Goal: Task Accomplishment & Management: Use online tool/utility

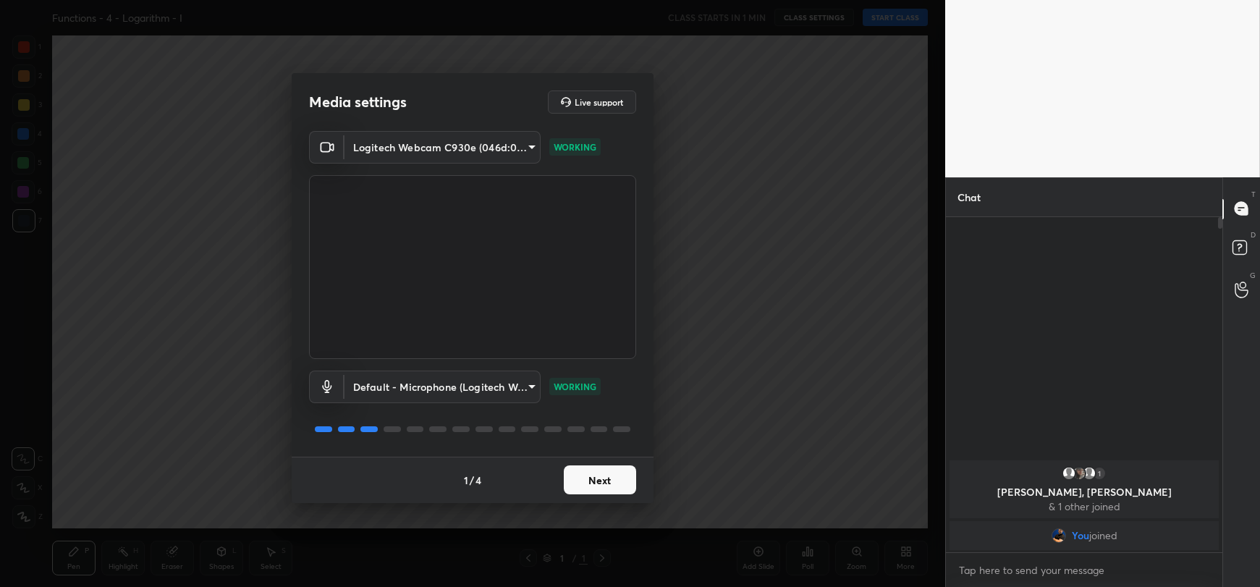
scroll to position [366, 272]
click at [593, 484] on button "Next" at bounding box center [600, 479] width 72 height 29
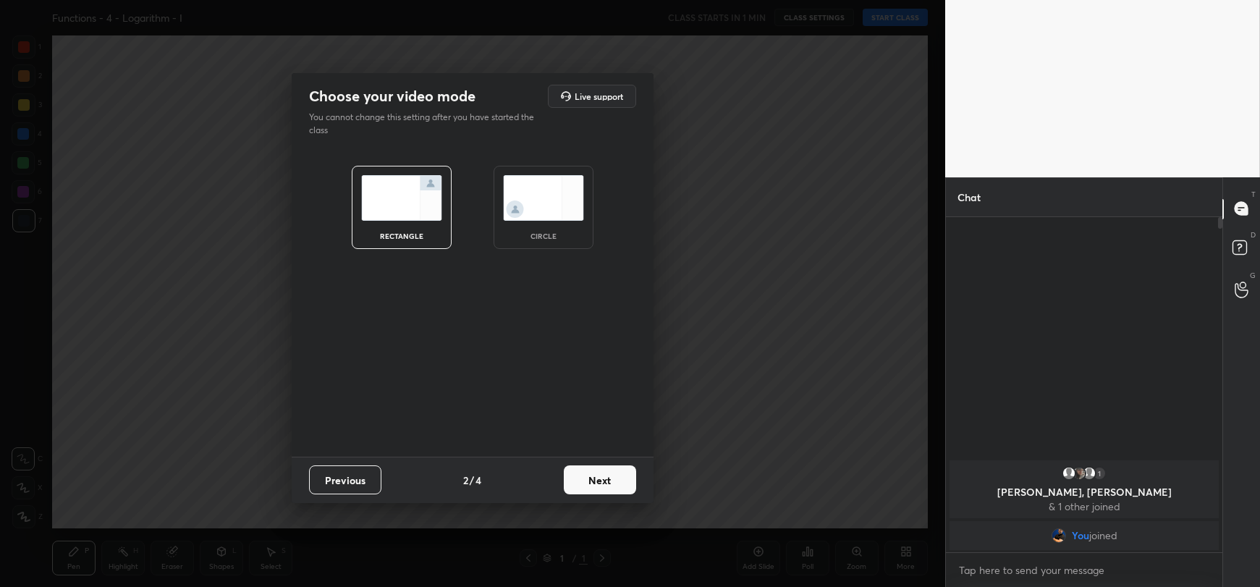
click at [601, 472] on button "Next" at bounding box center [600, 479] width 72 height 29
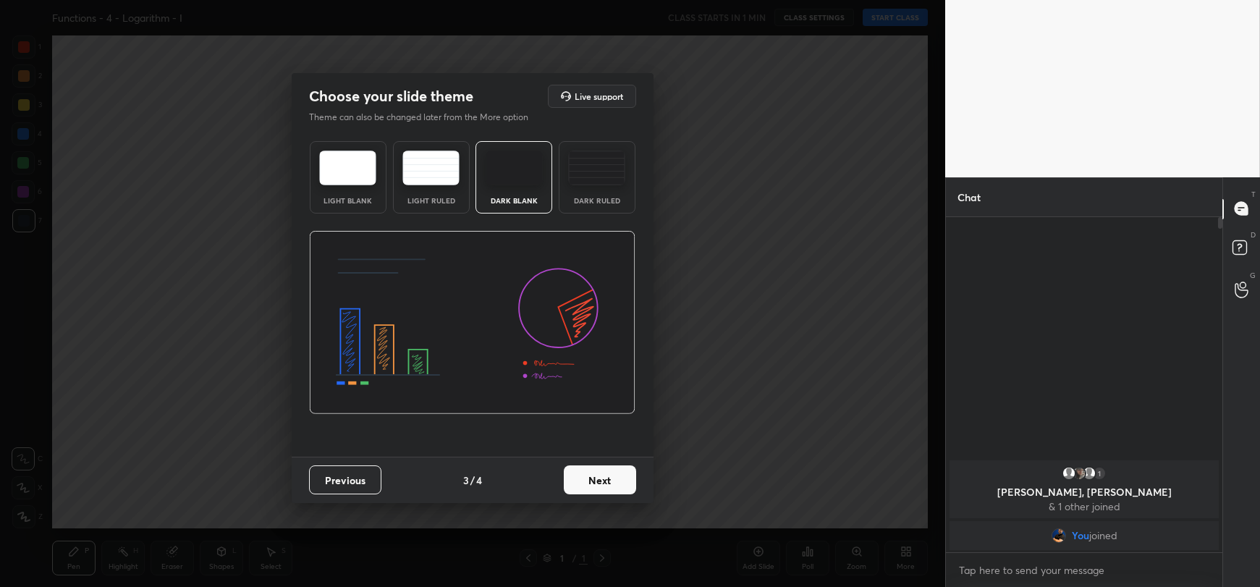
click at [601, 472] on button "Next" at bounding box center [600, 479] width 72 height 29
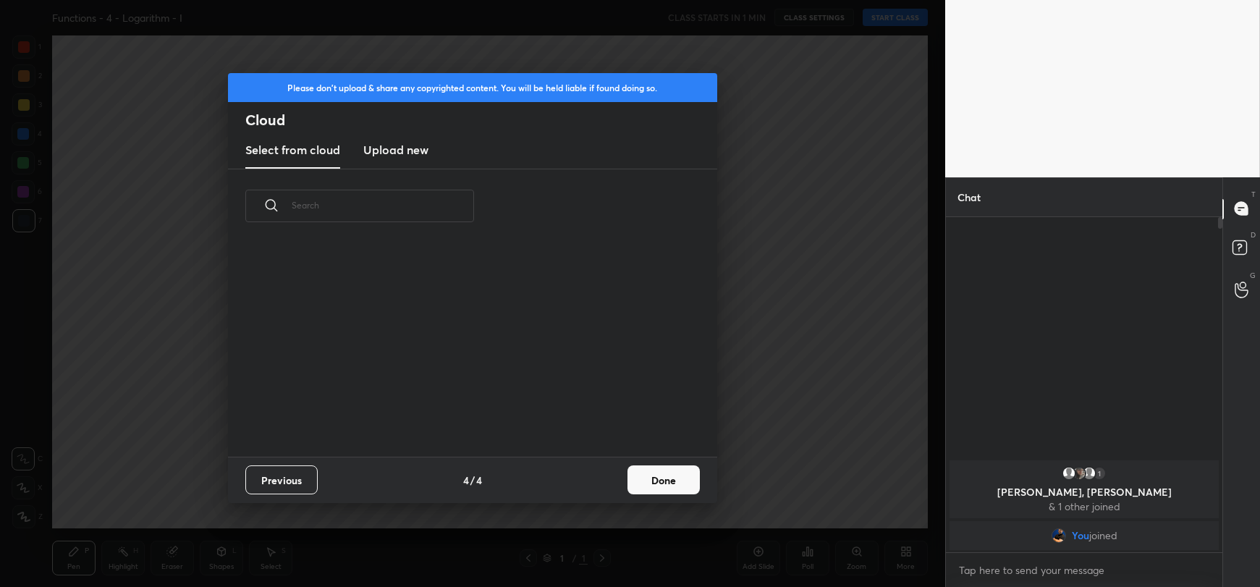
scroll to position [4, 7]
click at [410, 148] on h3 "Upload new" at bounding box center [395, 149] width 65 height 17
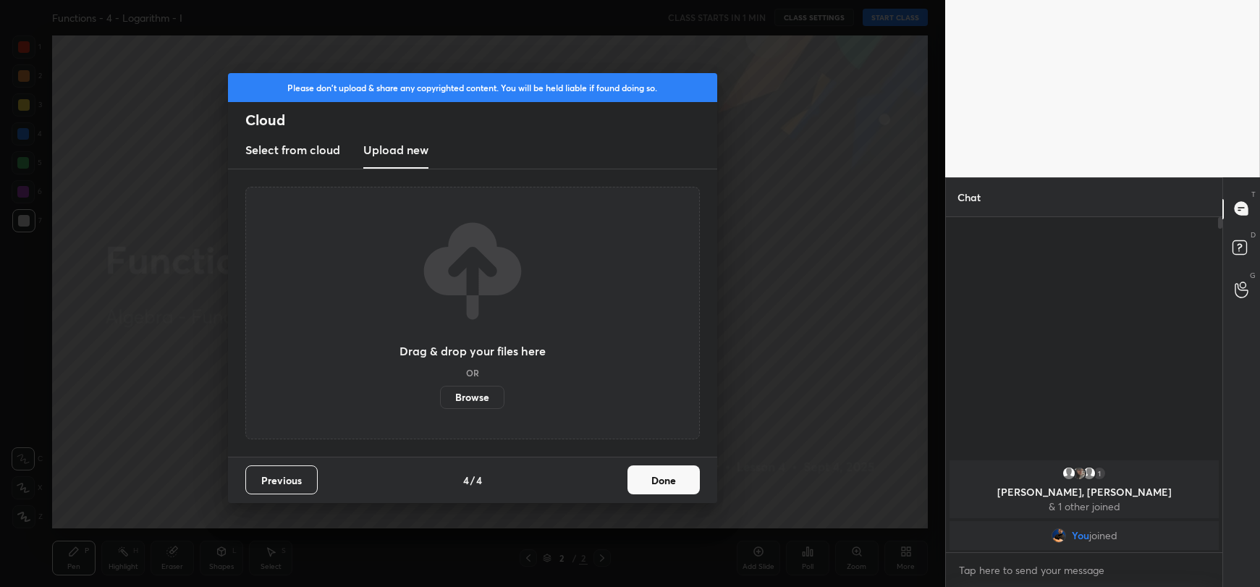
click at [481, 388] on label "Browse" at bounding box center [472, 397] width 64 height 23
click at [440, 388] on input "Browse" at bounding box center [440, 397] width 0 height 23
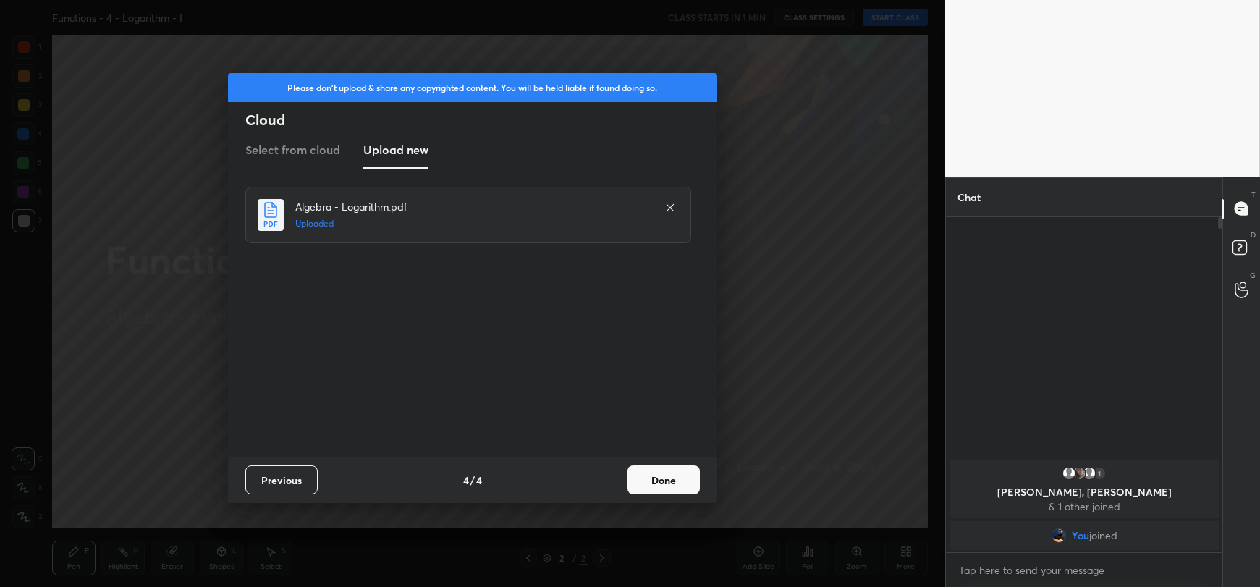
click at [663, 472] on button "Done" at bounding box center [663, 479] width 72 height 29
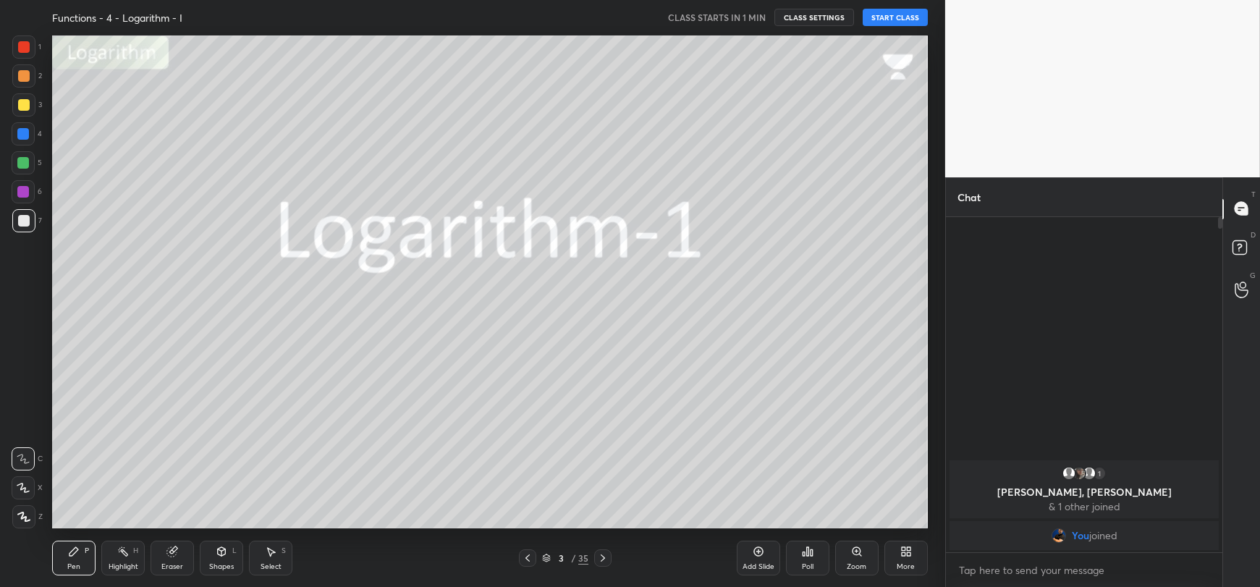
click at [885, 14] on button "START CLASS" at bounding box center [894, 17] width 65 height 17
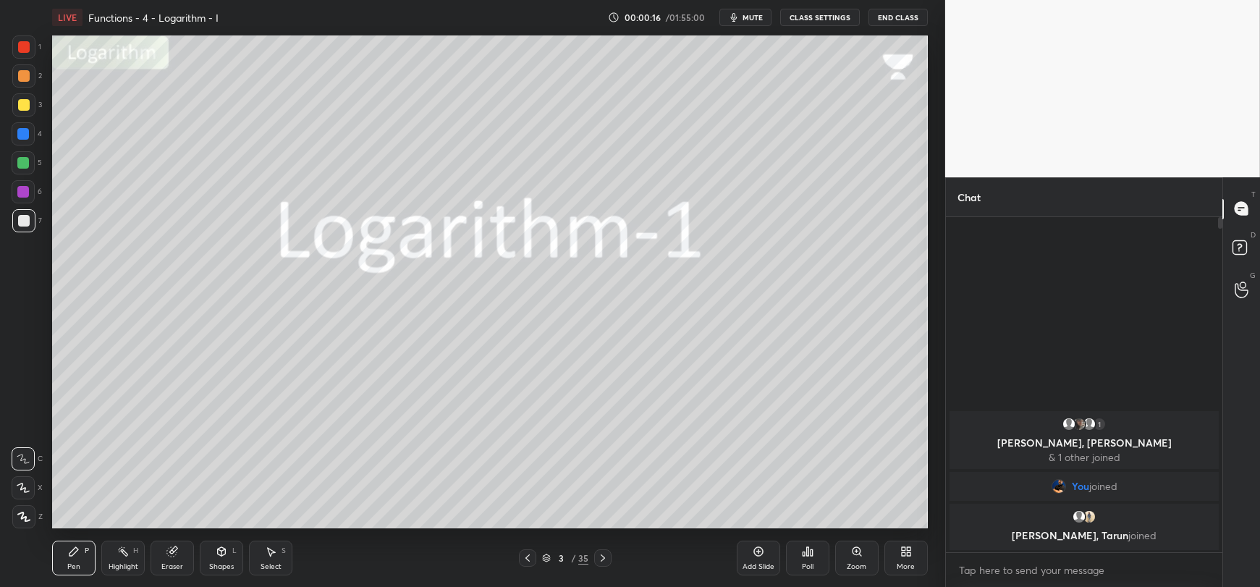
click at [755, 20] on span "mute" at bounding box center [752, 17] width 20 height 10
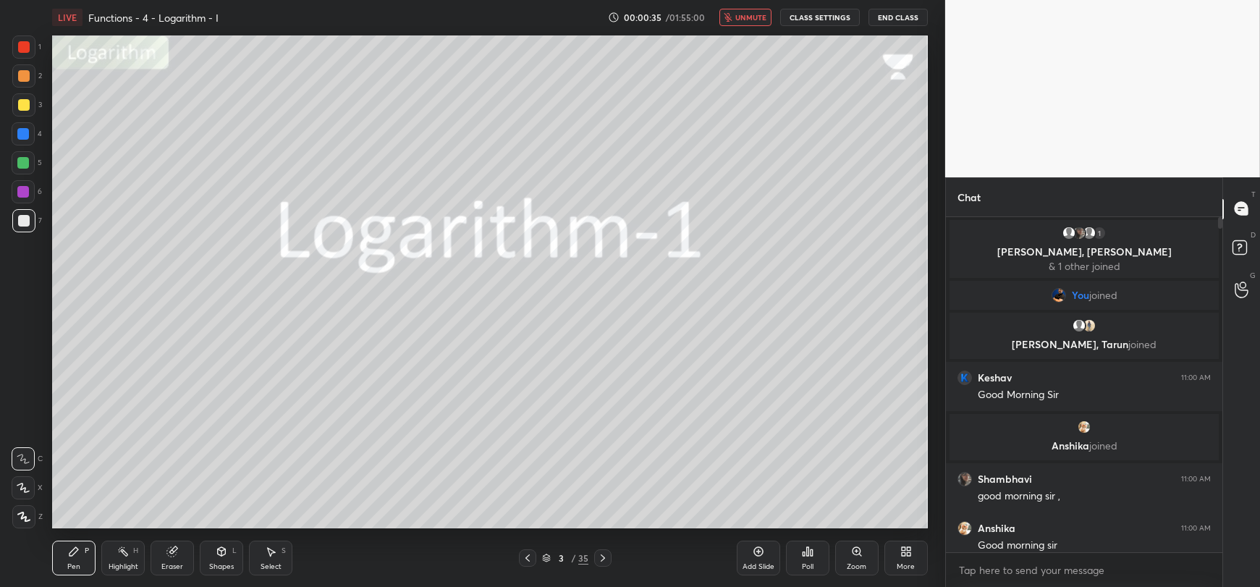
click at [752, 14] on span "unmute" at bounding box center [750, 17] width 31 height 10
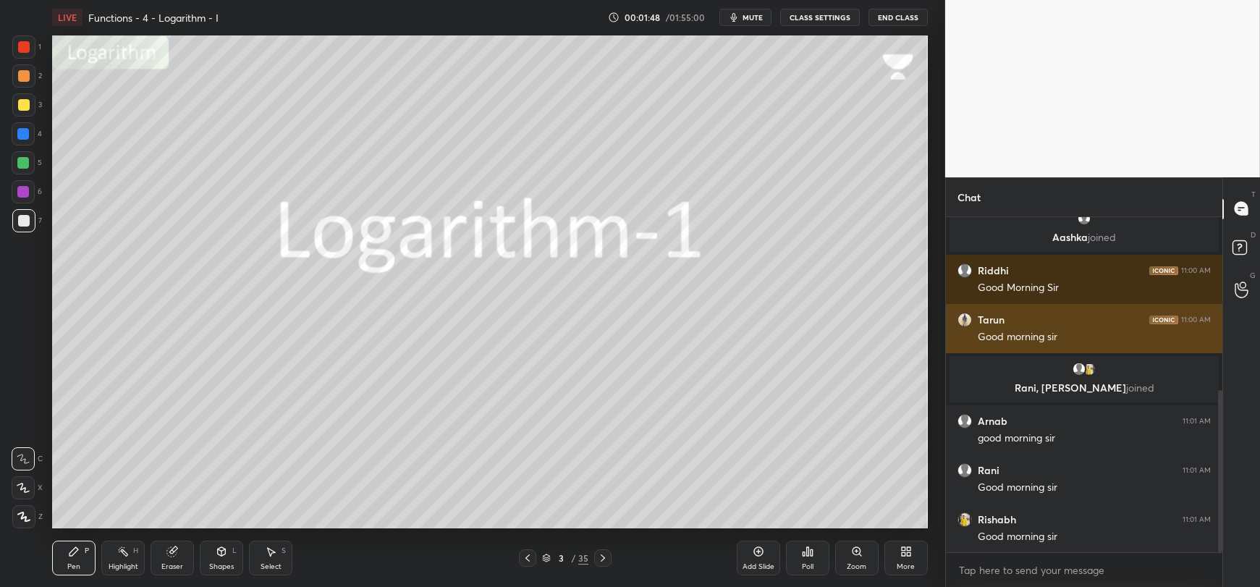
scroll to position [410, 0]
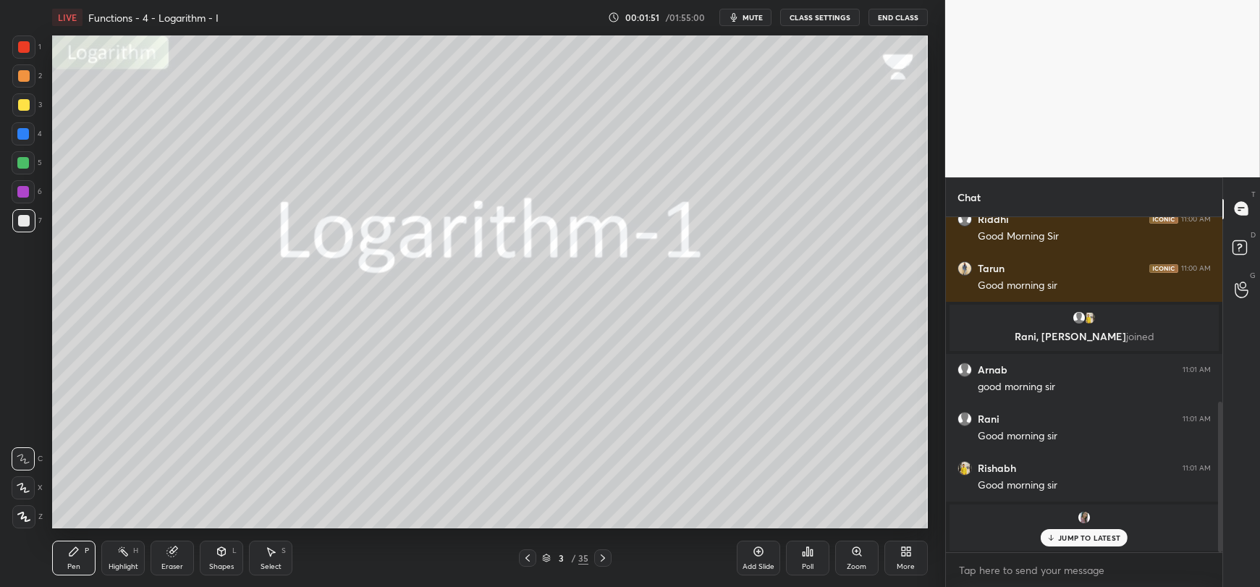
click at [1060, 540] on p "JUMP TO LATEST" at bounding box center [1089, 537] width 62 height 9
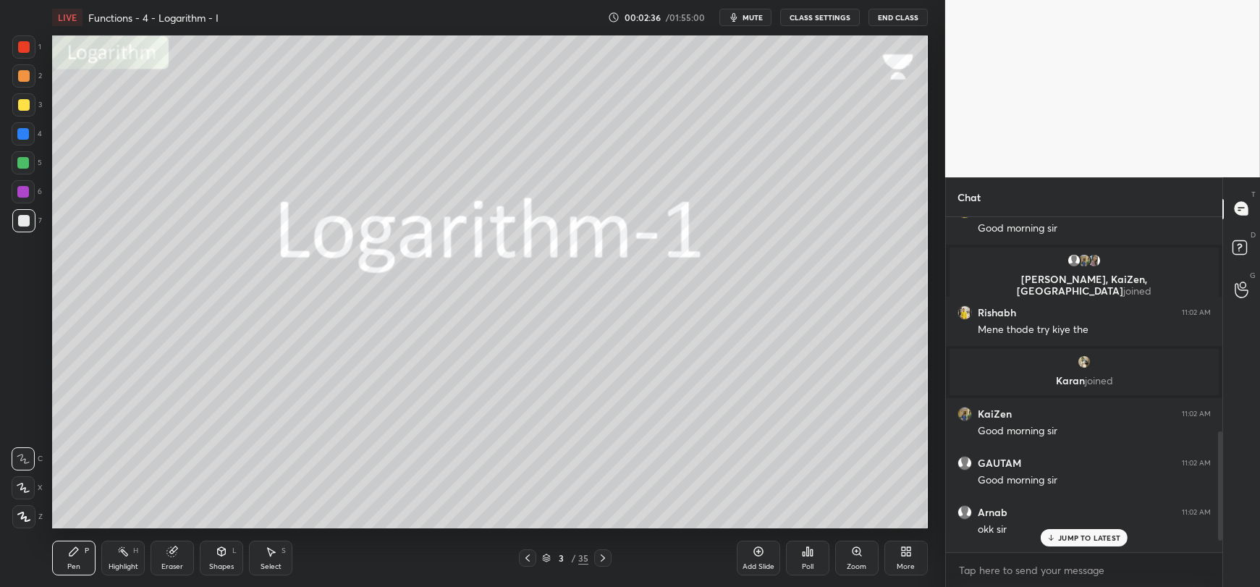
scroll to position [666, 0]
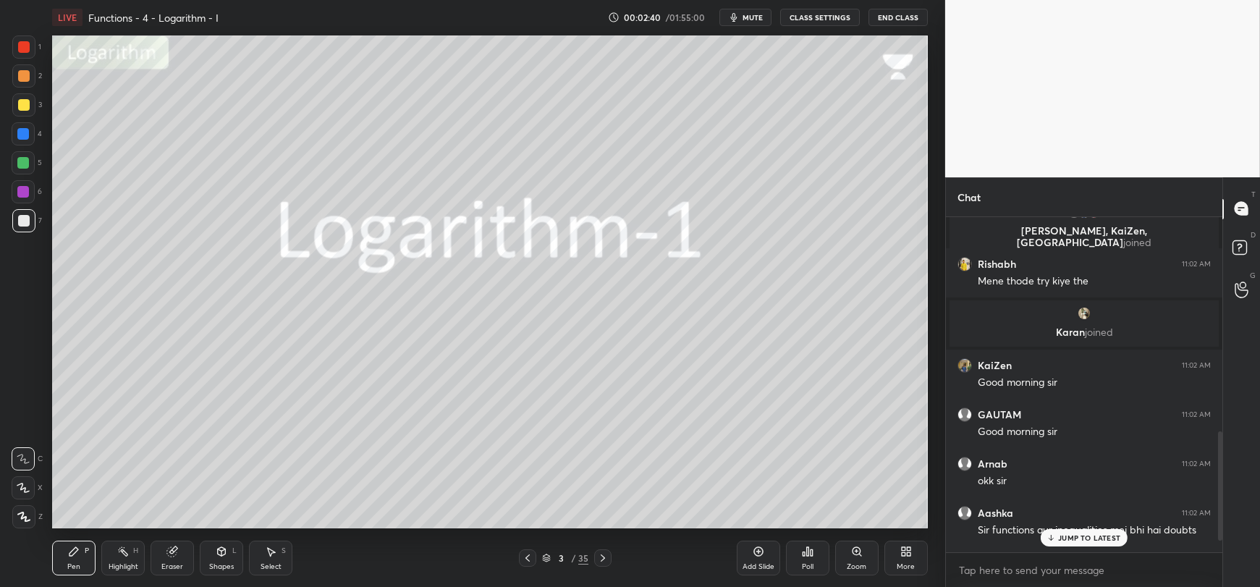
click at [1108, 538] on p "JUMP TO LATEST" at bounding box center [1089, 537] width 62 height 9
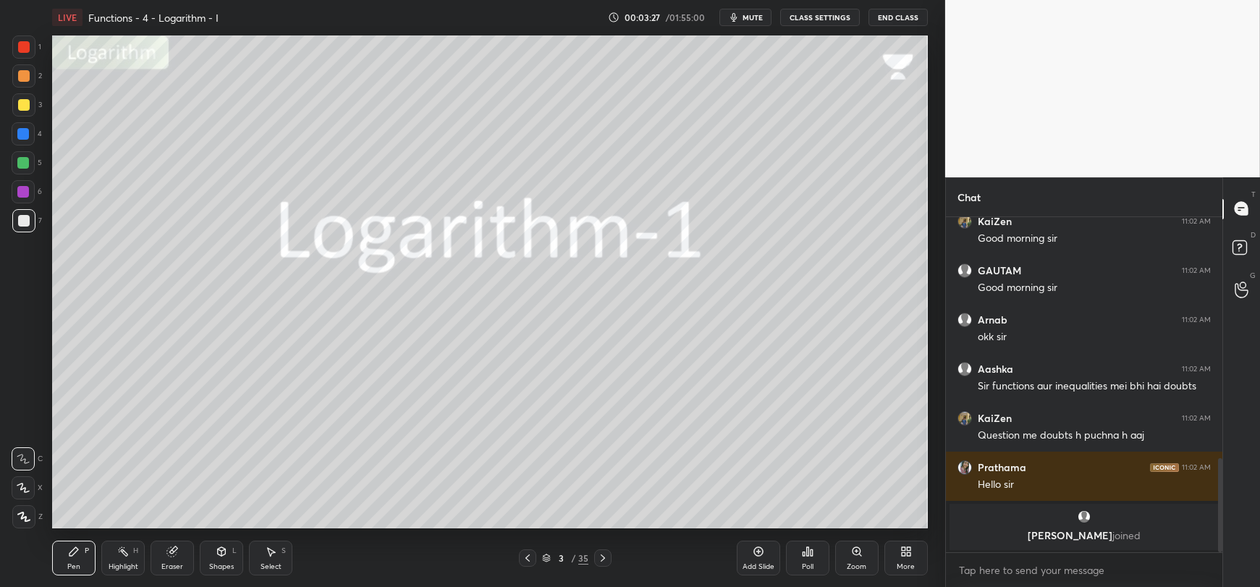
scroll to position [860, 0]
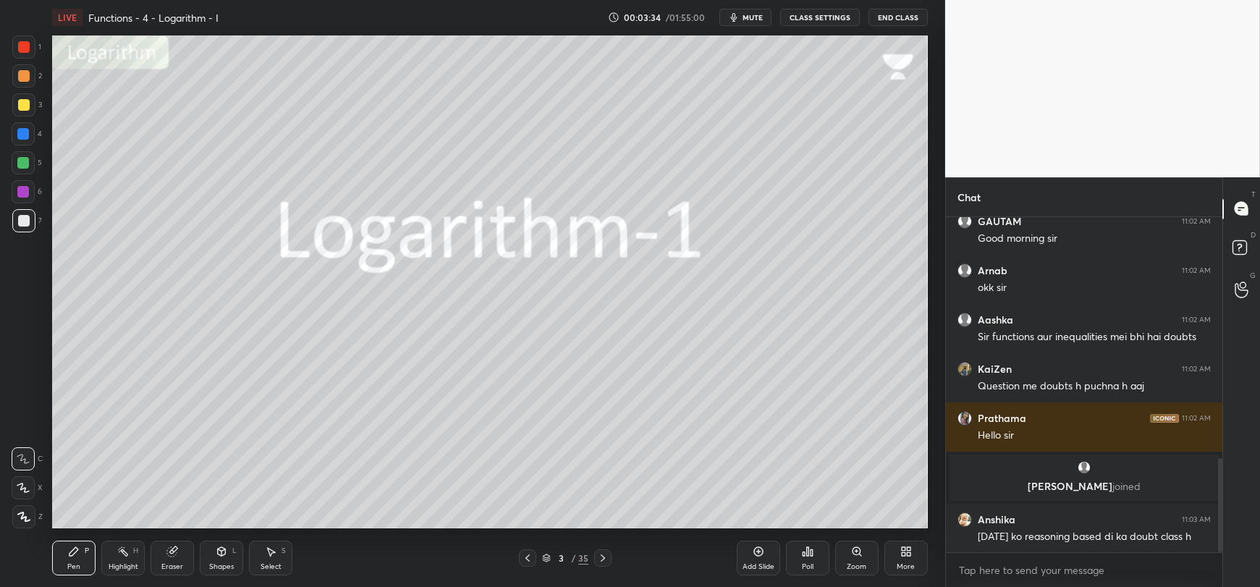
drag, startPoint x: 1220, startPoint y: 485, endPoint x: 1221, endPoint y: 508, distance: 23.2
click at [1221, 508] on div "Chat KaiZen 11:02 AM Good morning [PERSON_NAME] 11:02 AM Good morning [PERSON_N…" at bounding box center [1102, 382] width 315 height 410
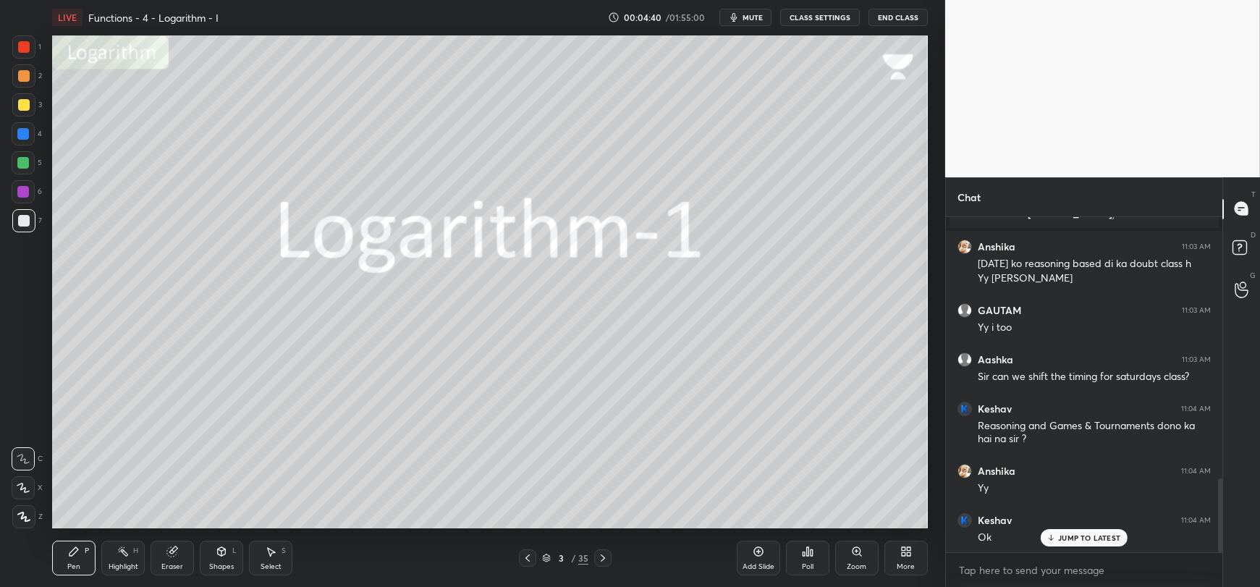
scroll to position [1182, 0]
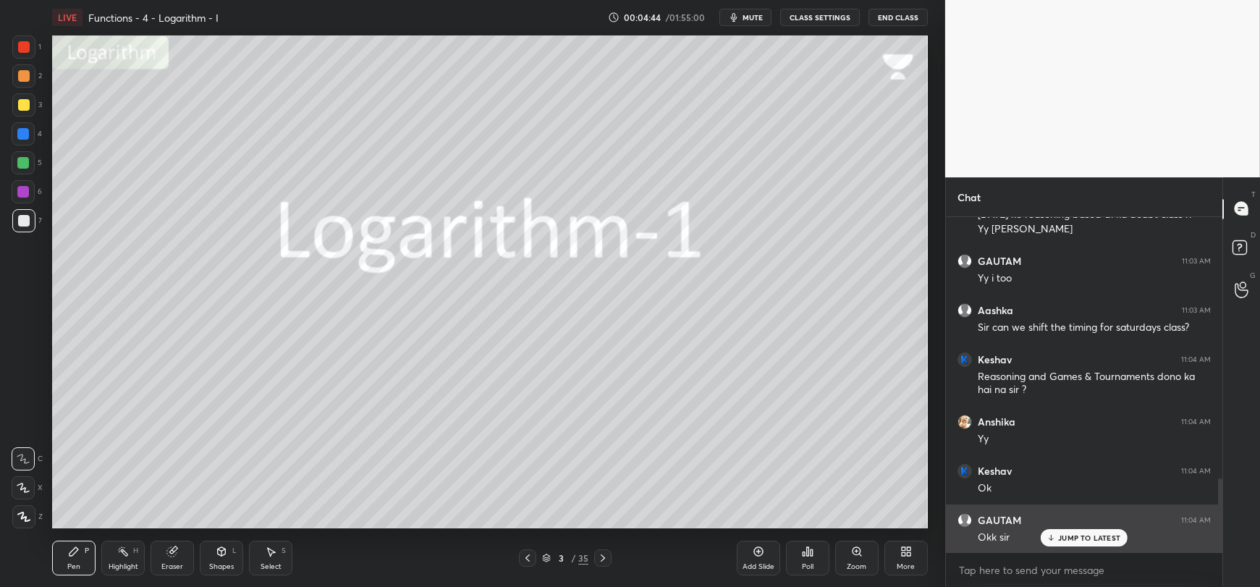
click at [1071, 540] on p "JUMP TO LATEST" at bounding box center [1089, 537] width 62 height 9
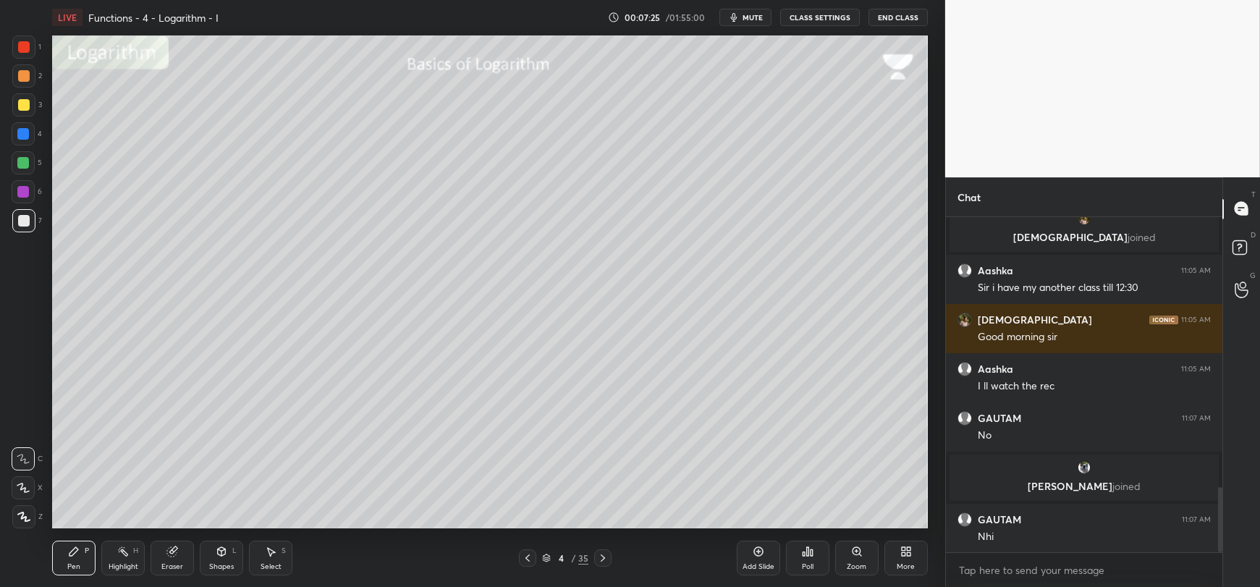
scroll to position [1408, 0]
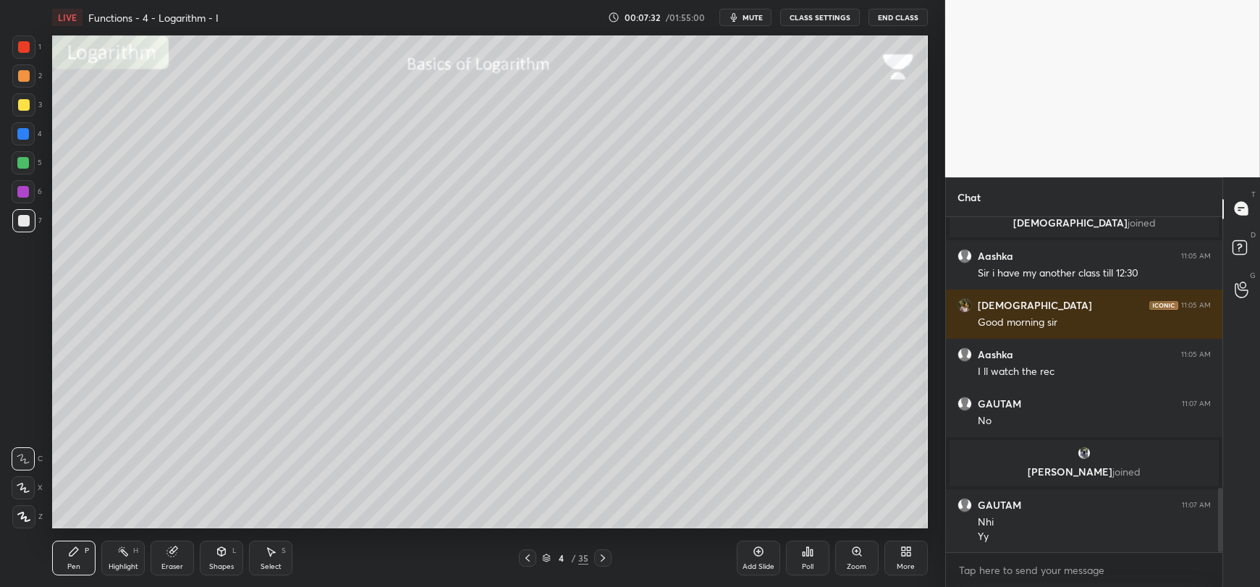
click at [21, 104] on div at bounding box center [24, 105] width 12 height 12
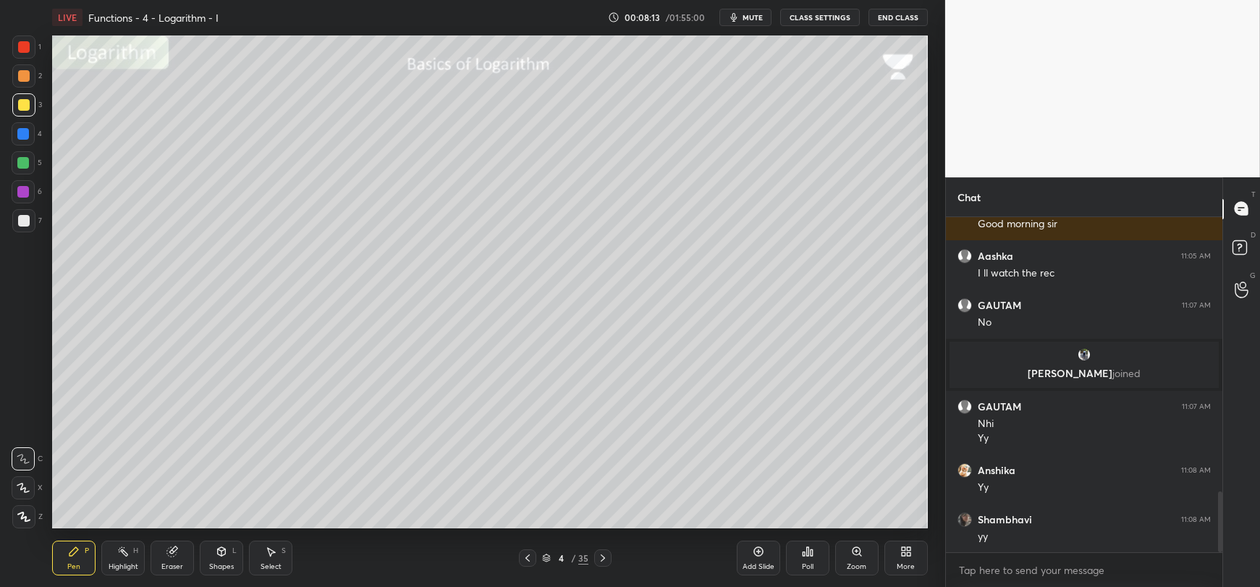
scroll to position [1558, 0]
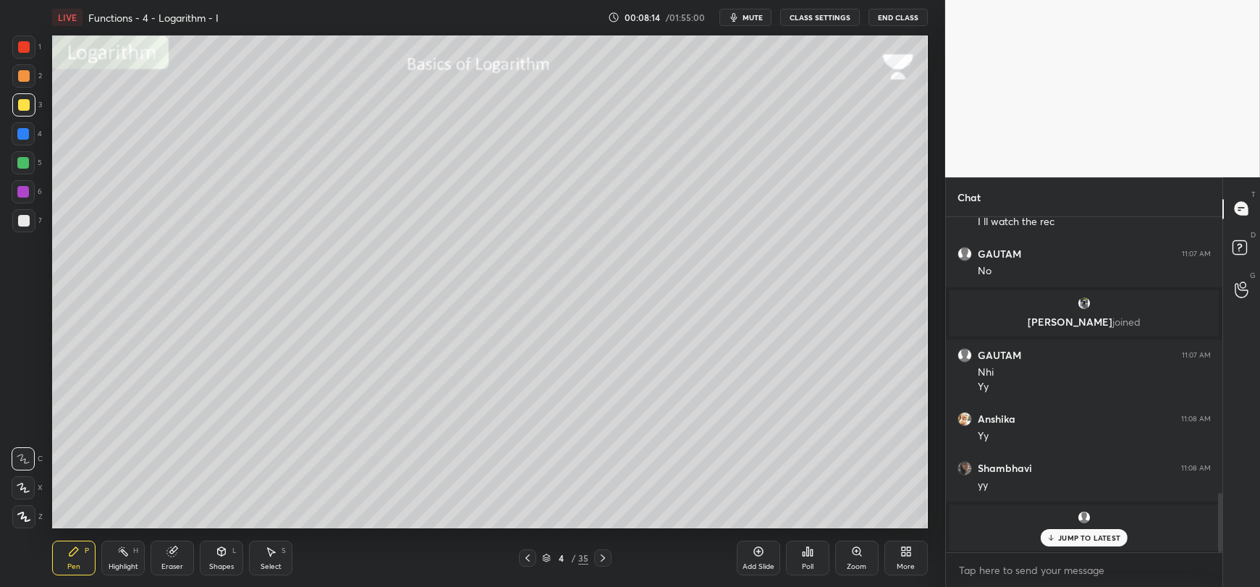
click at [20, 167] on div at bounding box center [23, 163] width 12 height 12
click at [1077, 535] on p "JUMP TO LATEST" at bounding box center [1089, 537] width 62 height 9
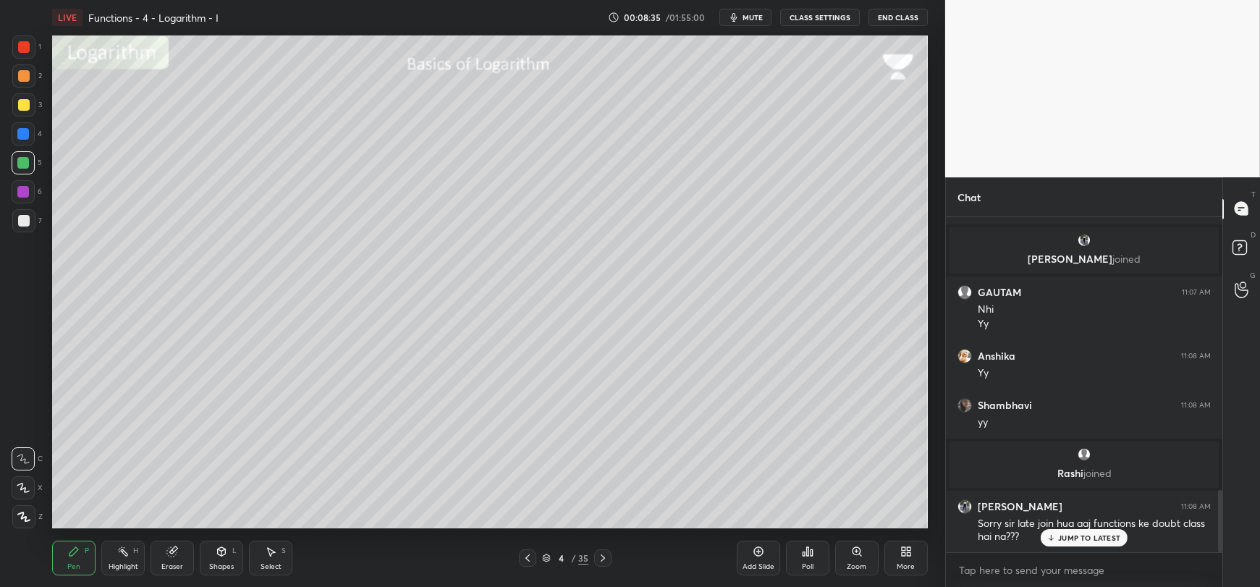
scroll to position [1481, 0]
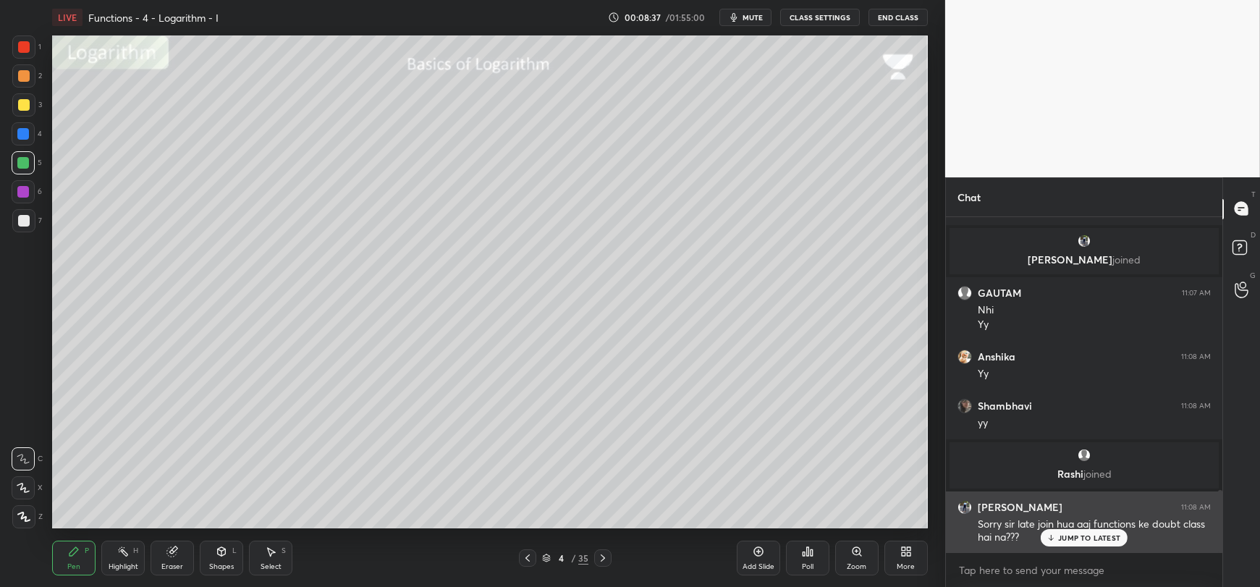
click at [1065, 538] on p "JUMP TO LATEST" at bounding box center [1089, 537] width 62 height 9
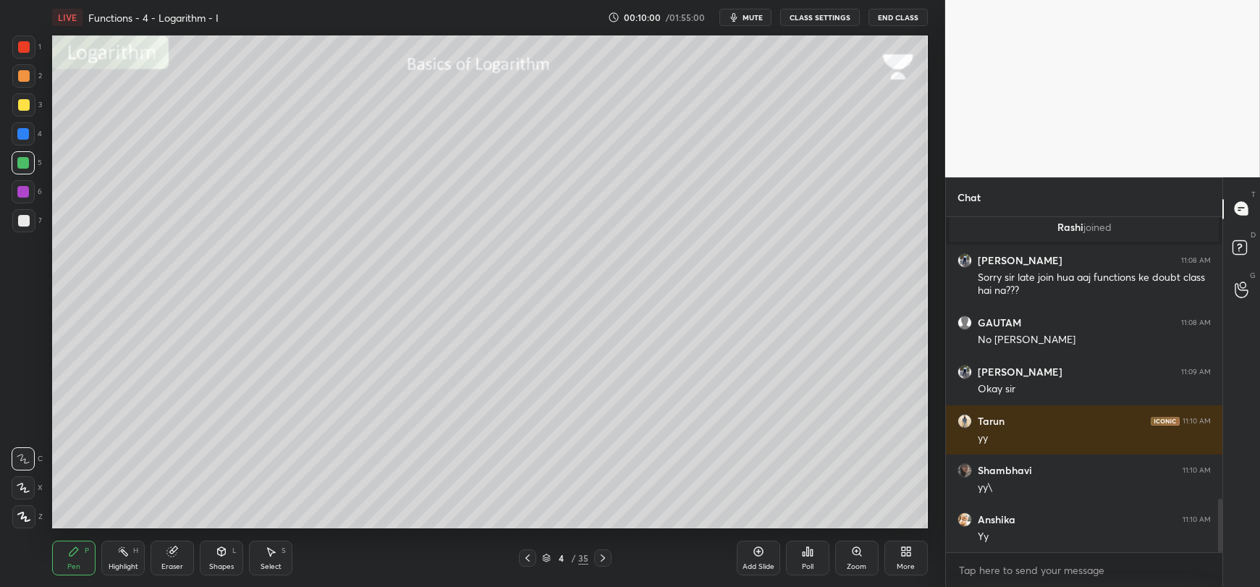
scroll to position [1777, 0]
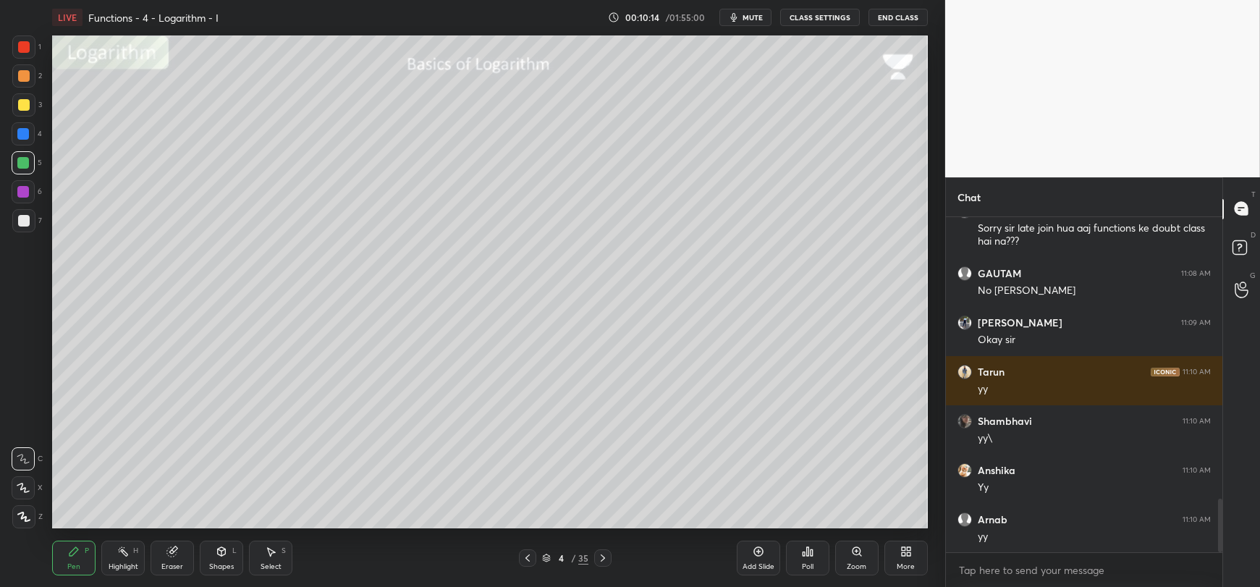
click at [22, 51] on div at bounding box center [24, 47] width 12 height 12
click at [168, 561] on div "Eraser" at bounding box center [171, 557] width 43 height 35
click at [23, 483] on icon at bounding box center [23, 487] width 12 height 12
click at [68, 564] on div "Pen" at bounding box center [73, 566] width 13 height 7
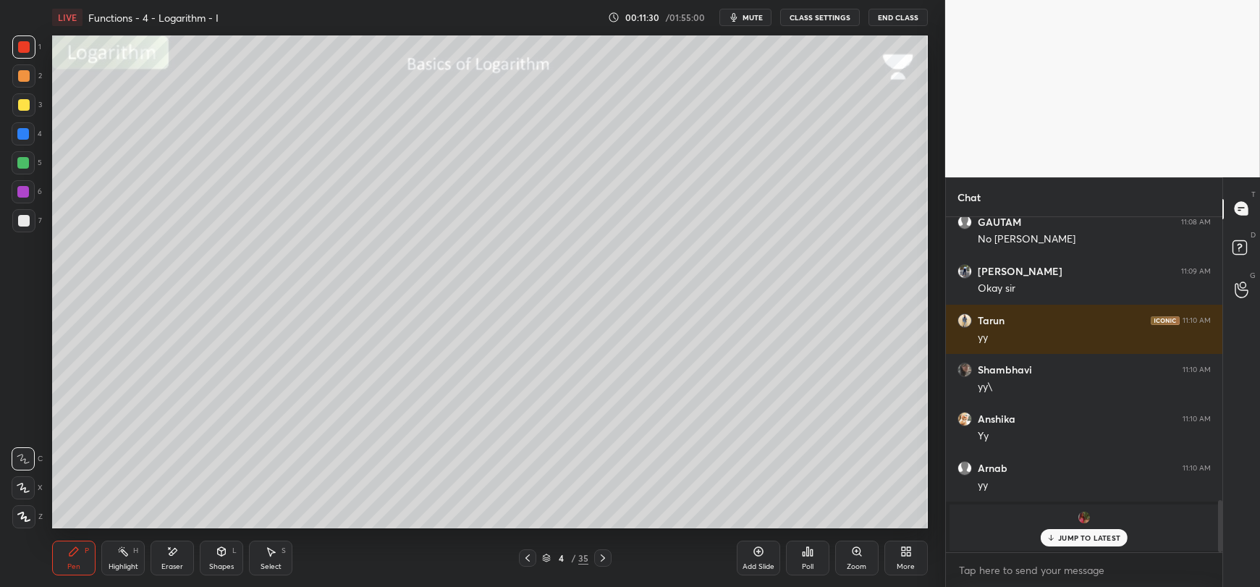
click at [1062, 538] on p "JUMP TO LATEST" at bounding box center [1089, 537] width 62 height 9
click at [223, 560] on div "Shapes L" at bounding box center [221, 557] width 43 height 35
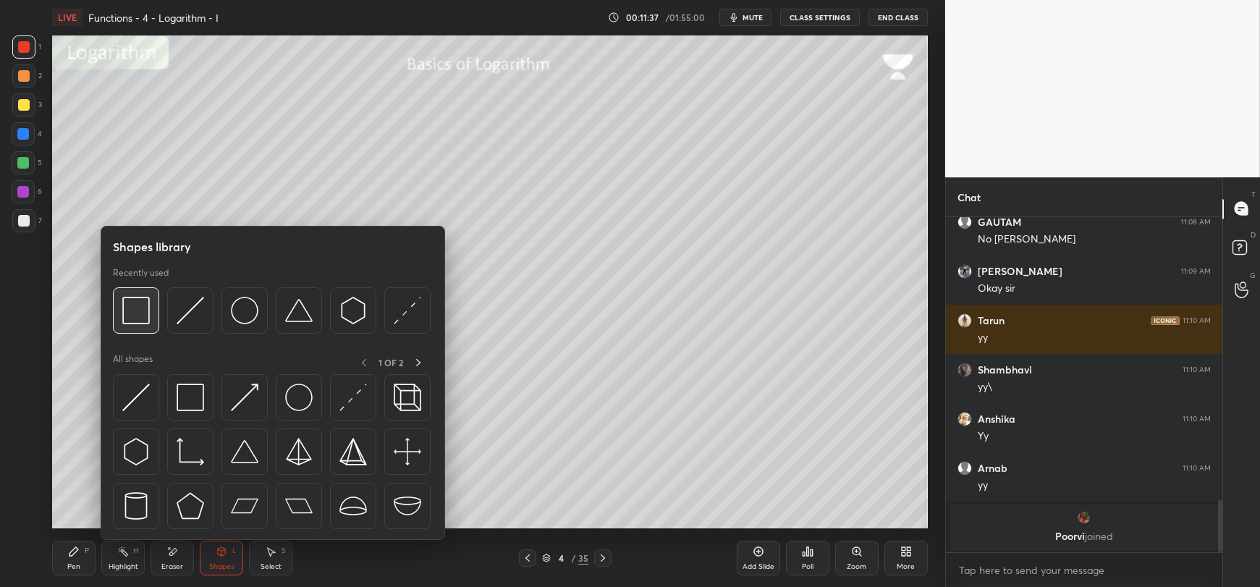
click at [140, 315] on img at bounding box center [135, 310] width 27 height 27
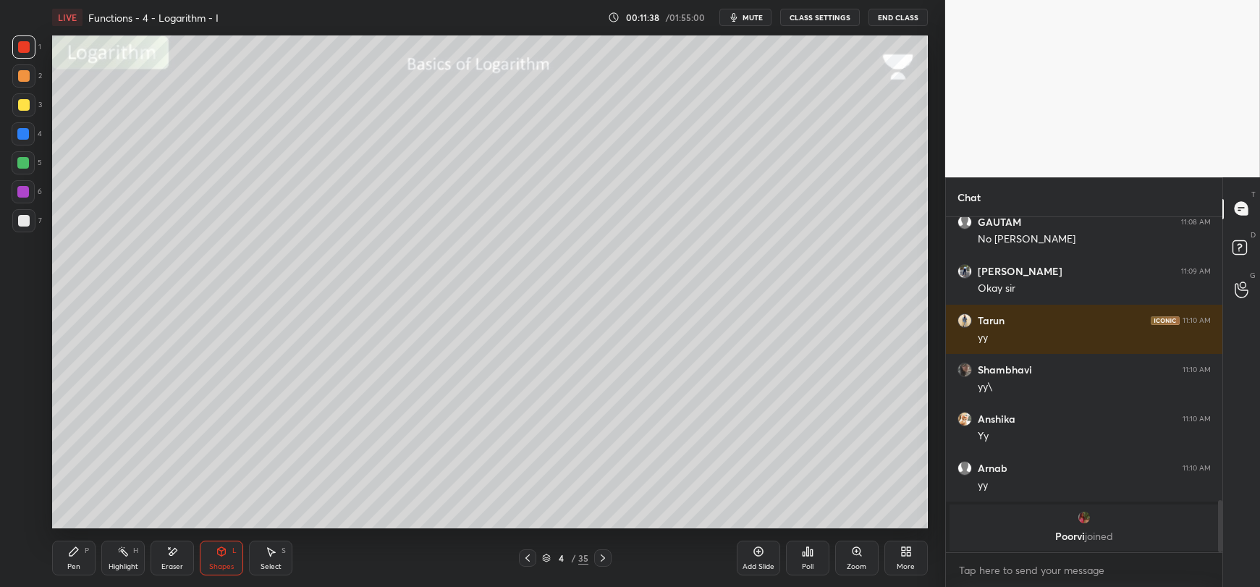
click at [22, 106] on div at bounding box center [24, 105] width 12 height 12
click at [70, 563] on div "Pen" at bounding box center [73, 566] width 13 height 7
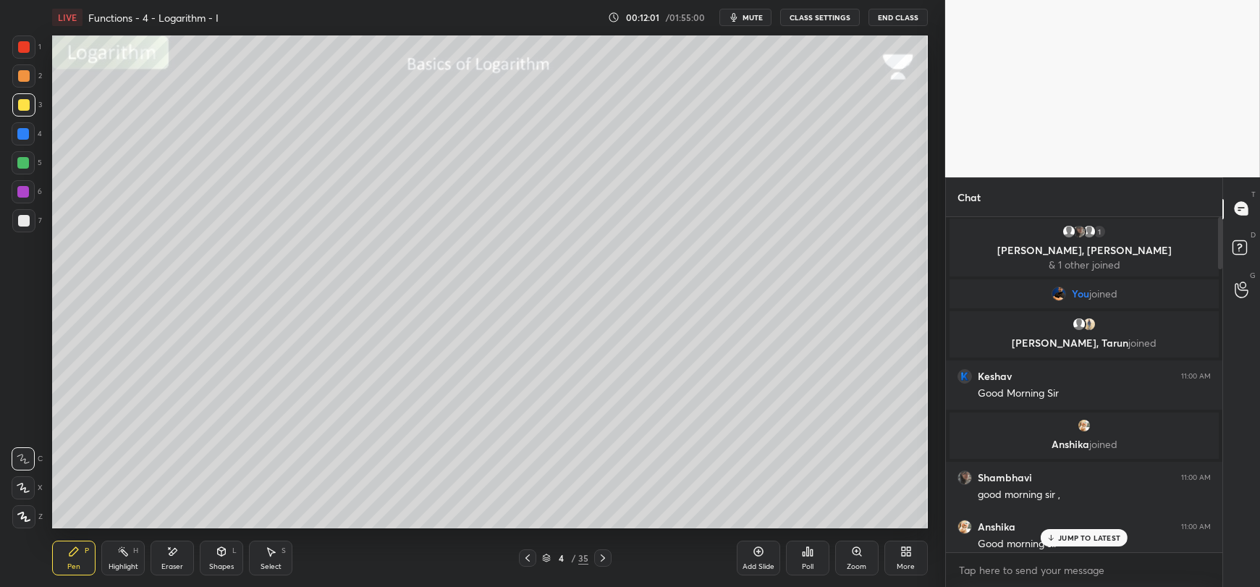
scroll to position [0, 0]
click at [1082, 535] on p "1 NEW MESSAGE" at bounding box center [1089, 537] width 61 height 9
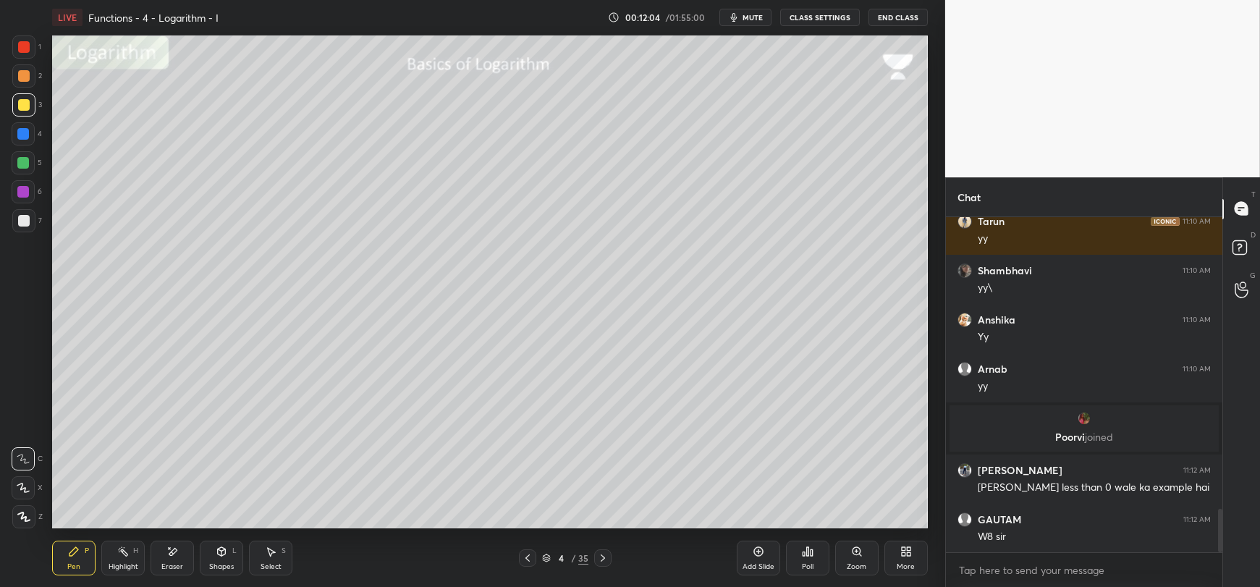
scroll to position [2306, 0]
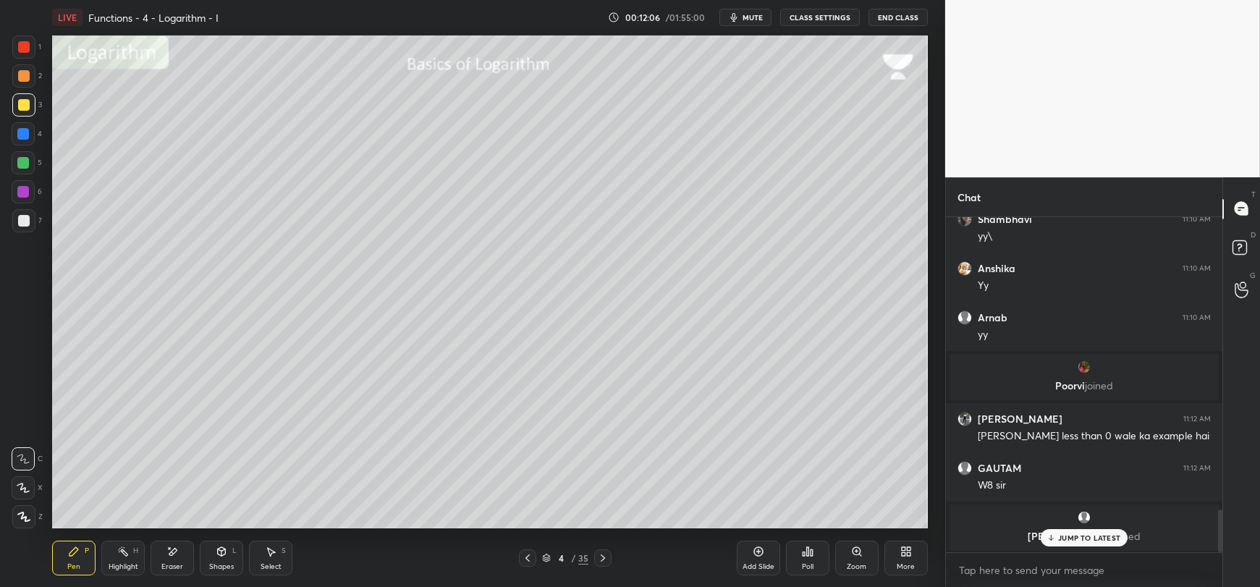
click at [1077, 543] on div "JUMP TO LATEST" at bounding box center [1083, 537] width 87 height 17
click at [16, 221] on div at bounding box center [23, 220] width 23 height 23
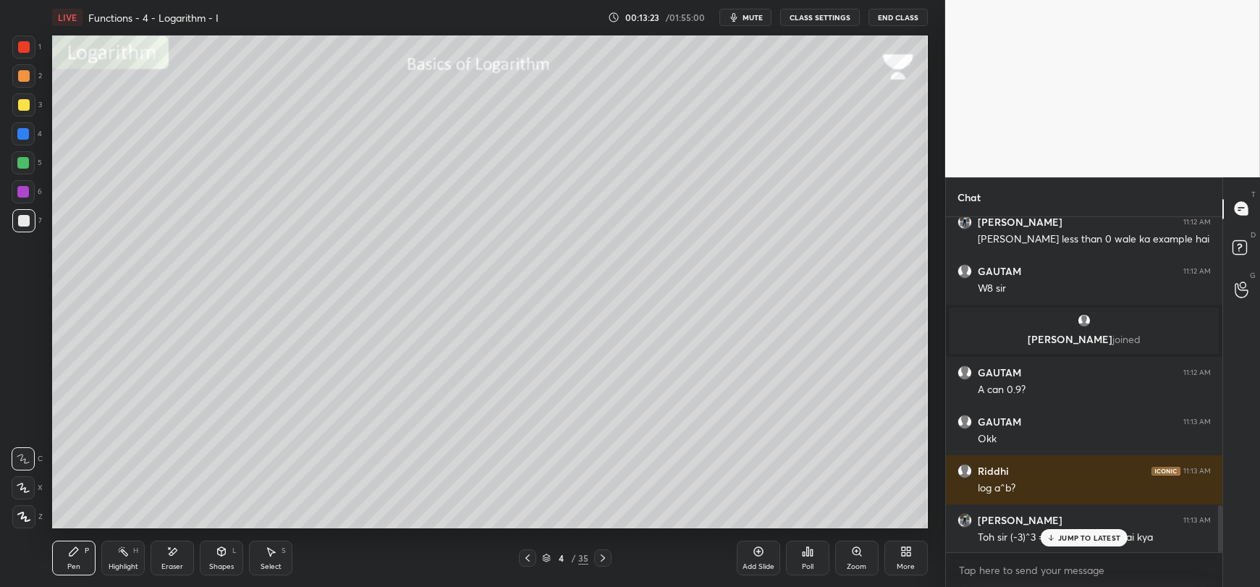
scroll to position [2051, 0]
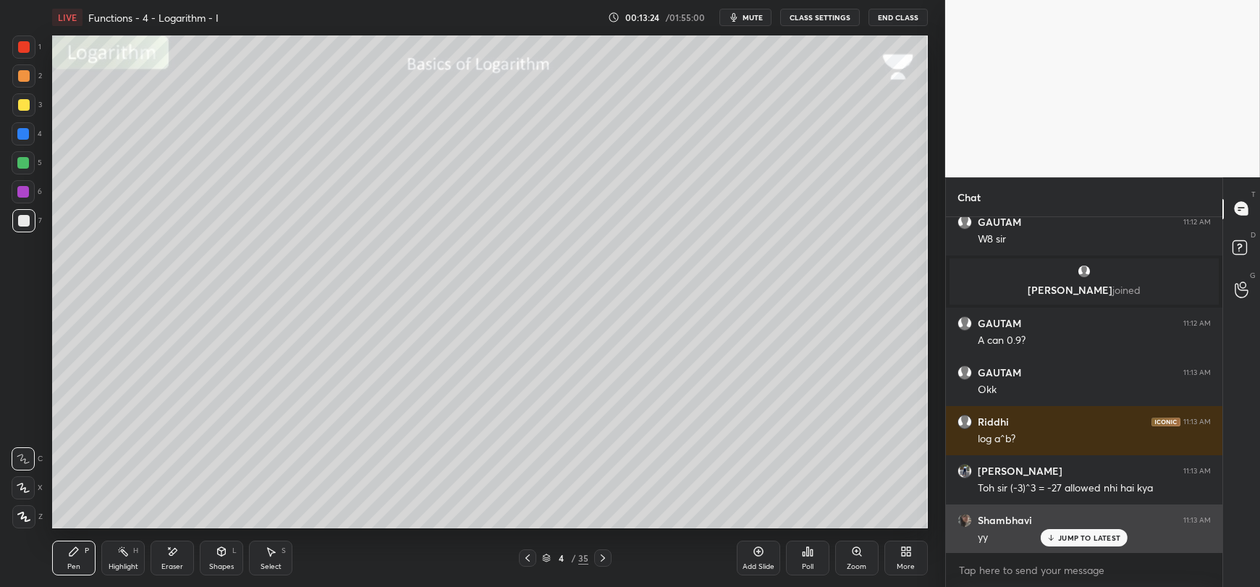
click at [1064, 542] on p "JUMP TO LATEST" at bounding box center [1089, 537] width 62 height 9
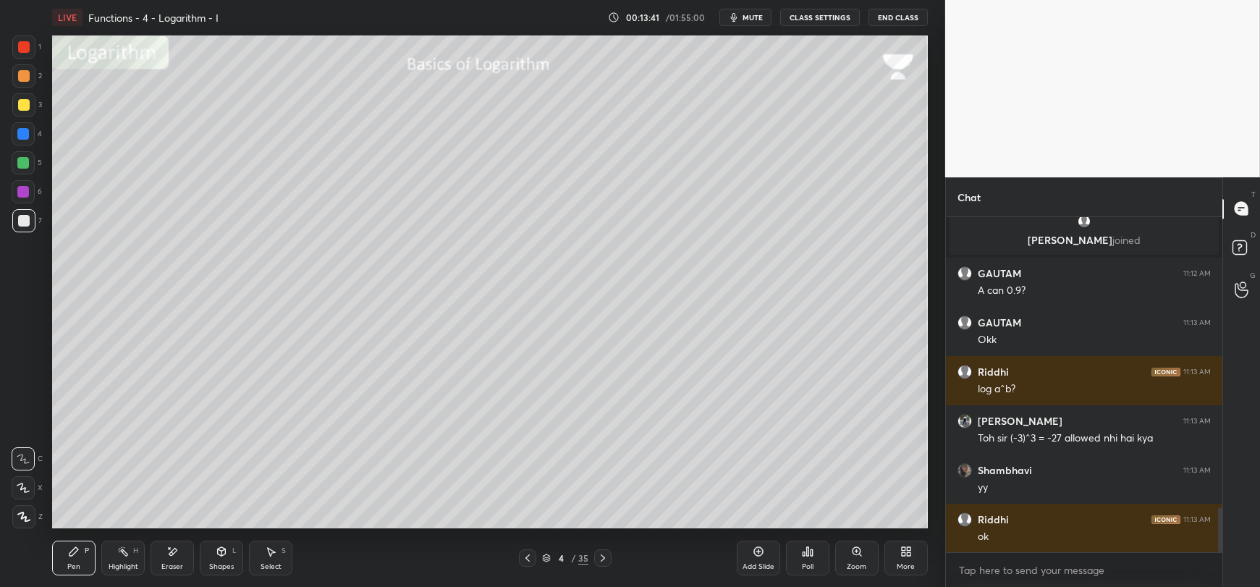
scroll to position [2153, 0]
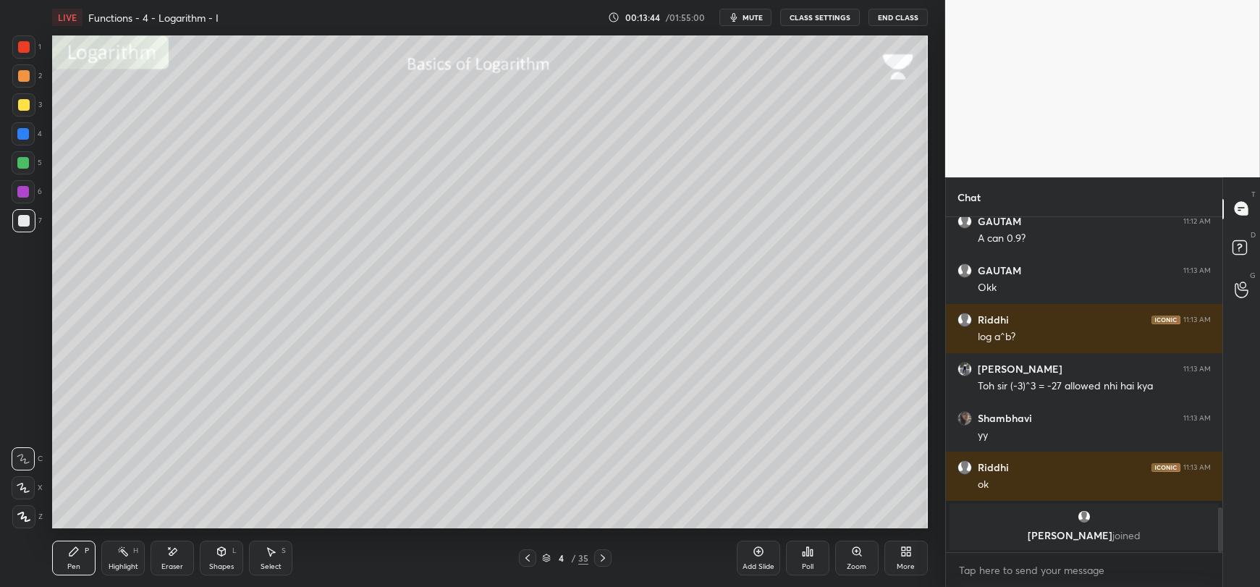
click at [23, 165] on div at bounding box center [23, 163] width 12 height 12
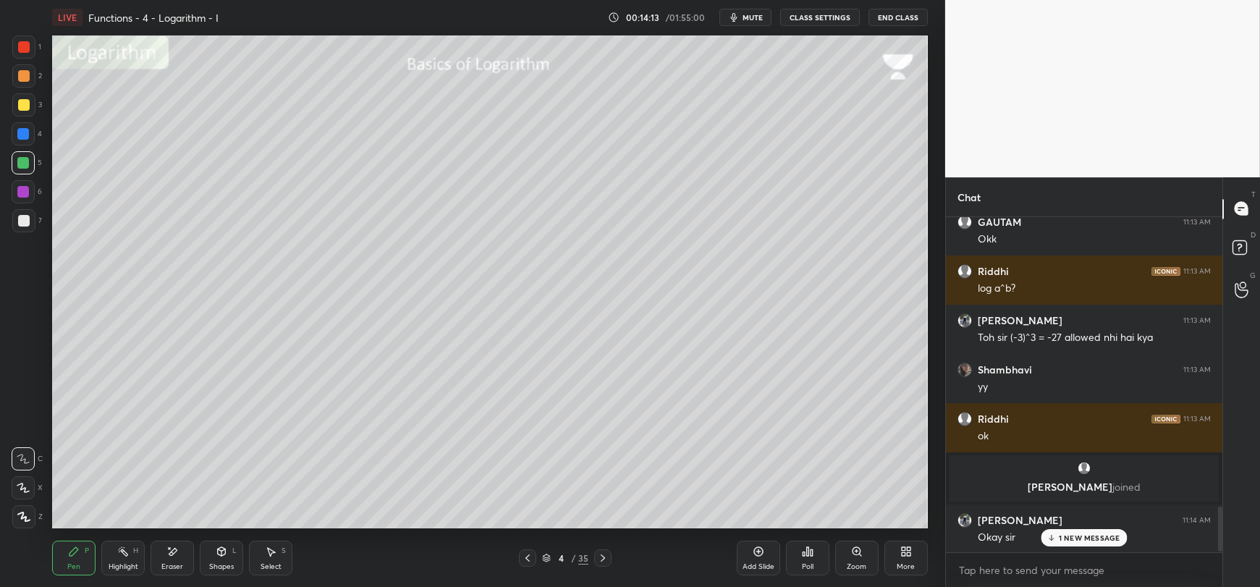
scroll to position [2168, 0]
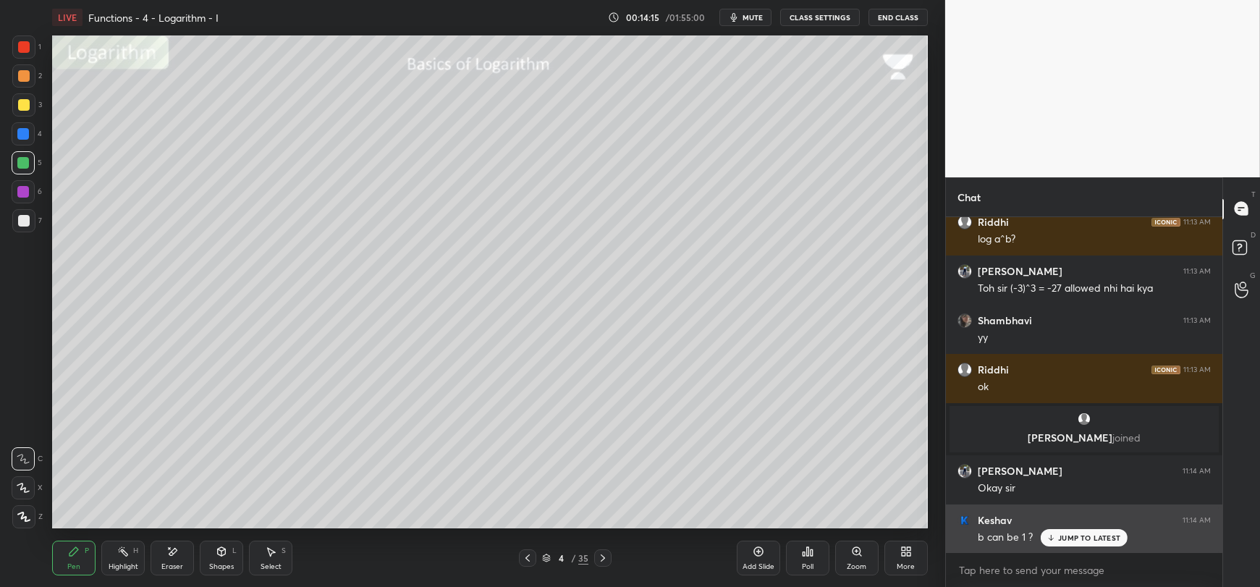
click at [1074, 540] on p "JUMP TO LATEST" at bounding box center [1089, 537] width 62 height 9
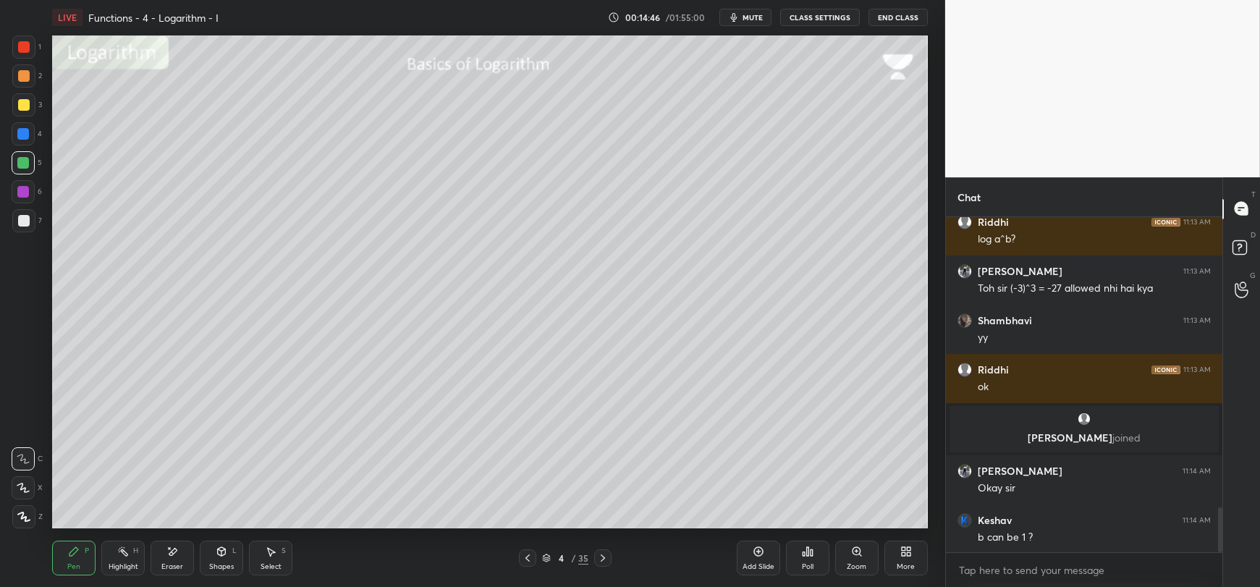
scroll to position [2218, 0]
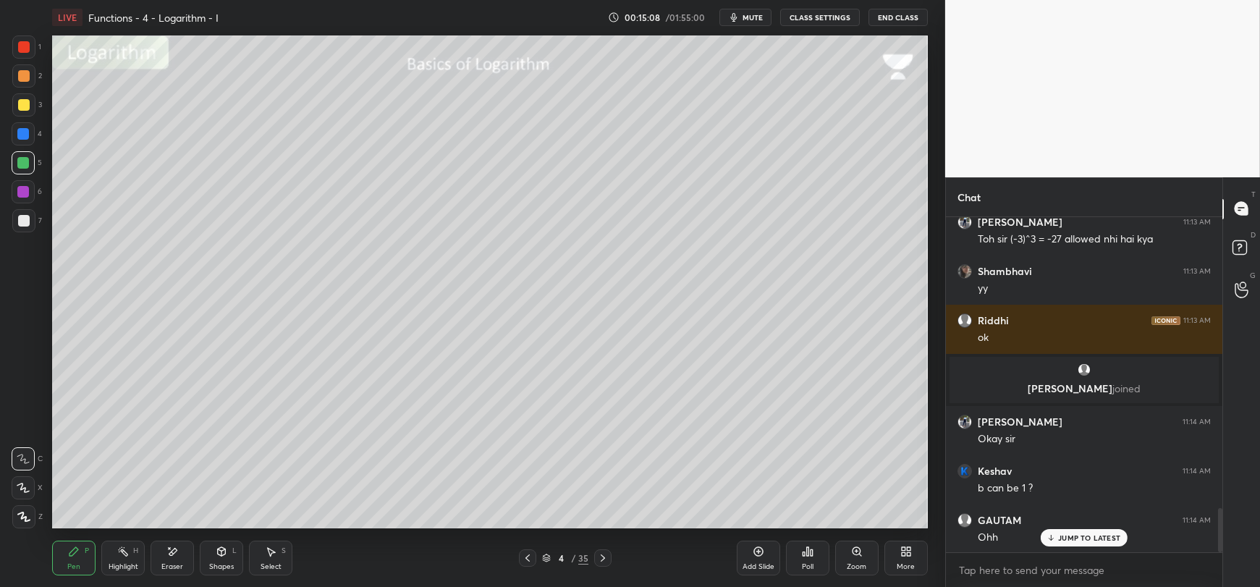
click at [765, 560] on div "Add Slide" at bounding box center [758, 557] width 43 height 35
click at [18, 106] on div at bounding box center [24, 105] width 12 height 12
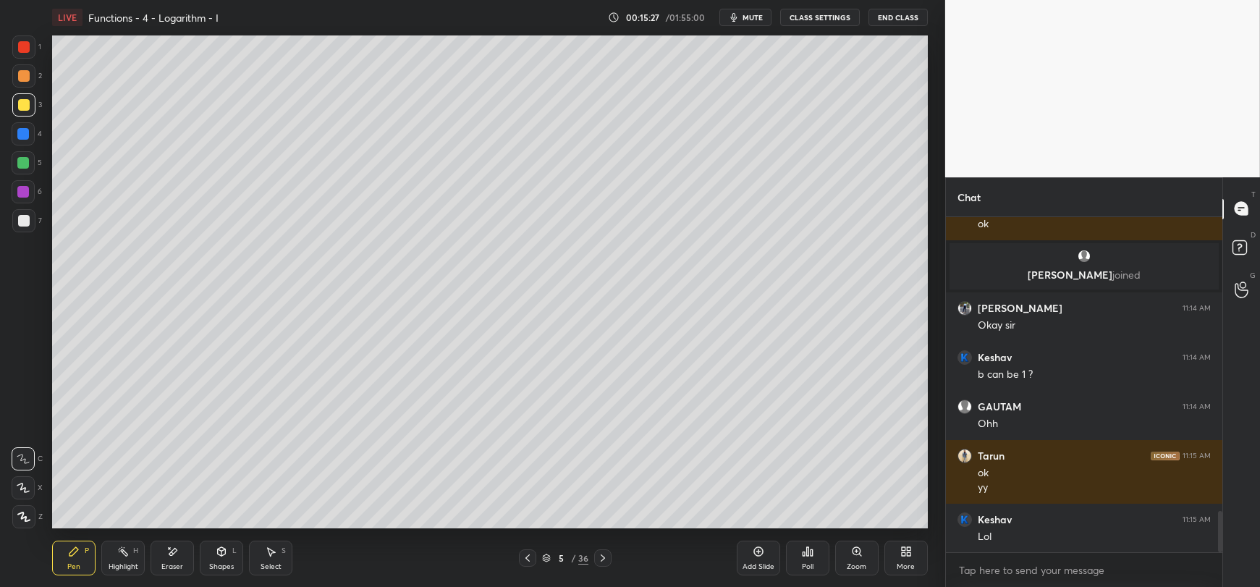
scroll to position [2380, 0]
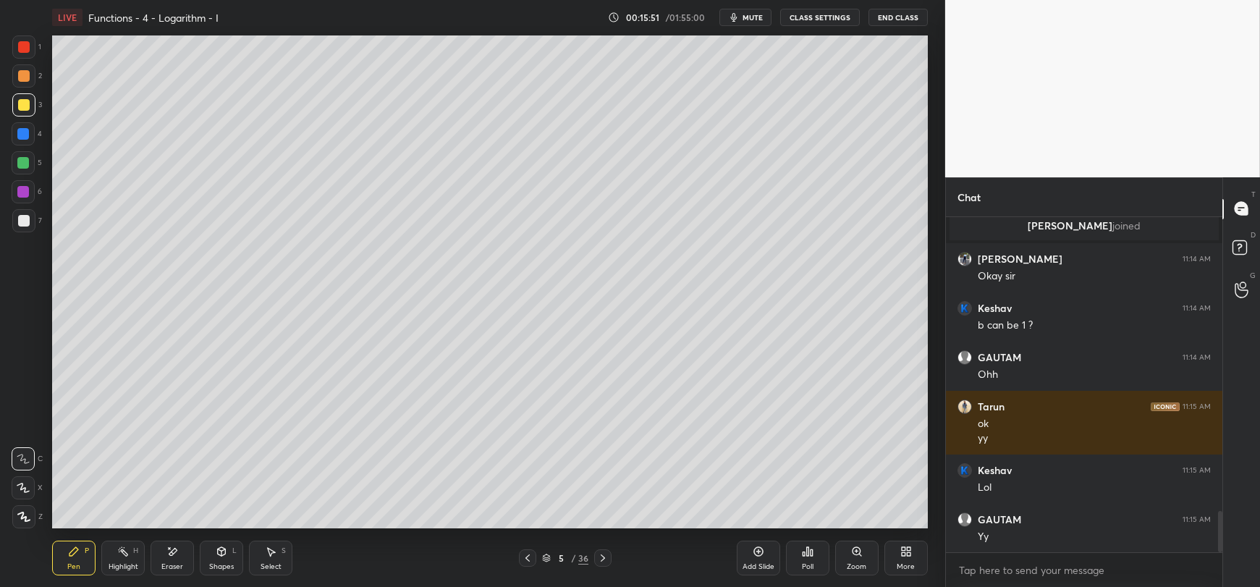
click at [23, 224] on div at bounding box center [24, 221] width 12 height 12
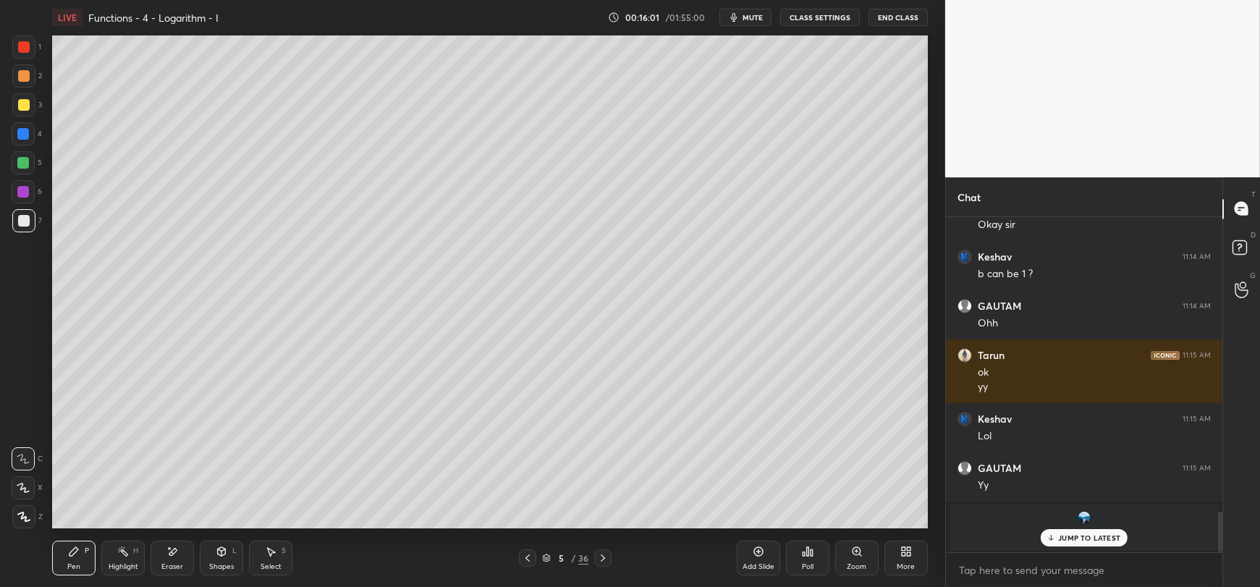
click at [1066, 538] on p "JUMP TO LATEST" at bounding box center [1089, 537] width 62 height 9
click at [25, 108] on div at bounding box center [24, 105] width 12 height 12
click at [19, 221] on div at bounding box center [24, 221] width 12 height 12
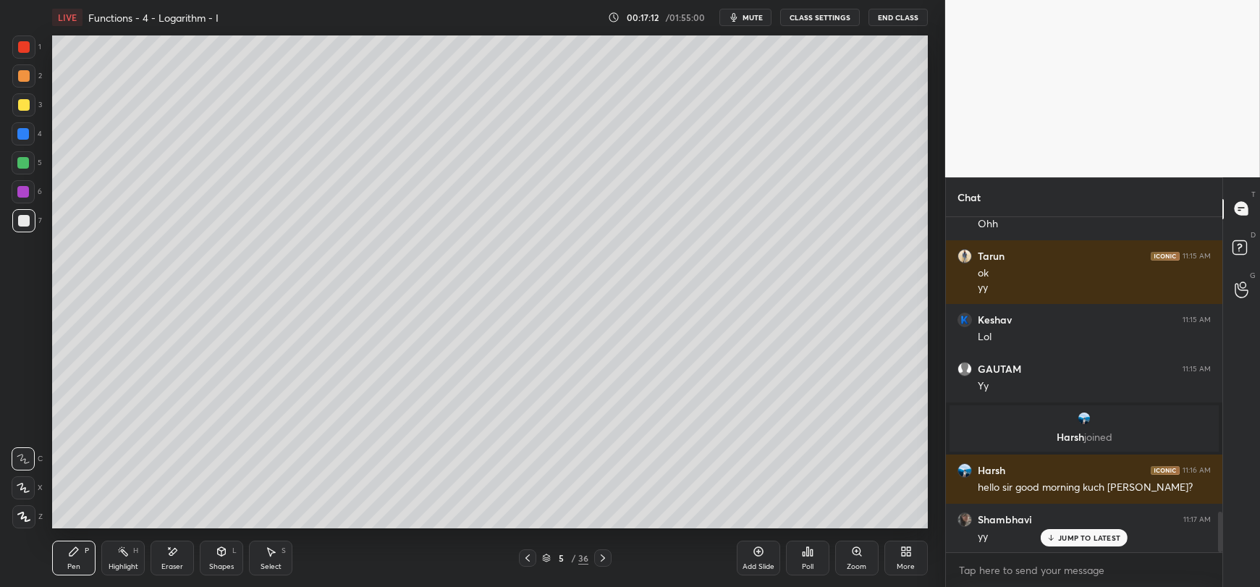
scroll to position [2446, 0]
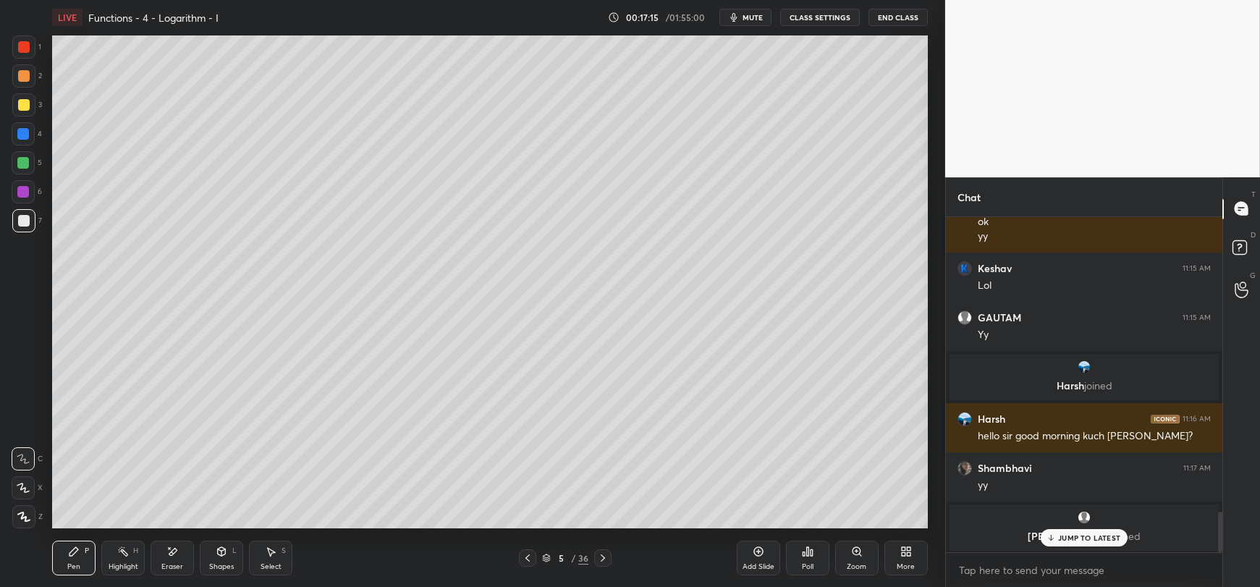
click at [1095, 541] on p "JUMP TO LATEST" at bounding box center [1089, 537] width 62 height 9
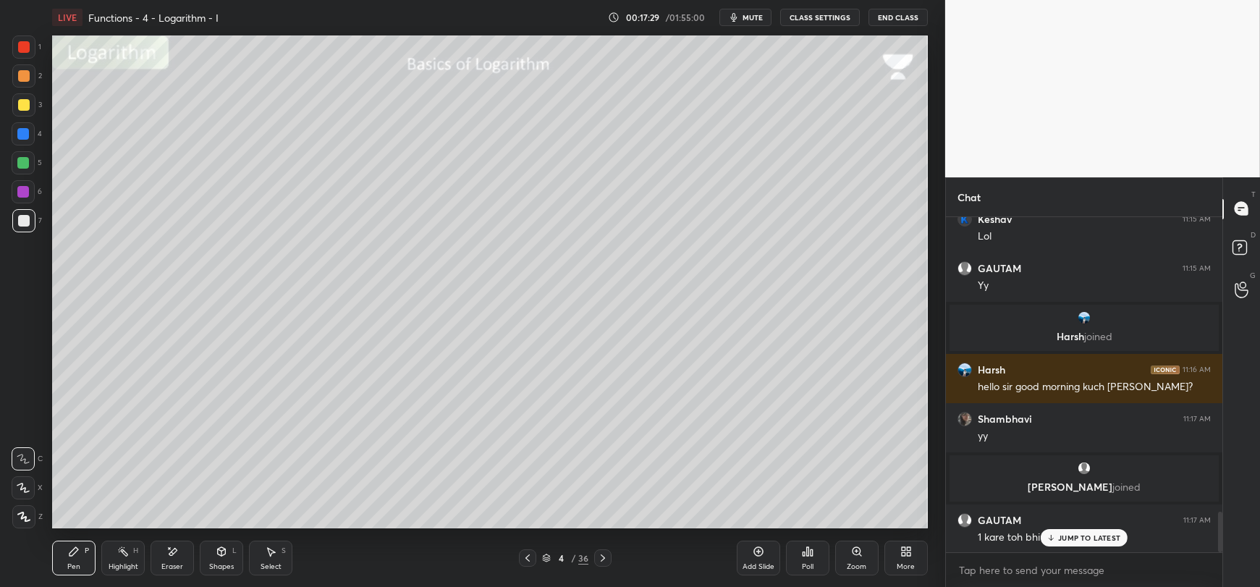
click at [1074, 537] on p "JUMP TO LATEST" at bounding box center [1089, 537] width 62 height 9
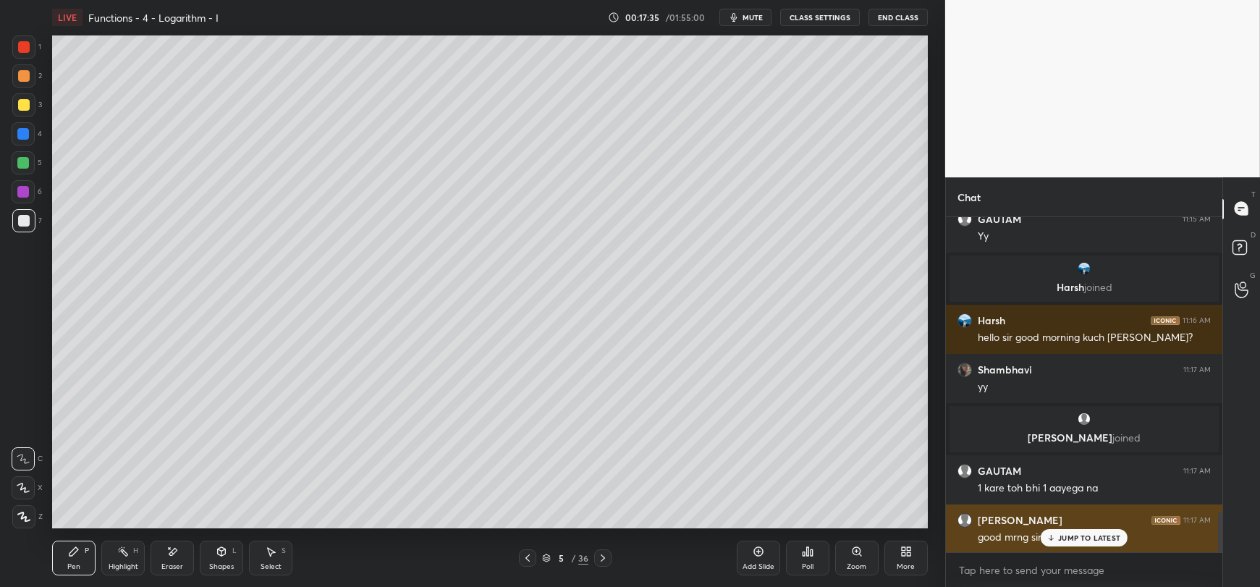
click at [1056, 539] on icon at bounding box center [1050, 537] width 9 height 9
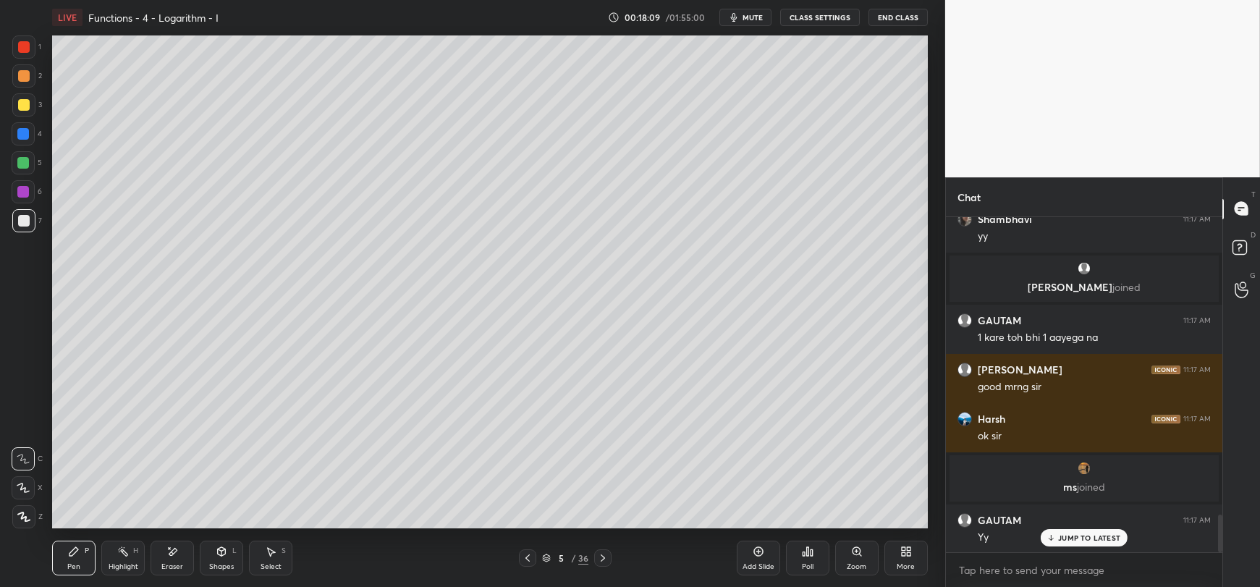
scroll to position [2702, 0]
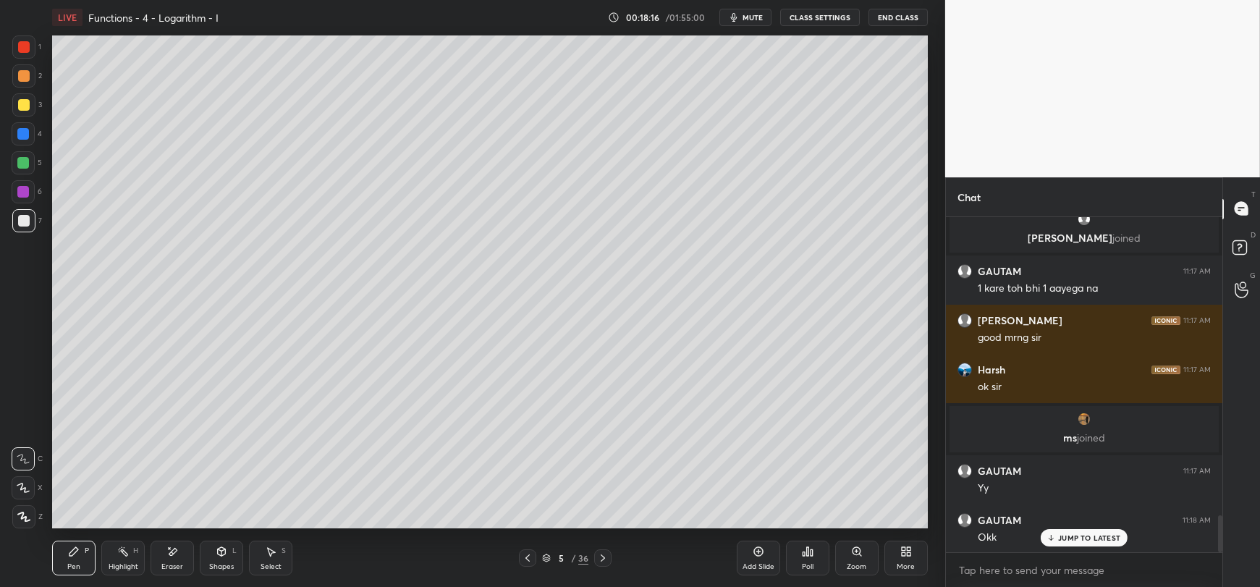
click at [20, 110] on div at bounding box center [24, 105] width 12 height 12
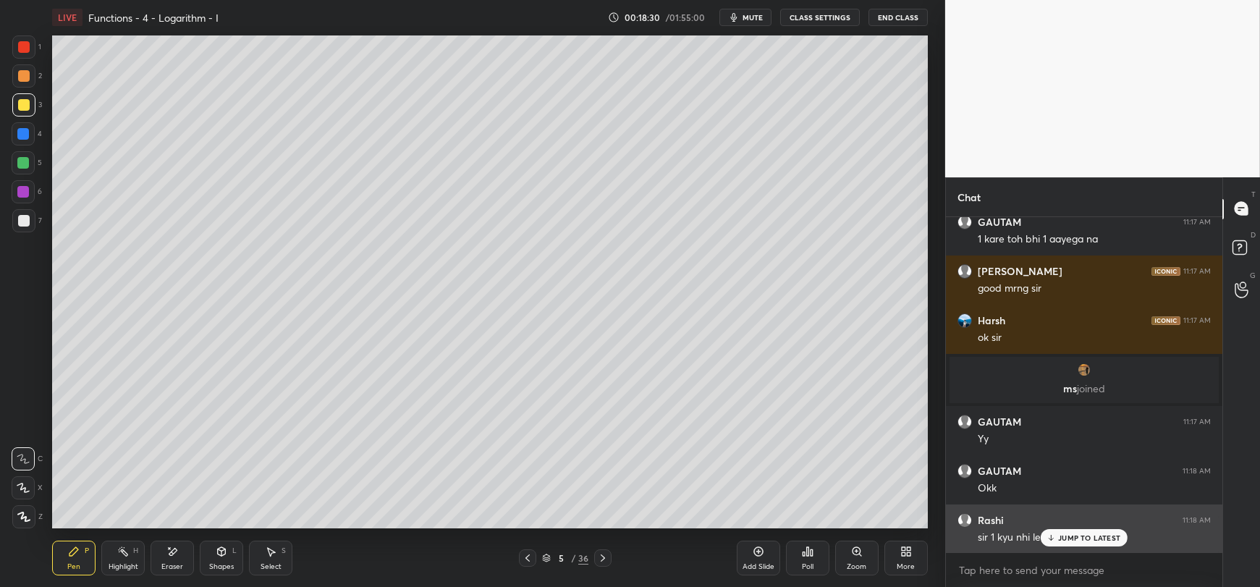
click at [1069, 536] on p "JUMP TO LATEST" at bounding box center [1089, 537] width 62 height 9
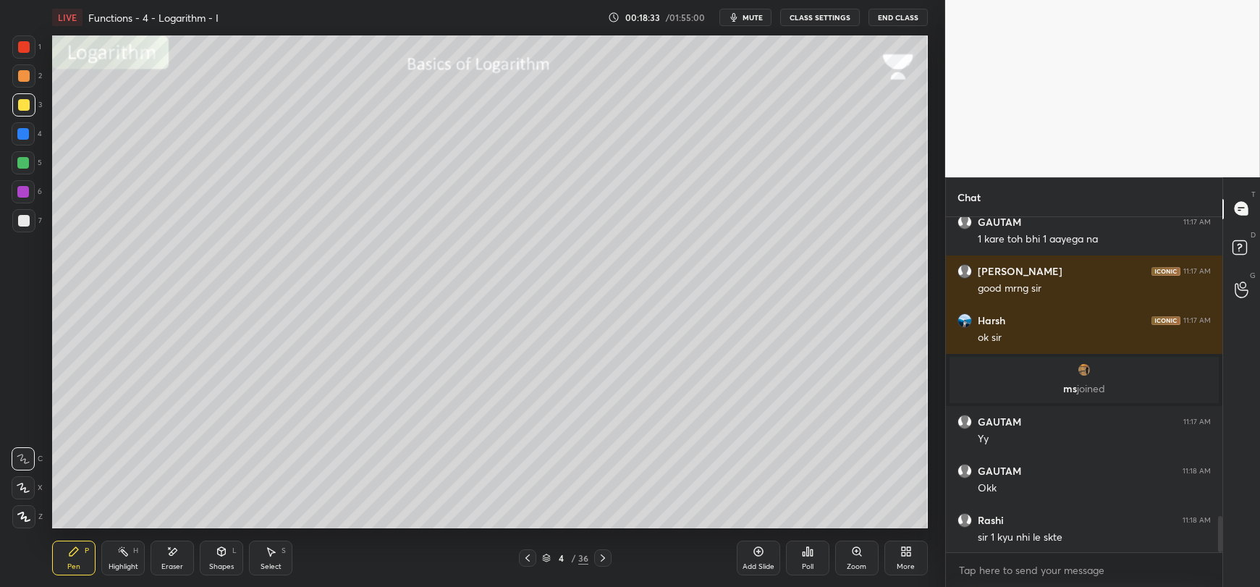
scroll to position [2766, 0]
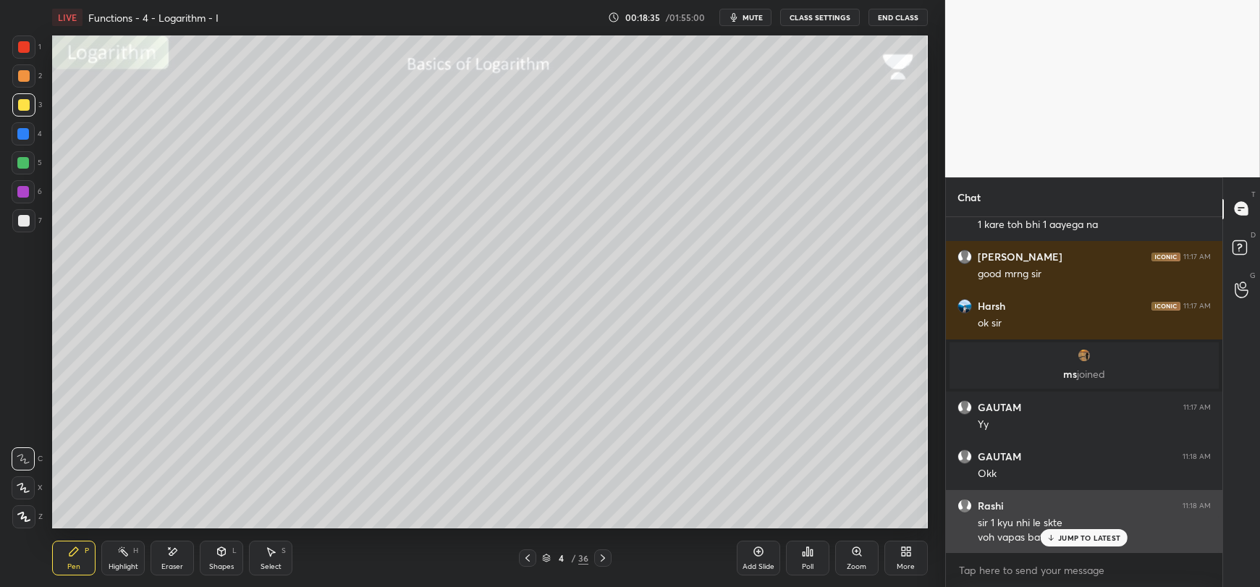
click at [1055, 540] on icon at bounding box center [1050, 537] width 9 height 9
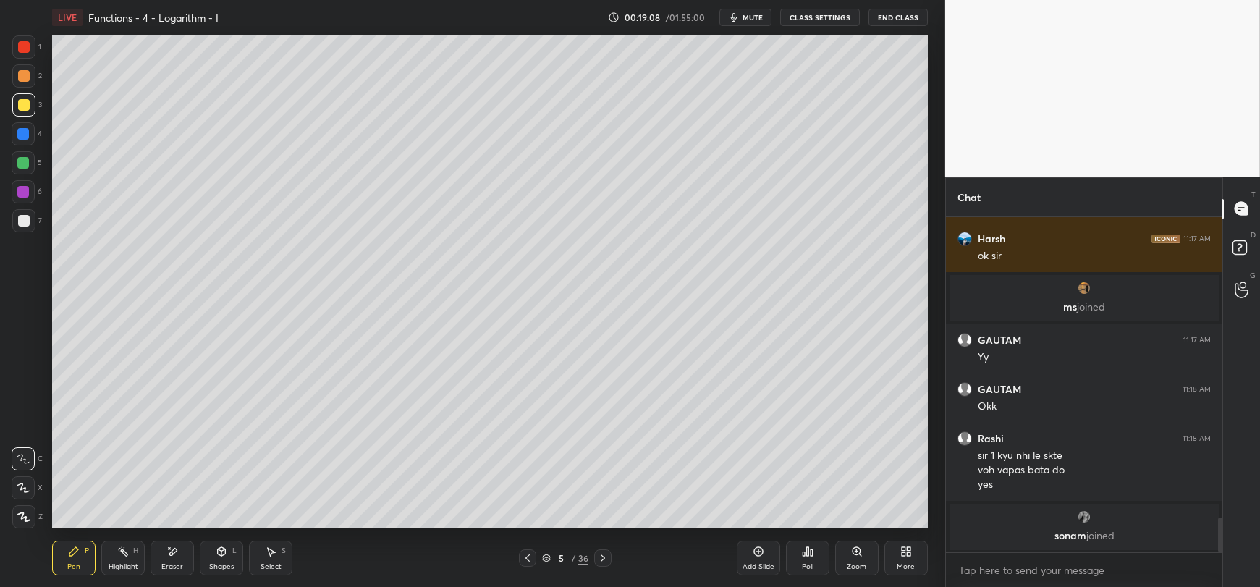
scroll to position [2883, 0]
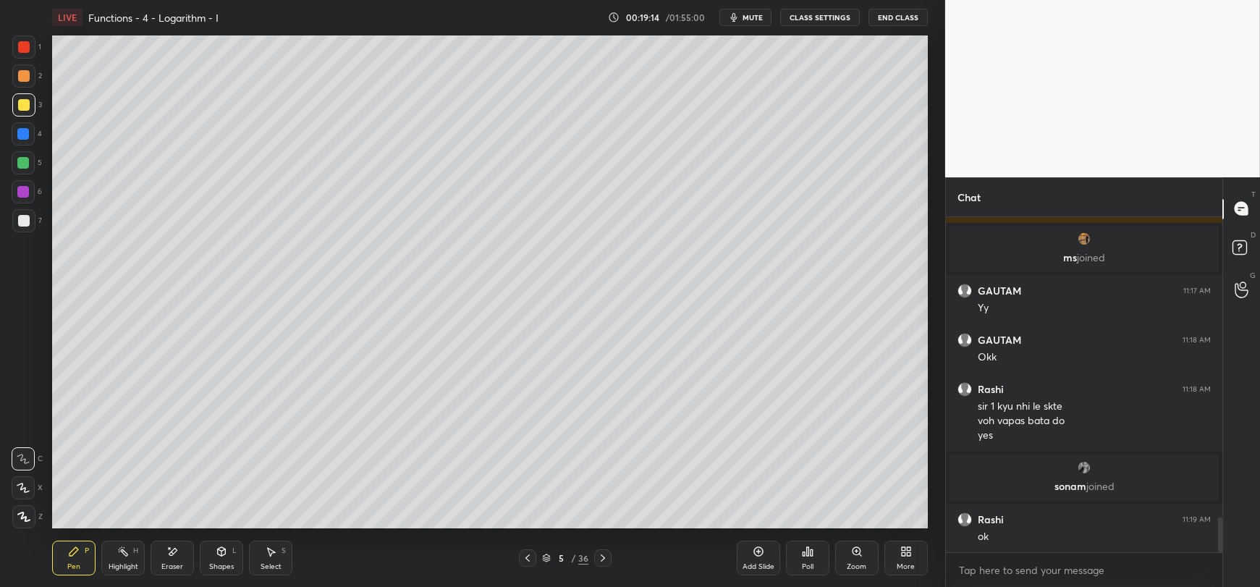
click at [23, 223] on div at bounding box center [24, 221] width 12 height 12
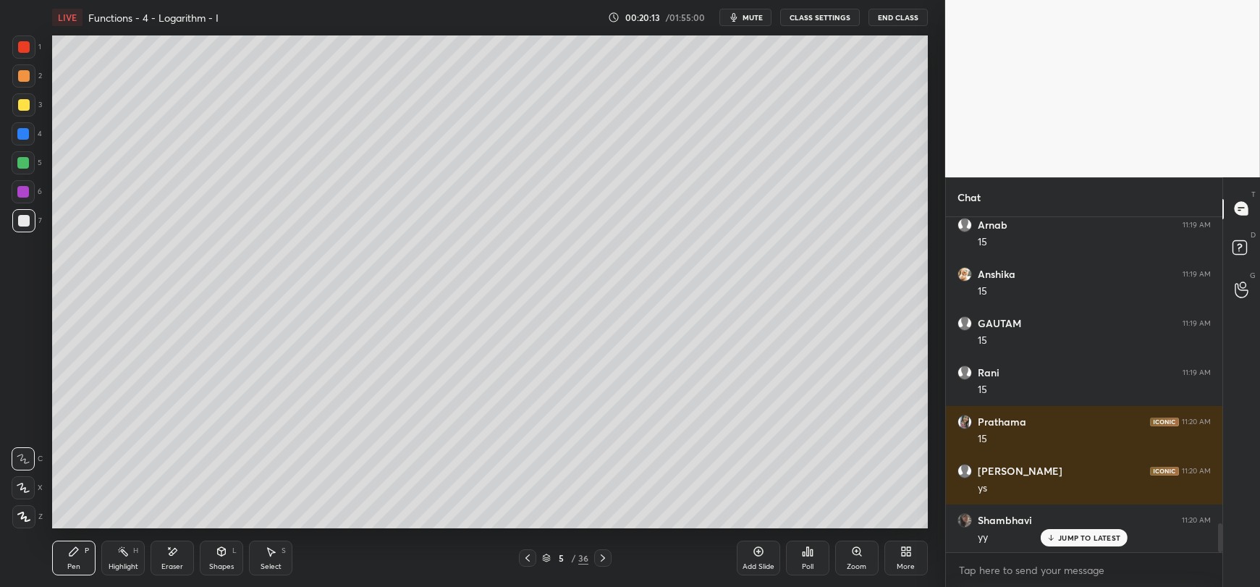
scroll to position [3571, 0]
click at [23, 160] on div at bounding box center [23, 163] width 12 height 12
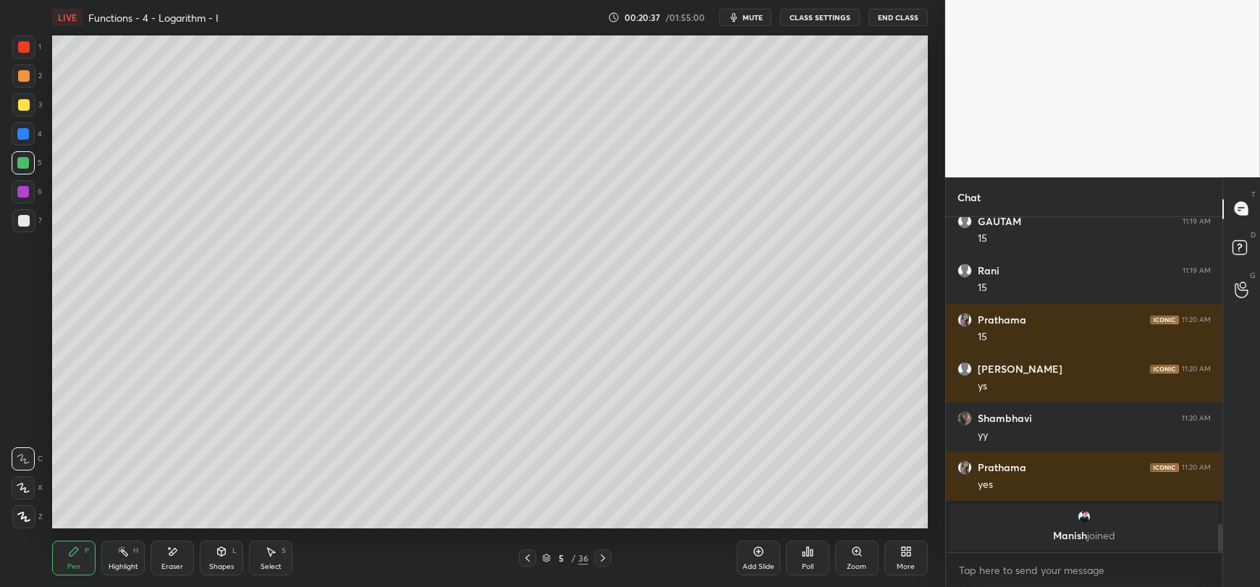
scroll to position [3673, 0]
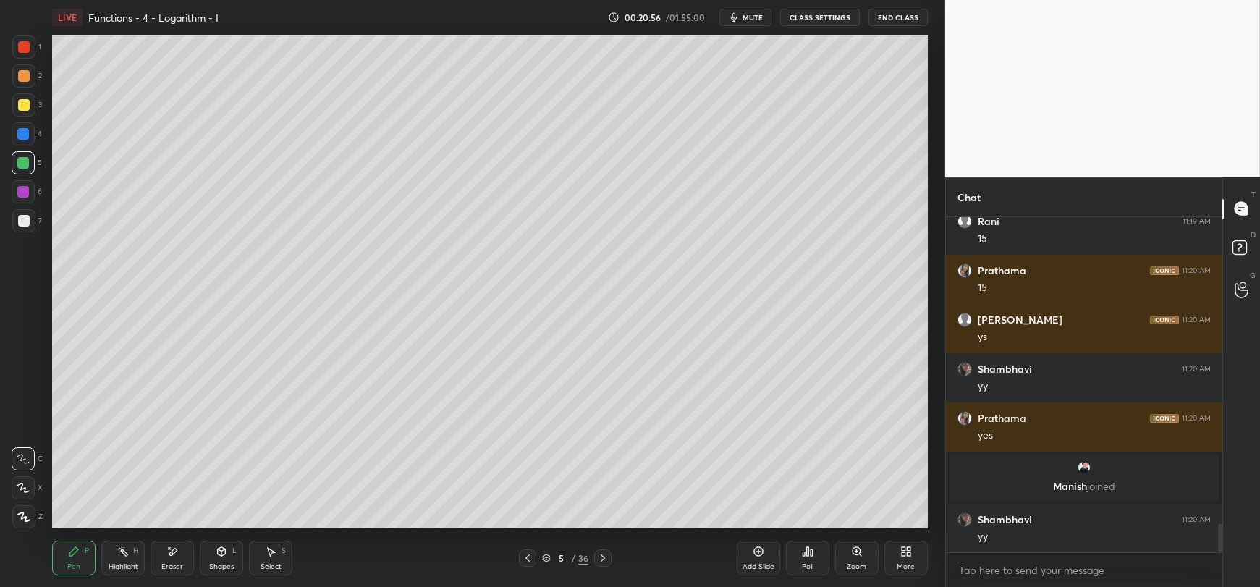
click at [171, 559] on div "Eraser" at bounding box center [171, 557] width 43 height 35
click at [76, 558] on div "Pen P" at bounding box center [73, 557] width 43 height 35
click at [20, 111] on div at bounding box center [23, 104] width 23 height 23
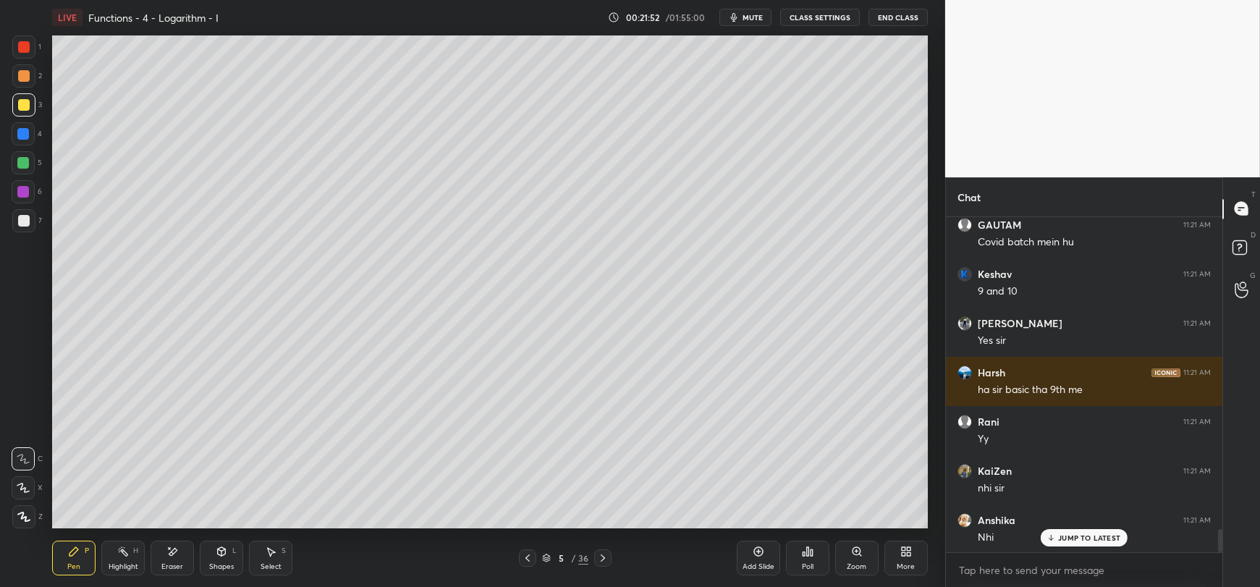
scroll to position [4607, 0]
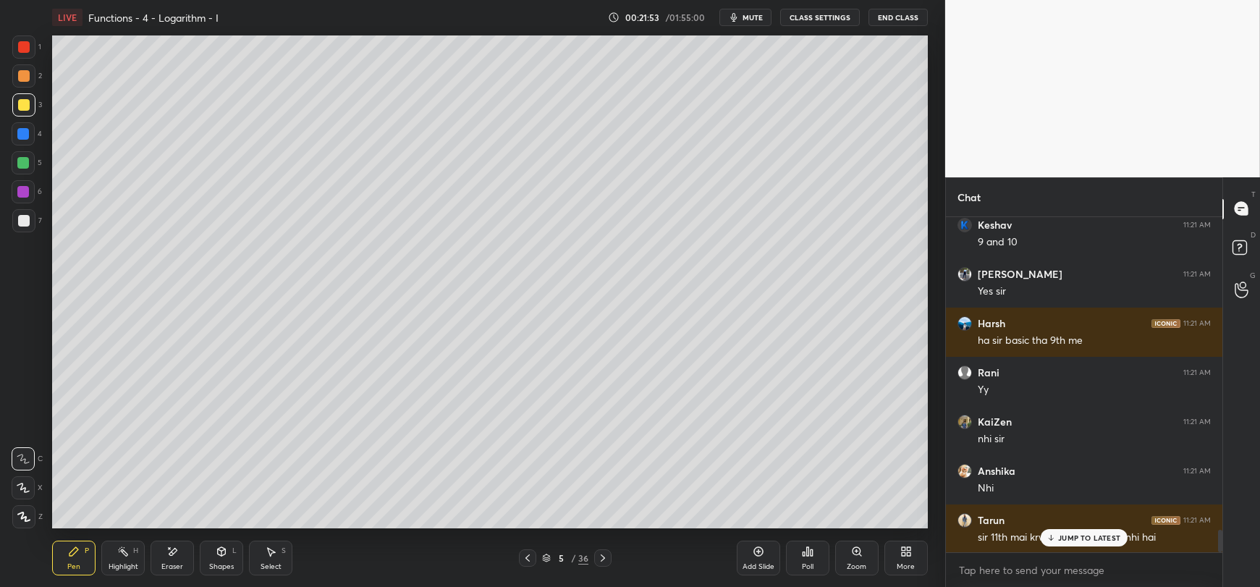
click at [742, 16] on button "mute" at bounding box center [745, 17] width 52 height 17
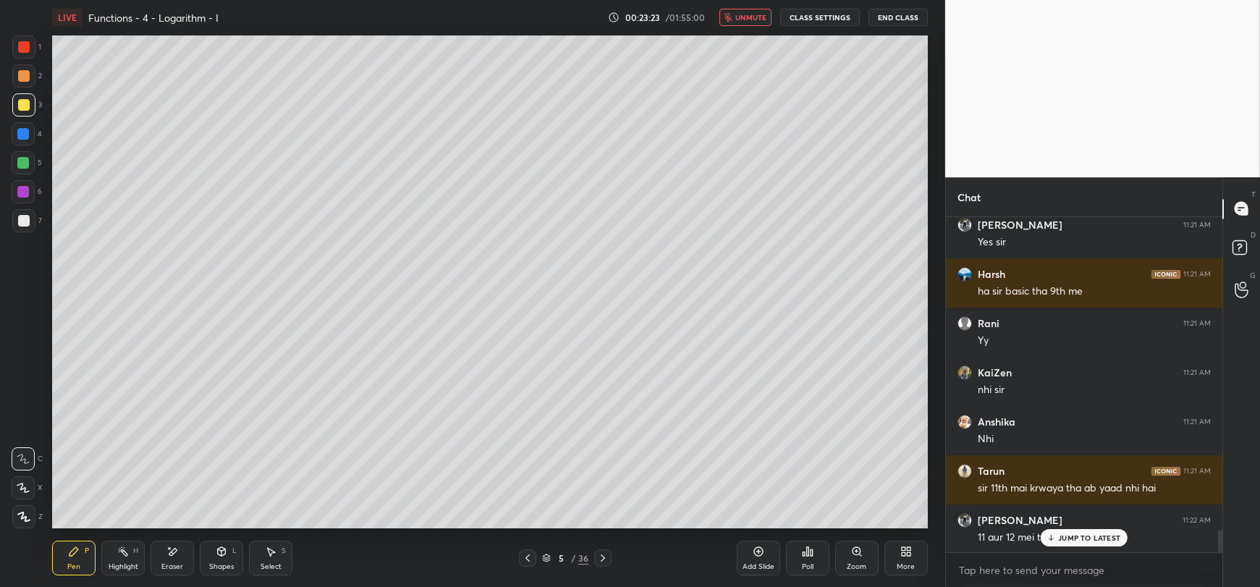
click at [745, 19] on span "unmute" at bounding box center [750, 17] width 31 height 10
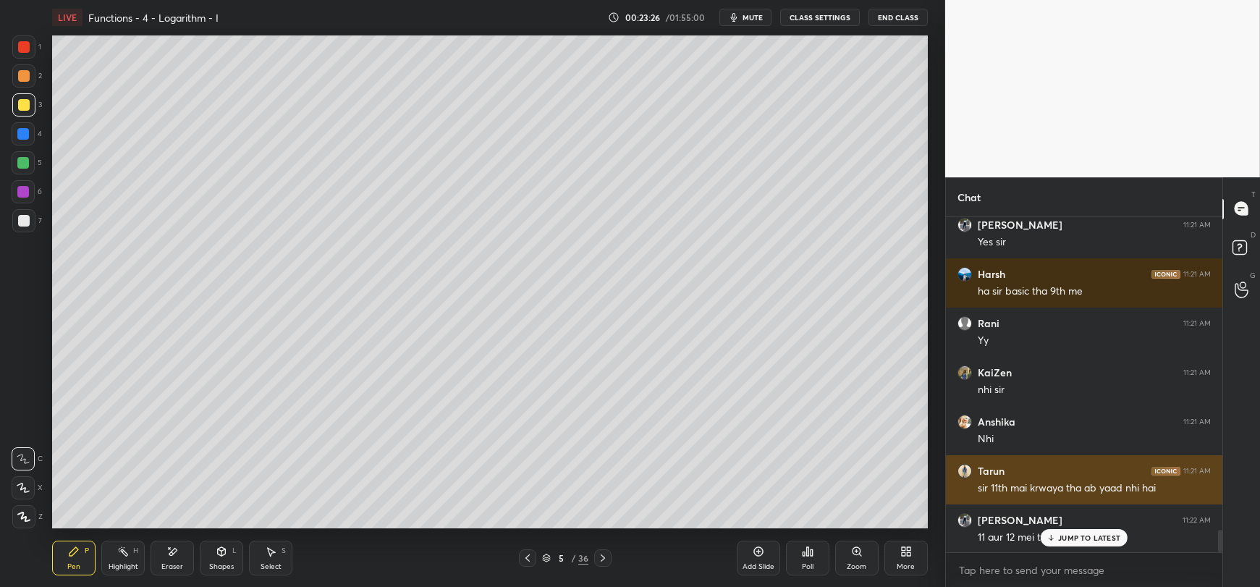
click at [1067, 537] on p "JUMP TO LATEST" at bounding box center [1089, 537] width 62 height 9
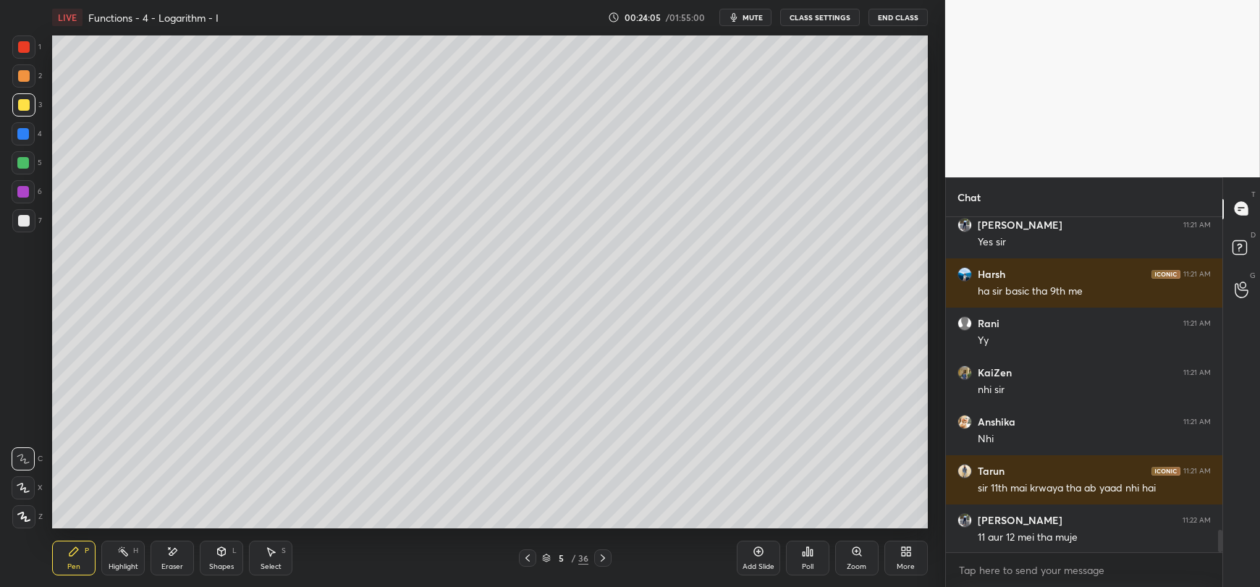
click at [21, 225] on div at bounding box center [24, 221] width 12 height 12
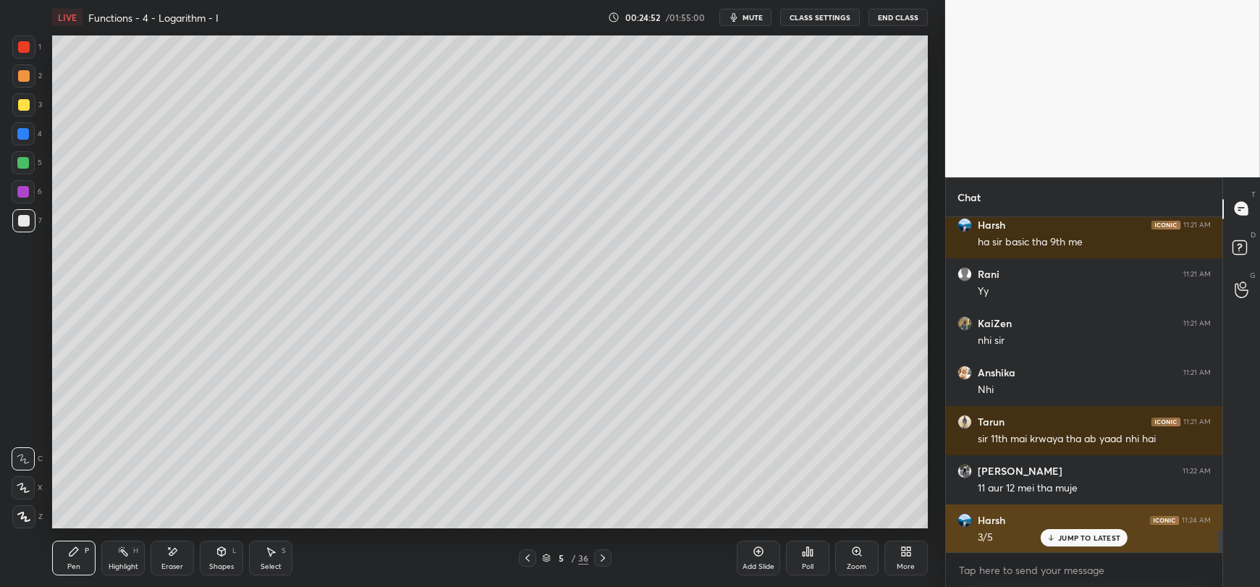
click at [1076, 542] on p "JUMP TO LATEST" at bounding box center [1089, 537] width 62 height 9
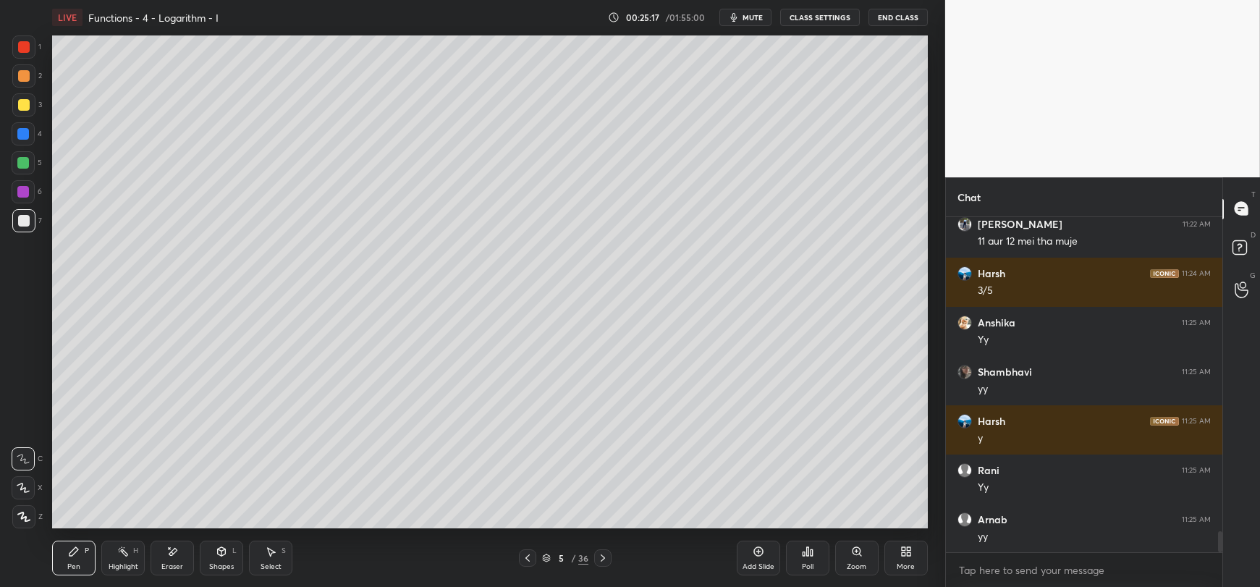
scroll to position [5001, 0]
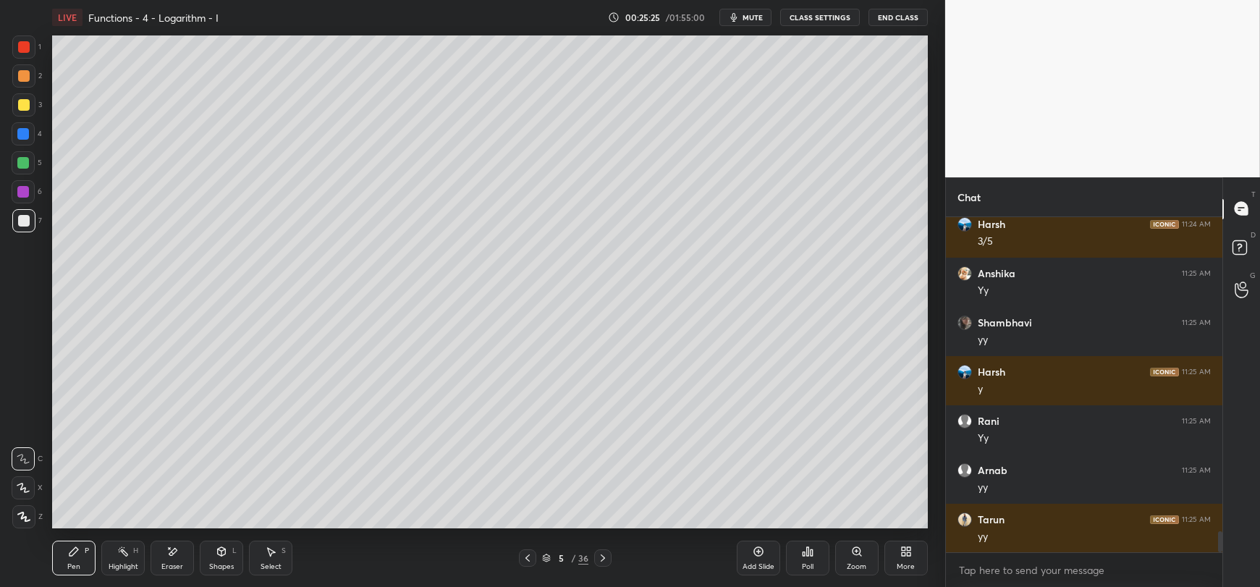
click at [23, 109] on div at bounding box center [24, 105] width 12 height 12
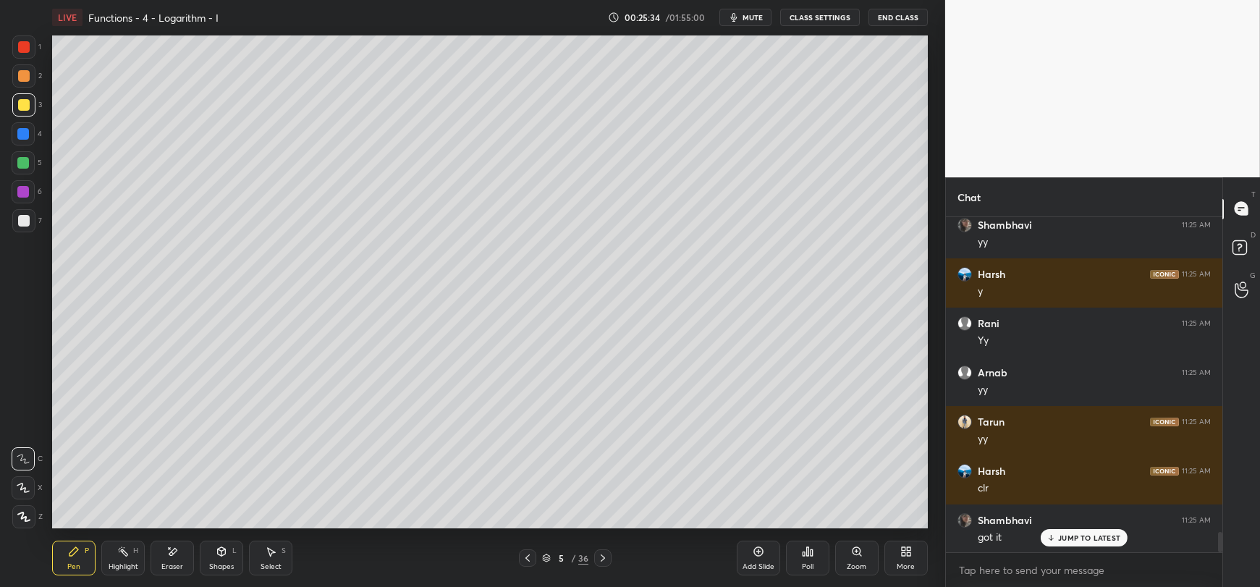
scroll to position [5148, 0]
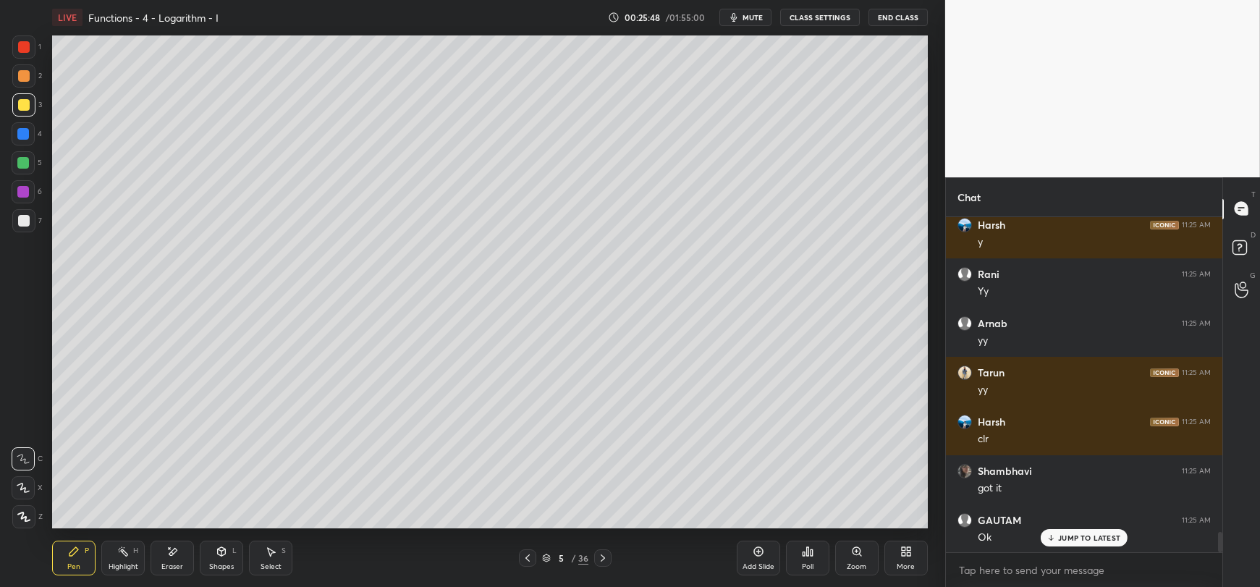
click at [21, 225] on div at bounding box center [24, 221] width 12 height 12
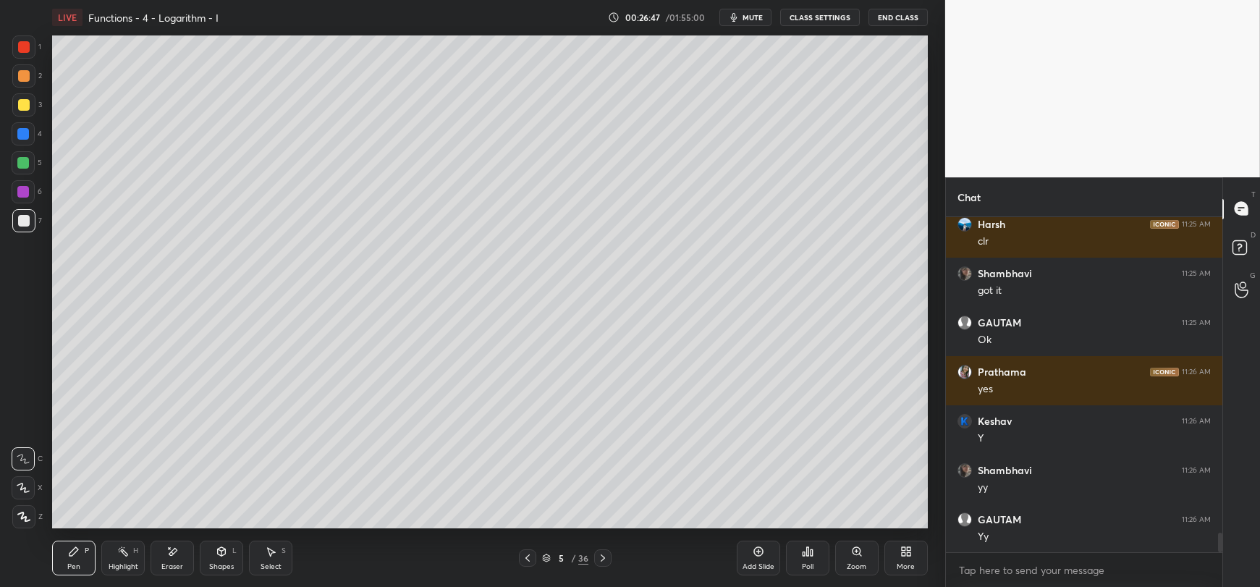
scroll to position [5395, 0]
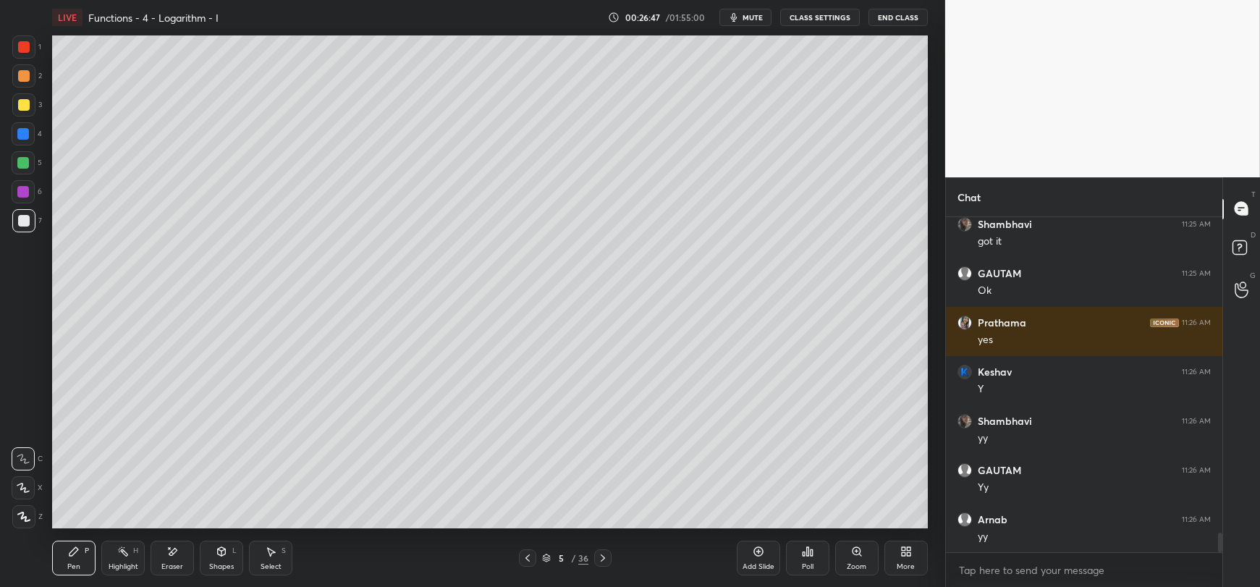
click at [25, 162] on div at bounding box center [23, 163] width 12 height 12
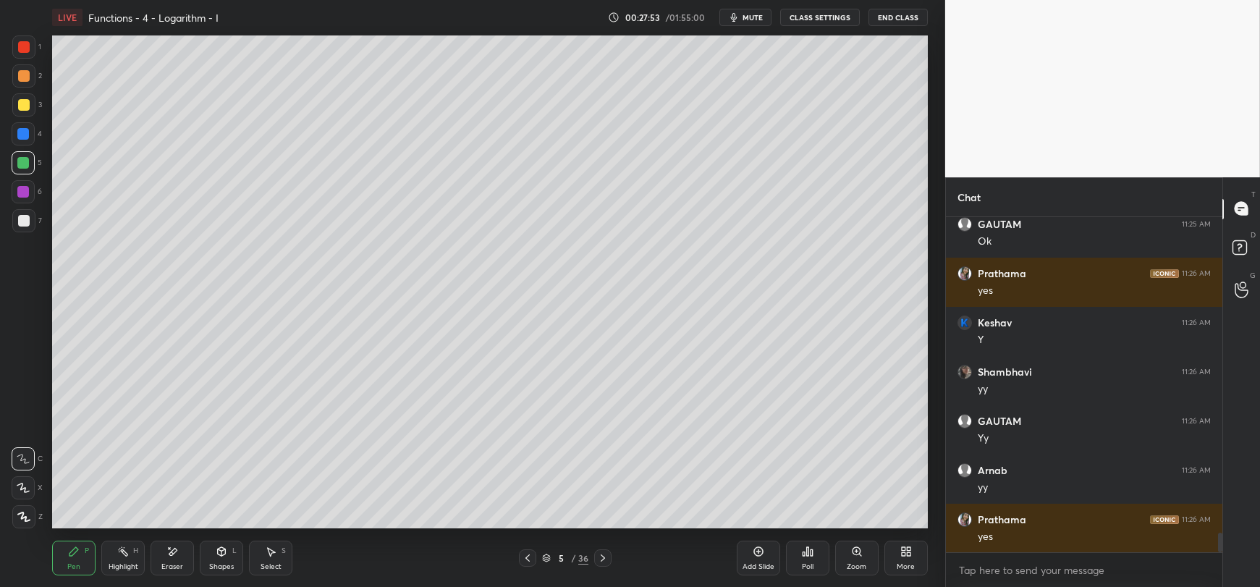
click at [175, 559] on div "Eraser" at bounding box center [171, 557] width 43 height 35
click at [75, 551] on icon at bounding box center [73, 551] width 9 height 9
click at [14, 58] on div at bounding box center [23, 46] width 23 height 23
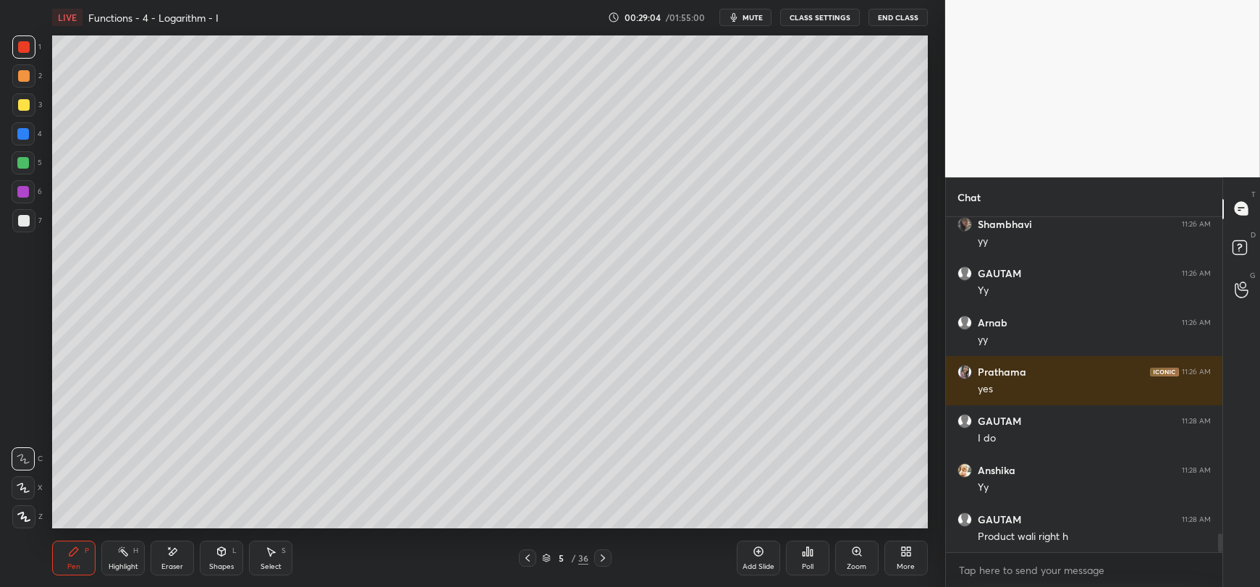
scroll to position [5640, 0]
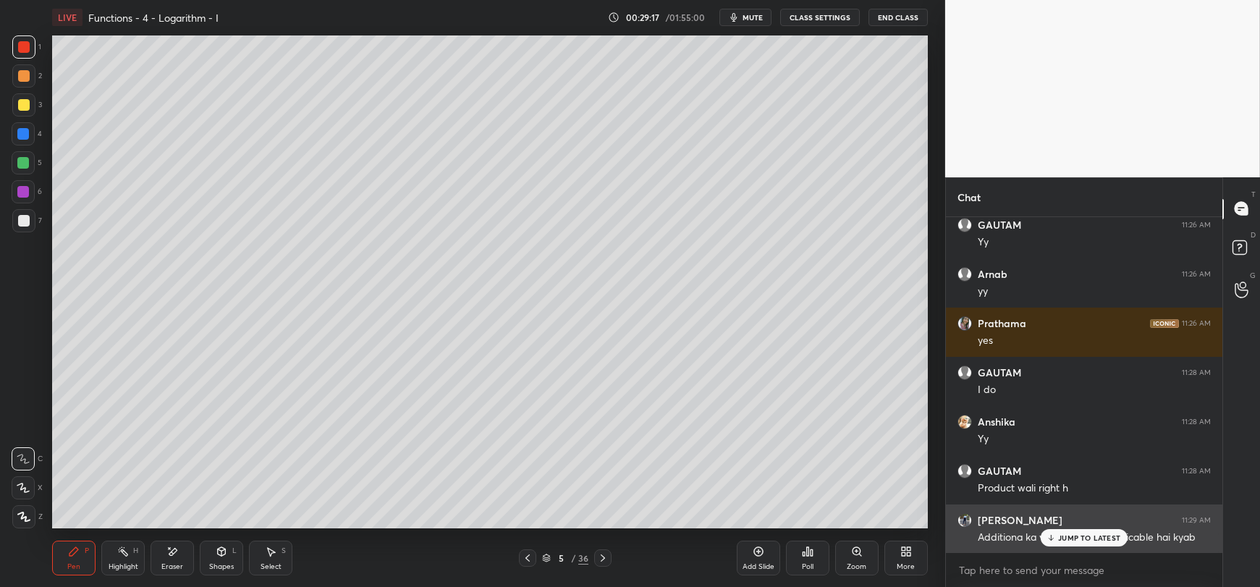
click at [1061, 541] on p "JUMP TO LATEST" at bounding box center [1089, 537] width 62 height 9
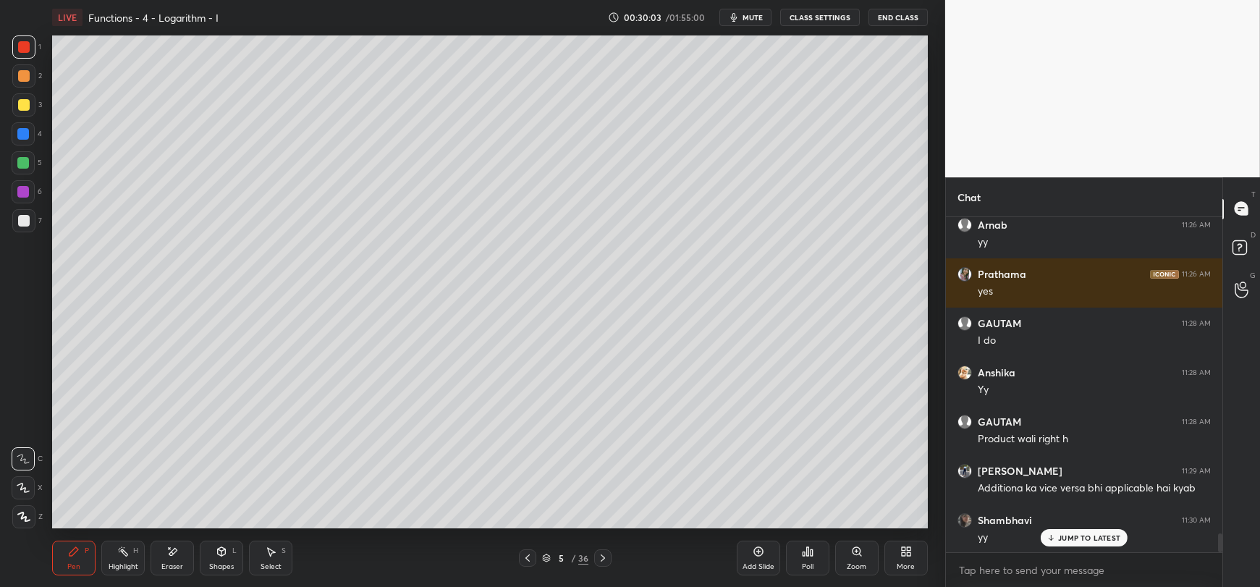
scroll to position [5738, 0]
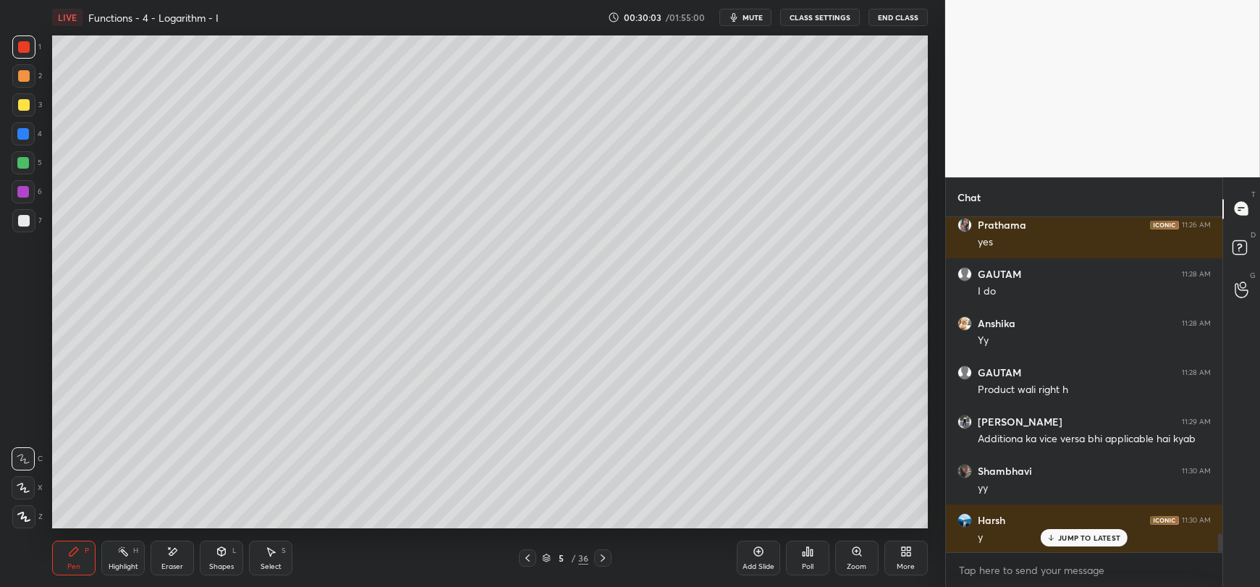
click at [23, 223] on div at bounding box center [24, 221] width 12 height 12
click at [18, 108] on div at bounding box center [24, 105] width 12 height 12
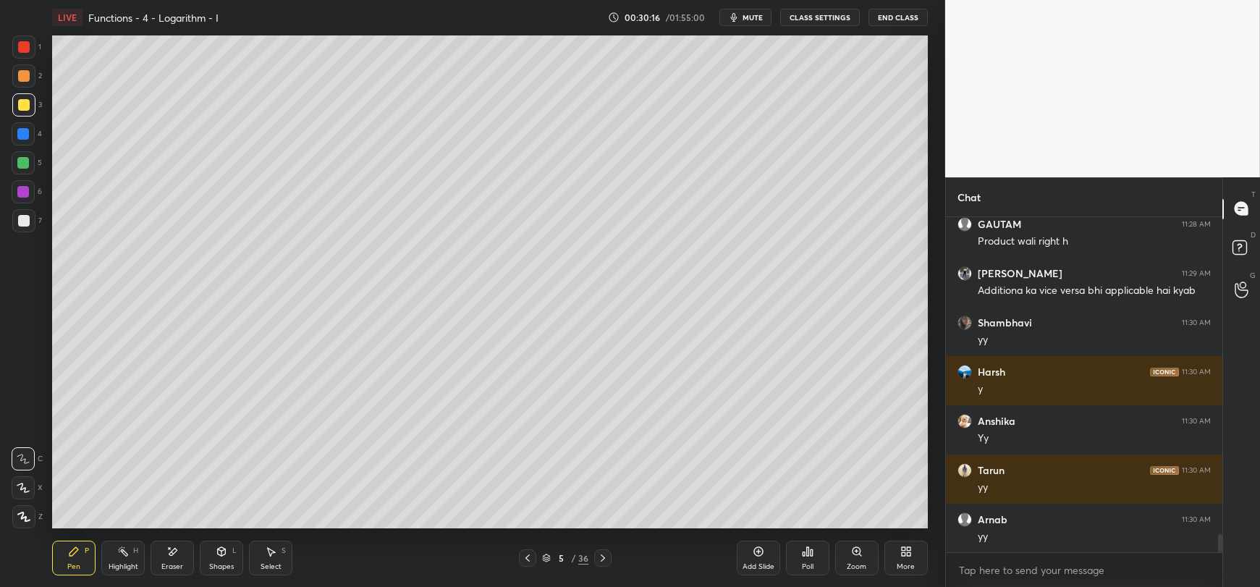
scroll to position [5936, 0]
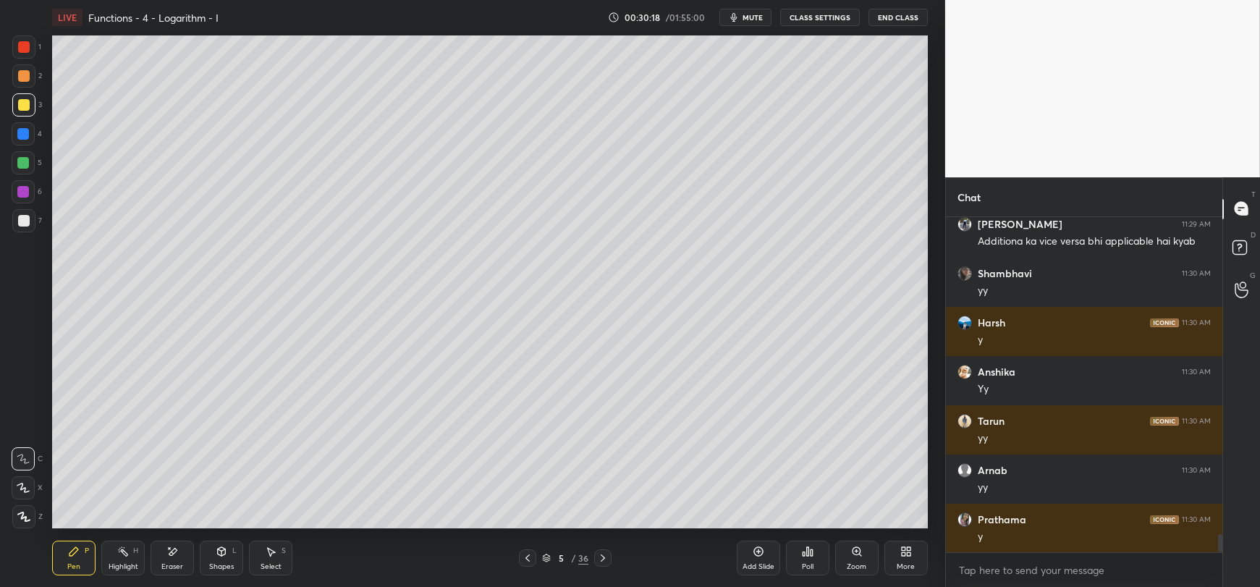
click at [747, 17] on span "mute" at bounding box center [752, 17] width 20 height 10
click at [753, 11] on button "unmute" at bounding box center [745, 17] width 52 height 17
click at [753, 12] on span "mute" at bounding box center [752, 17] width 20 height 10
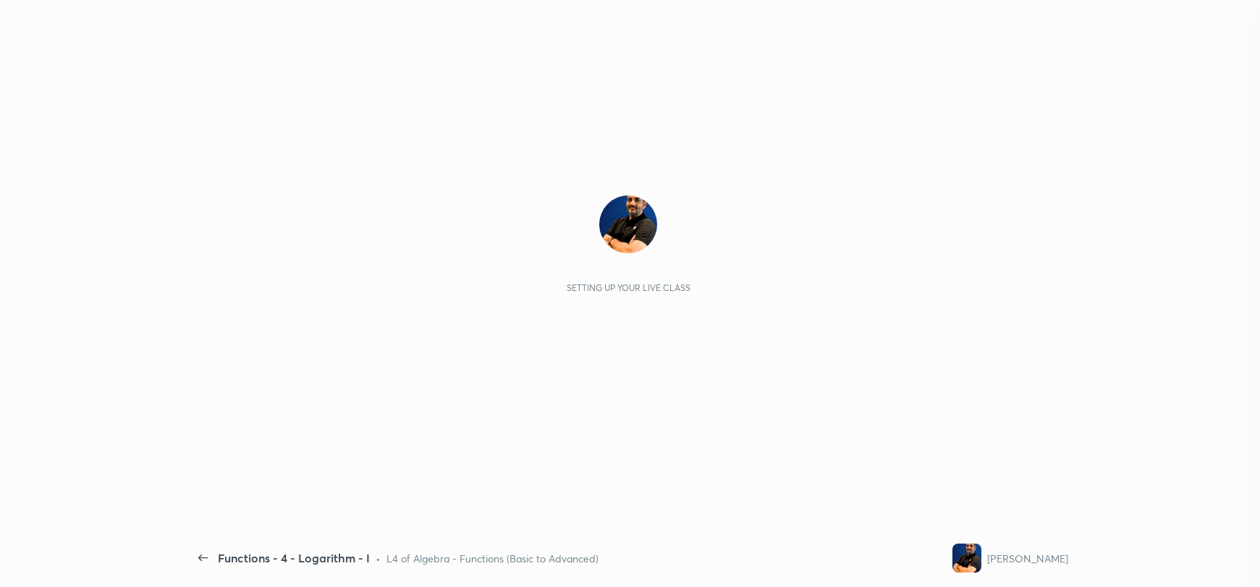
scroll to position [366, 272]
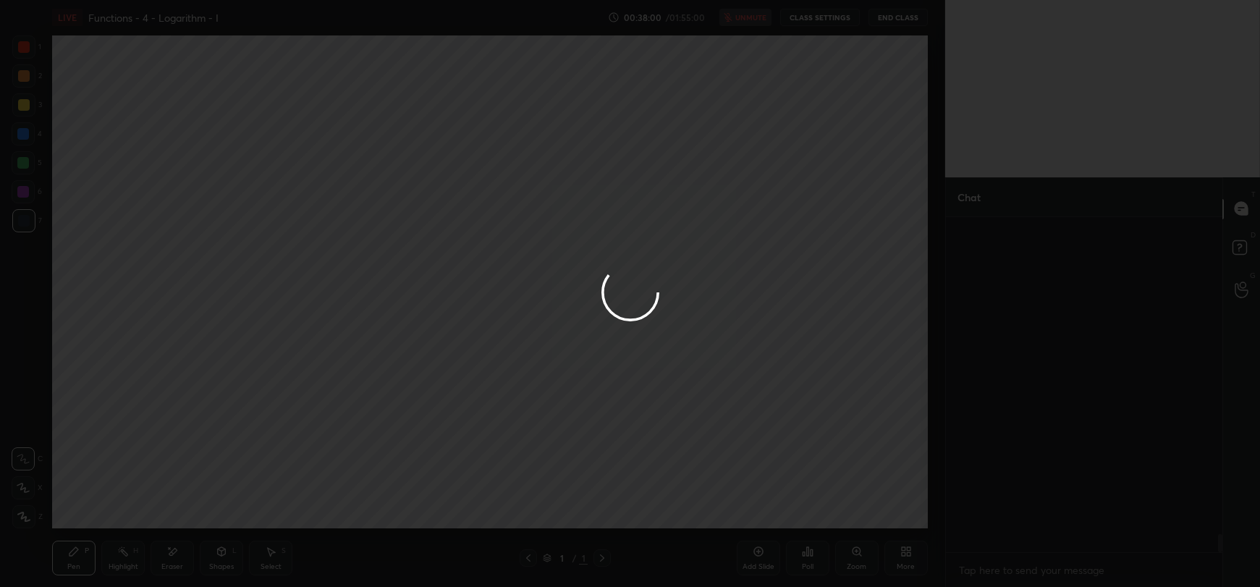
scroll to position [366, 272]
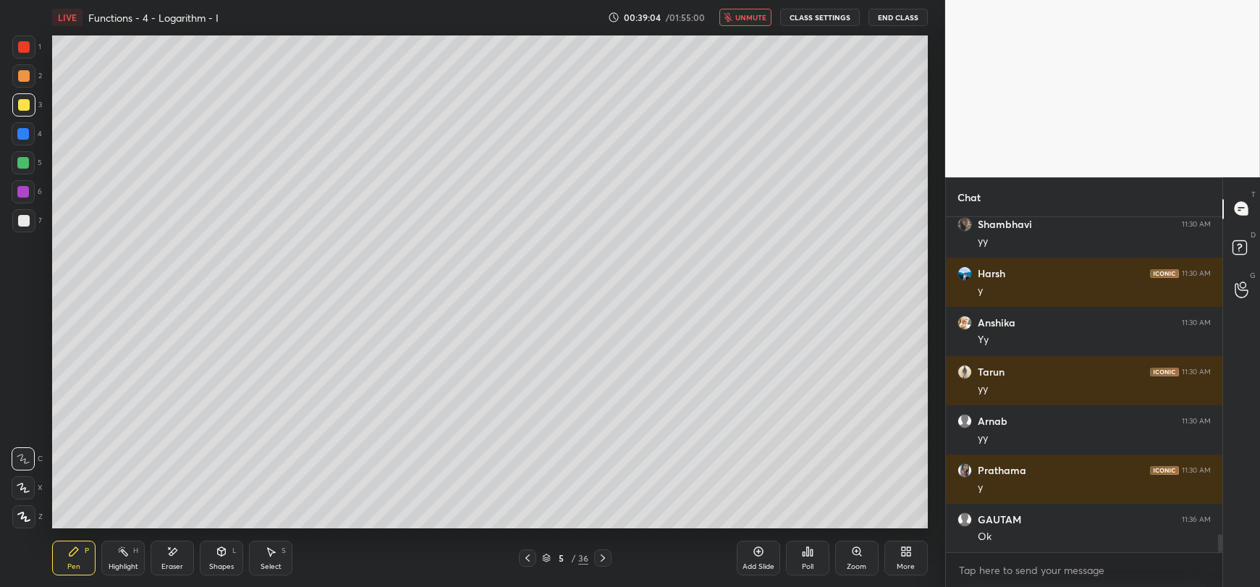
click at [729, 11] on button "unmute" at bounding box center [745, 17] width 52 height 17
click at [755, 13] on span "mute" at bounding box center [752, 17] width 20 height 10
click at [750, 12] on span "unmute" at bounding box center [750, 17] width 31 height 10
click at [17, 228] on div at bounding box center [23, 220] width 23 height 23
click at [25, 193] on div at bounding box center [23, 192] width 12 height 12
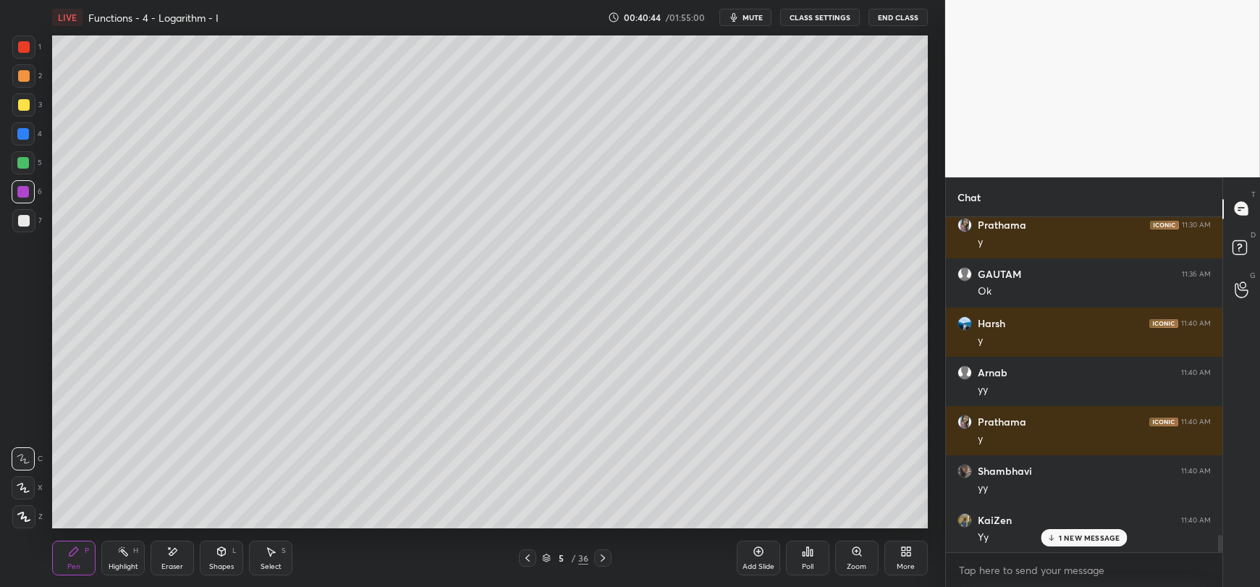
scroll to position [6279, 0]
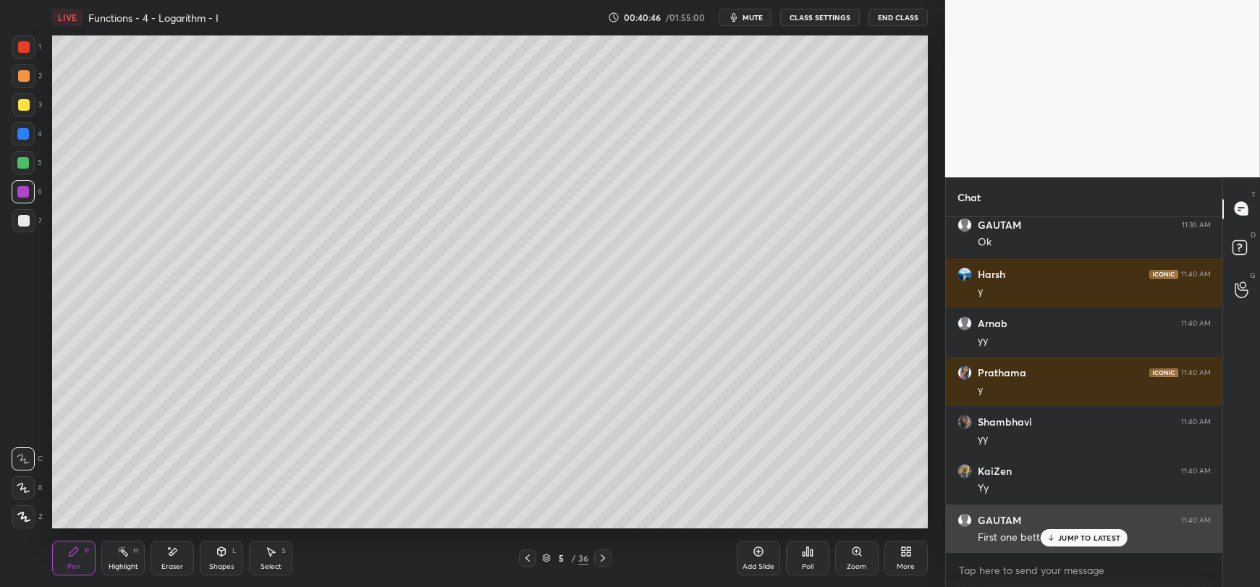
click at [1070, 538] on p "JUMP TO LATEST" at bounding box center [1089, 537] width 62 height 9
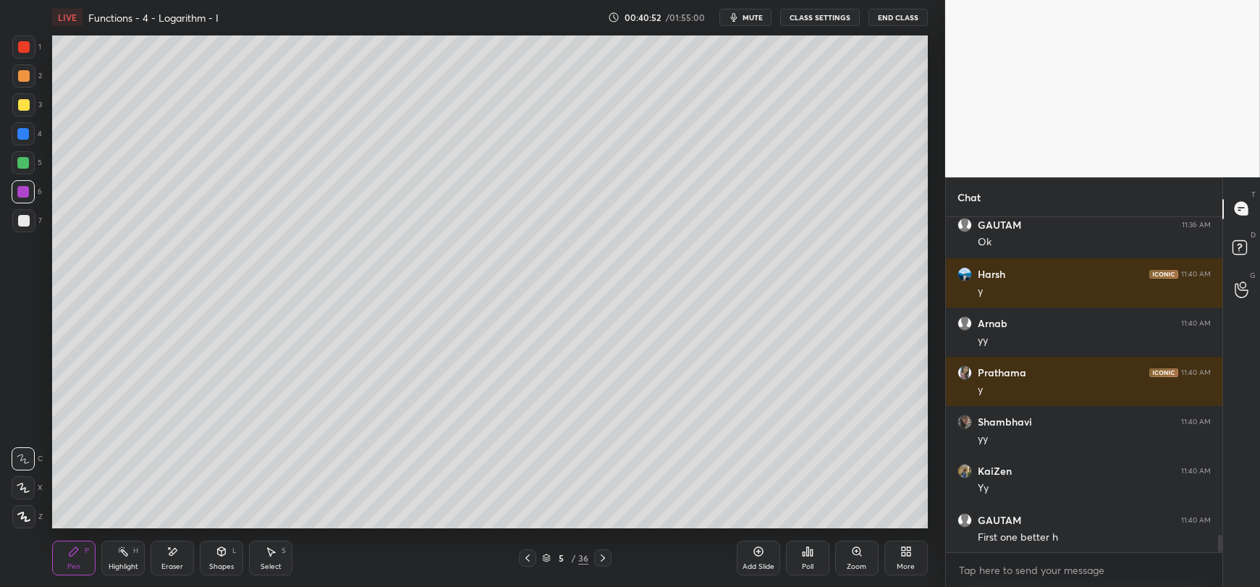
click at [752, 557] on icon at bounding box center [758, 552] width 12 height 12
click at [27, 224] on div at bounding box center [24, 221] width 12 height 12
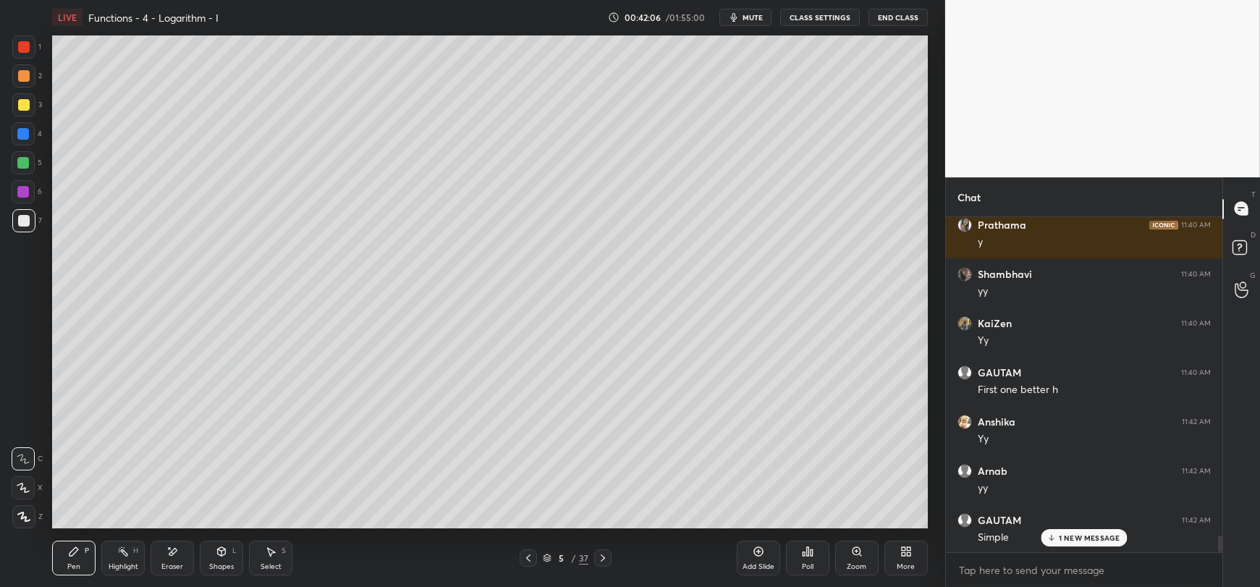
scroll to position [6477, 0]
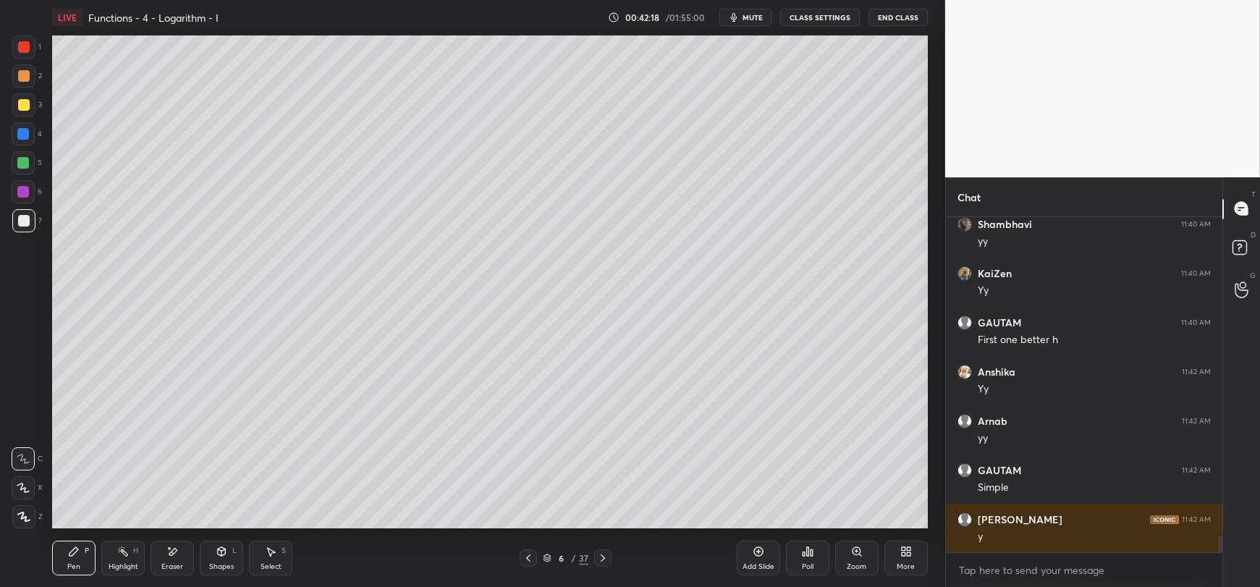
click at [757, 559] on div "Add Slide" at bounding box center [758, 557] width 43 height 35
click at [19, 109] on div at bounding box center [24, 105] width 12 height 12
click at [10, 226] on div "1 2 3 4 5 6 7 C X Z E E Erase all H H" at bounding box center [23, 281] width 46 height 492
click at [5, 223] on div "1 2 3 4 5 6 7 C X Z E E Erase all H H" at bounding box center [23, 281] width 46 height 492
click at [27, 225] on div at bounding box center [24, 221] width 12 height 12
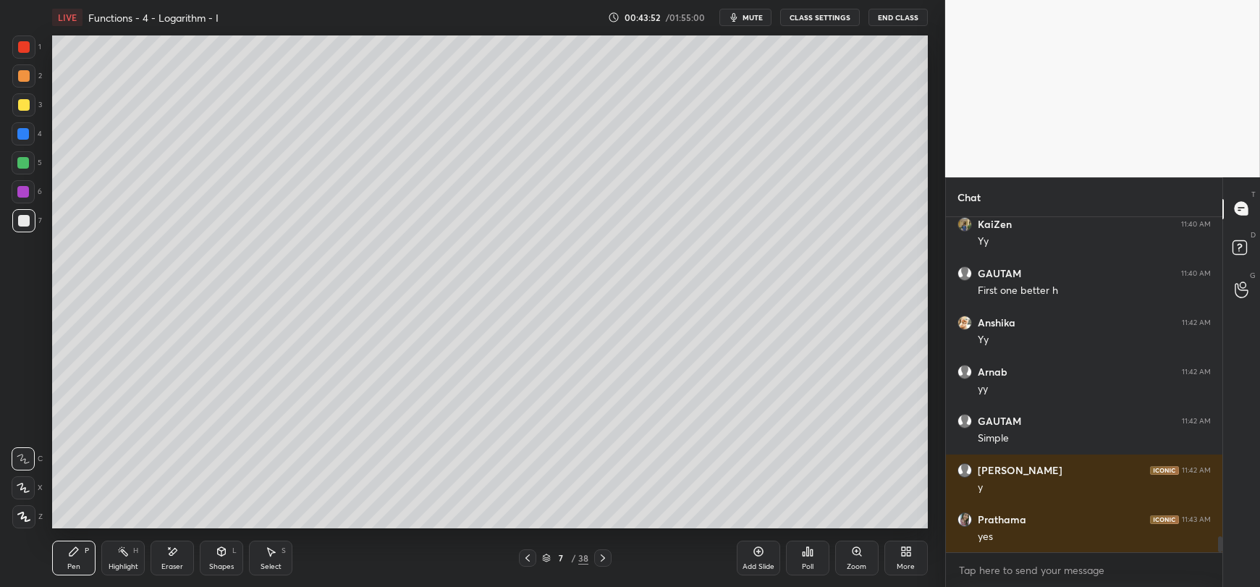
scroll to position [6575, 0]
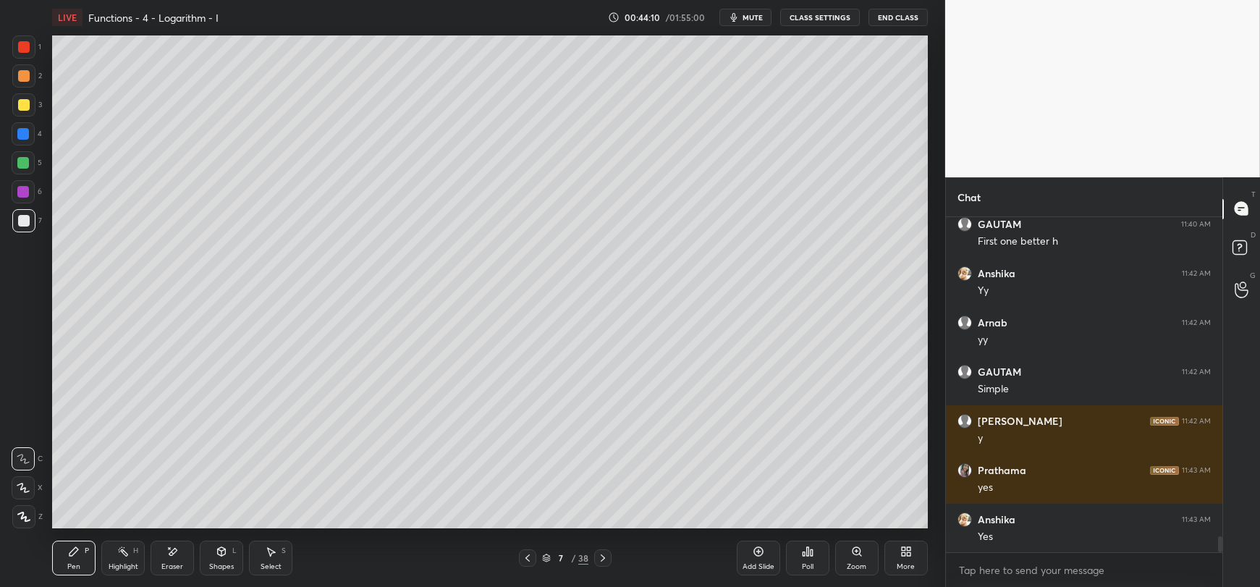
click at [24, 103] on div at bounding box center [24, 105] width 12 height 12
click at [170, 556] on icon at bounding box center [172, 552] width 12 height 12
click at [75, 558] on div "Pen P" at bounding box center [73, 557] width 43 height 35
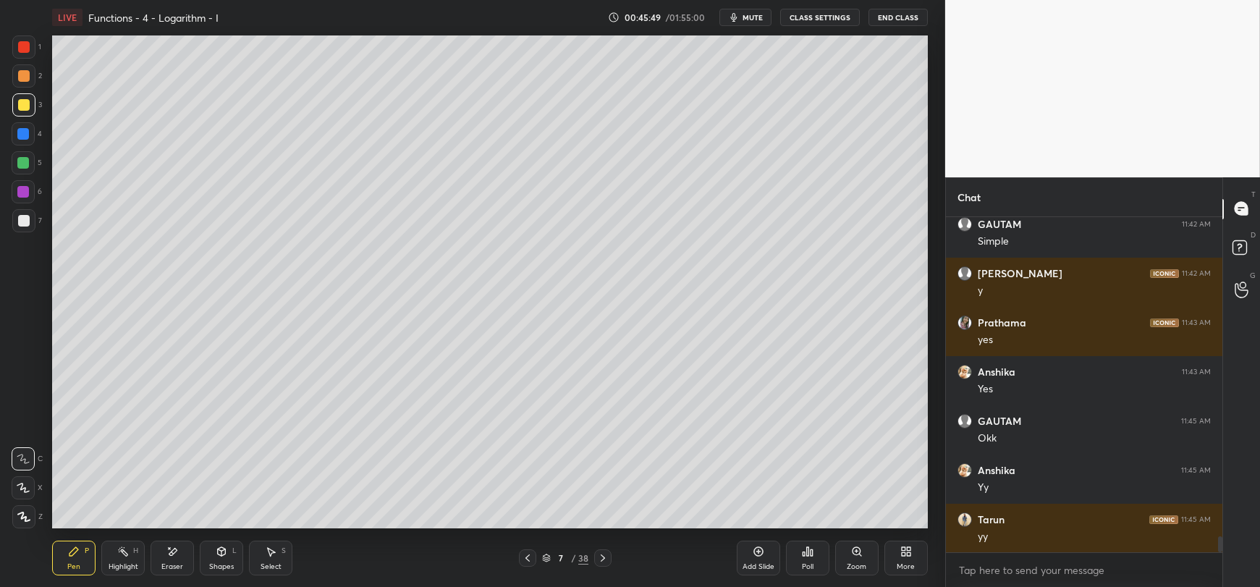
scroll to position [6772, 0]
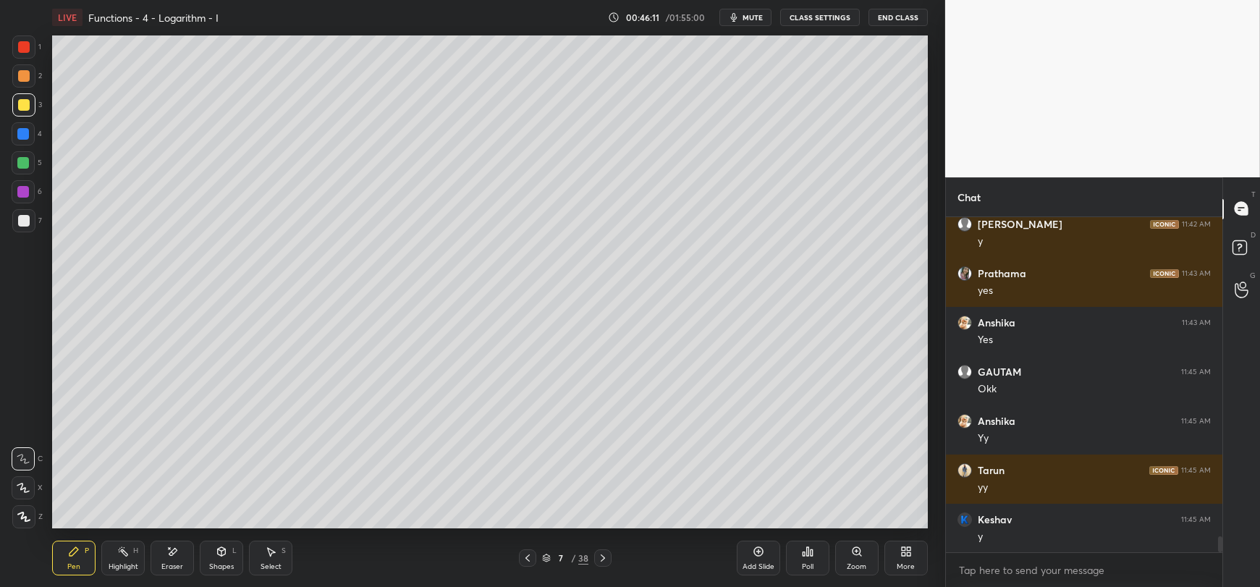
click at [20, 225] on div at bounding box center [24, 221] width 12 height 12
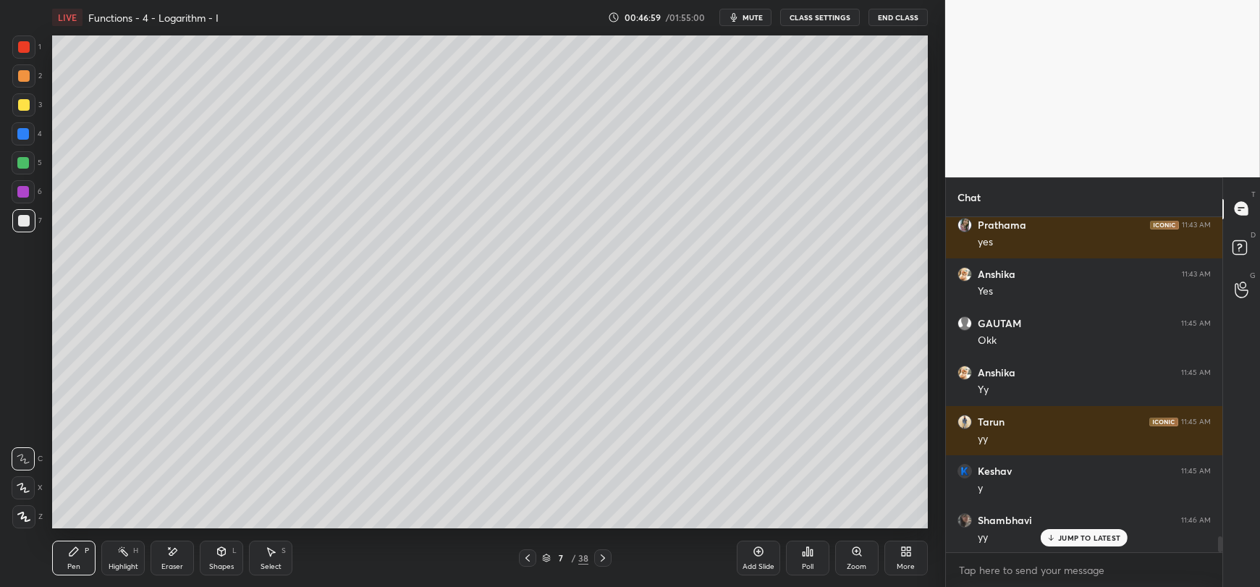
click at [24, 164] on div at bounding box center [23, 163] width 12 height 12
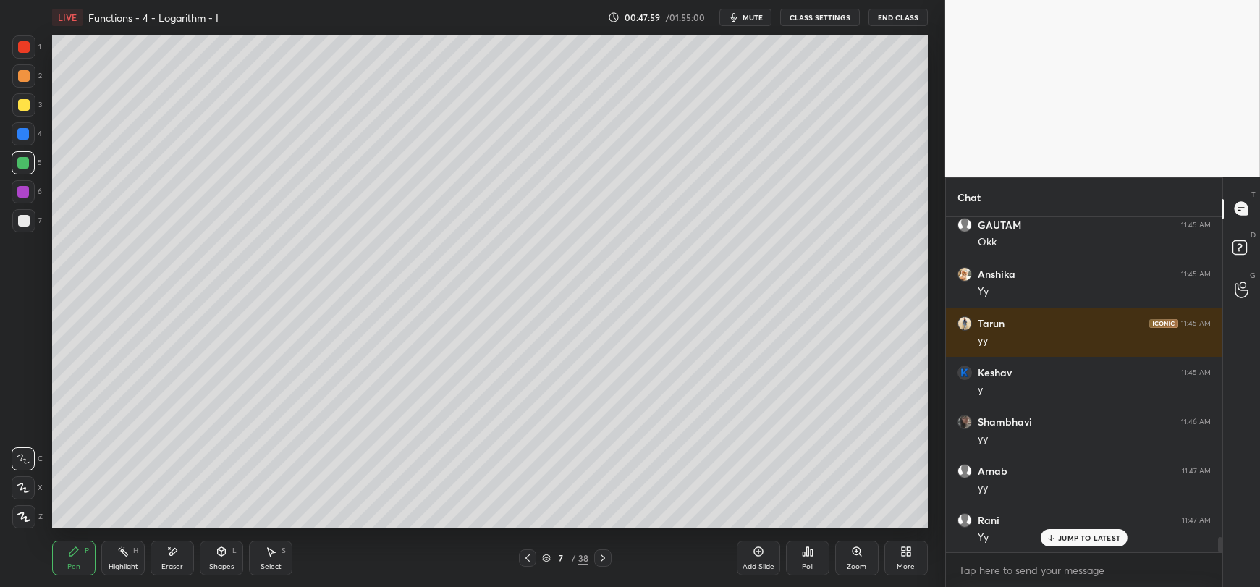
scroll to position [6968, 0]
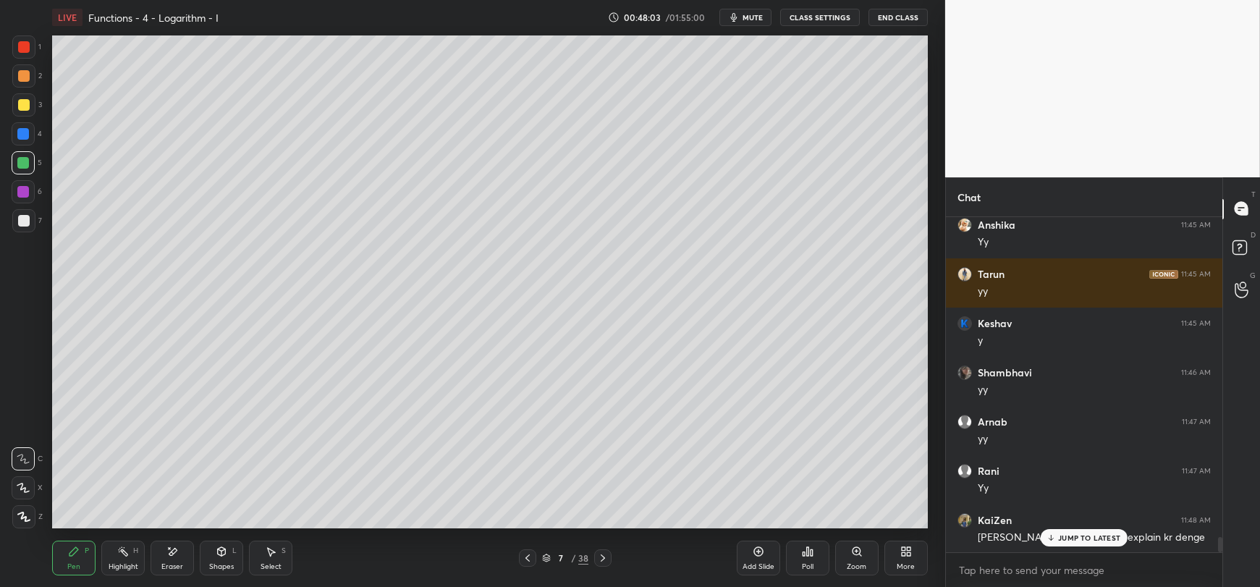
click at [1054, 538] on icon at bounding box center [1050, 537] width 9 height 9
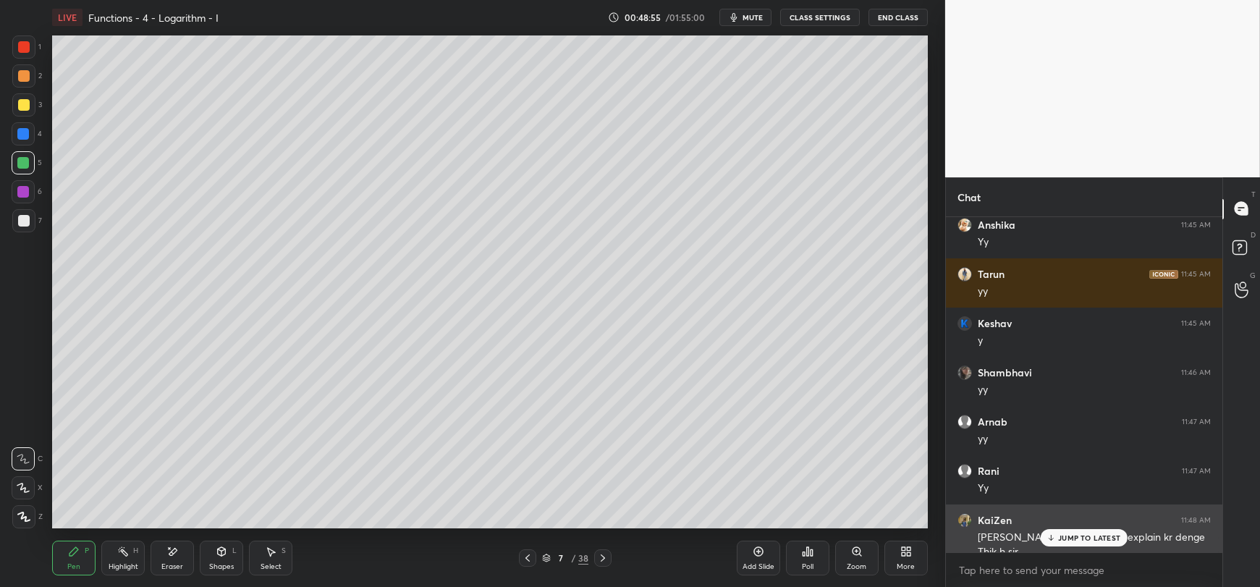
scroll to position [6983, 0]
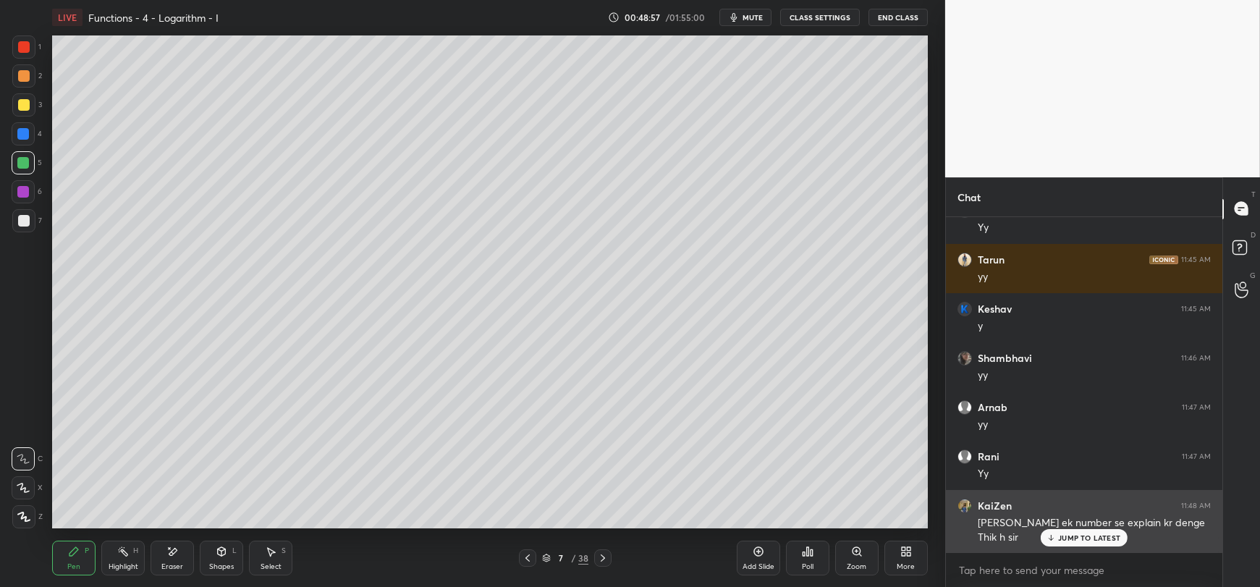
click at [1067, 540] on p "JUMP TO LATEST" at bounding box center [1089, 537] width 62 height 9
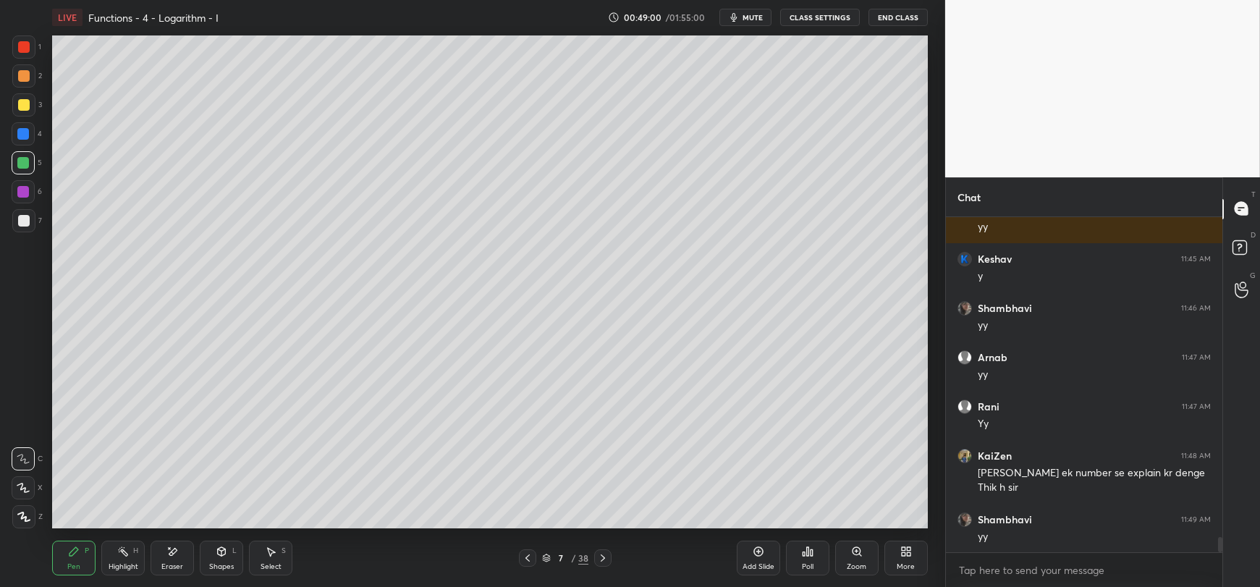
scroll to position [7082, 0]
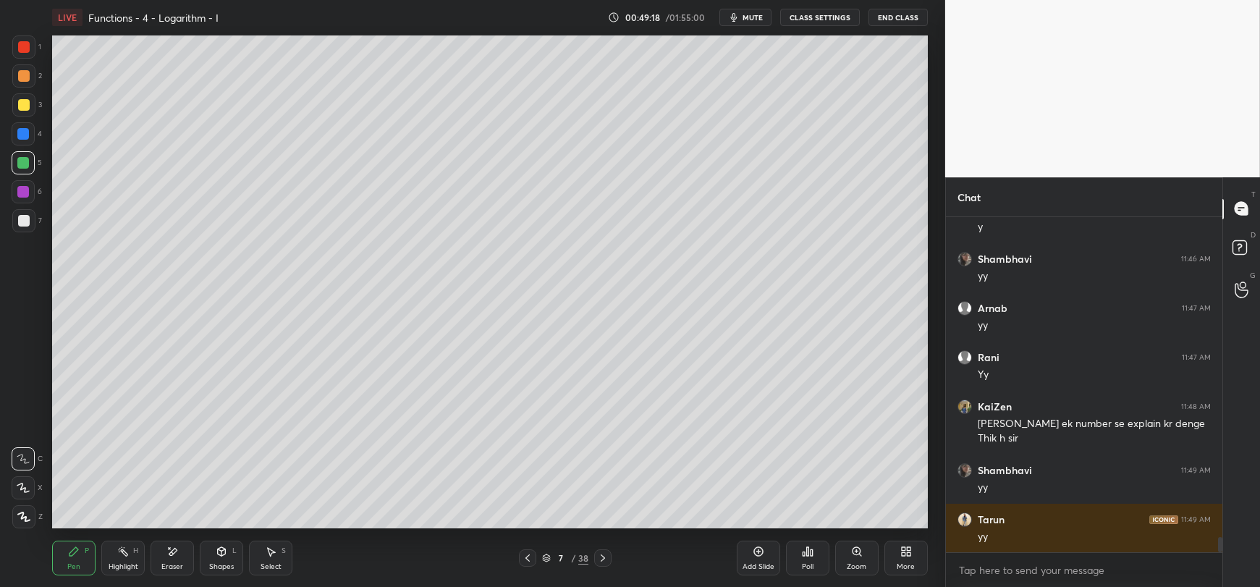
click at [14, 109] on div at bounding box center [23, 104] width 23 height 23
click at [17, 169] on div at bounding box center [23, 162] width 23 height 23
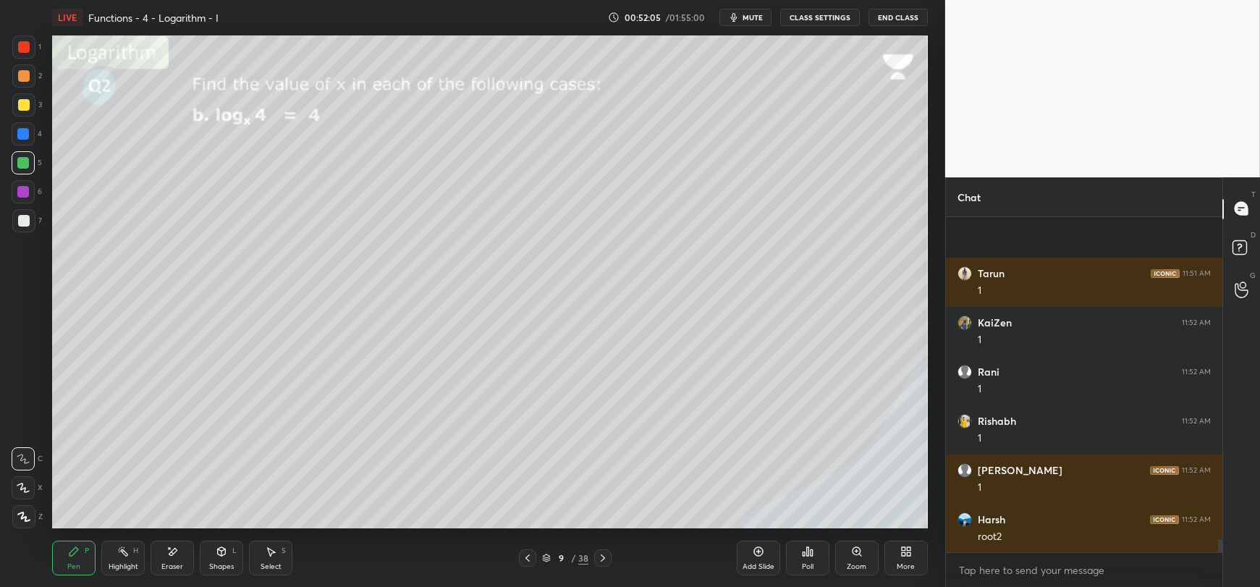
scroll to position [8361, 0]
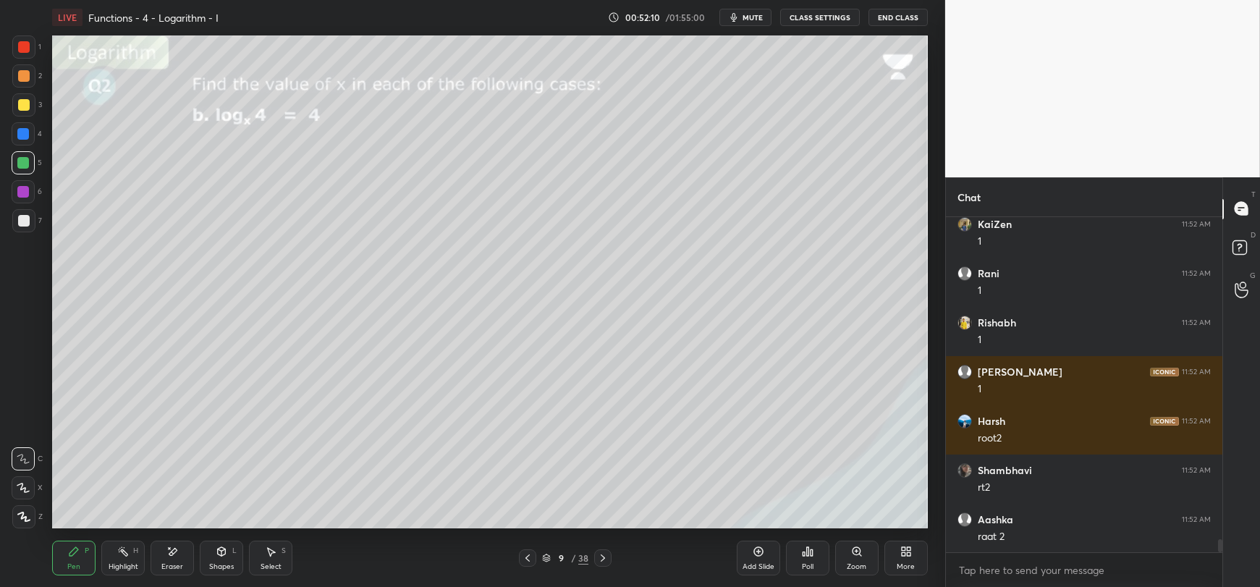
click at [21, 225] on div at bounding box center [24, 221] width 12 height 12
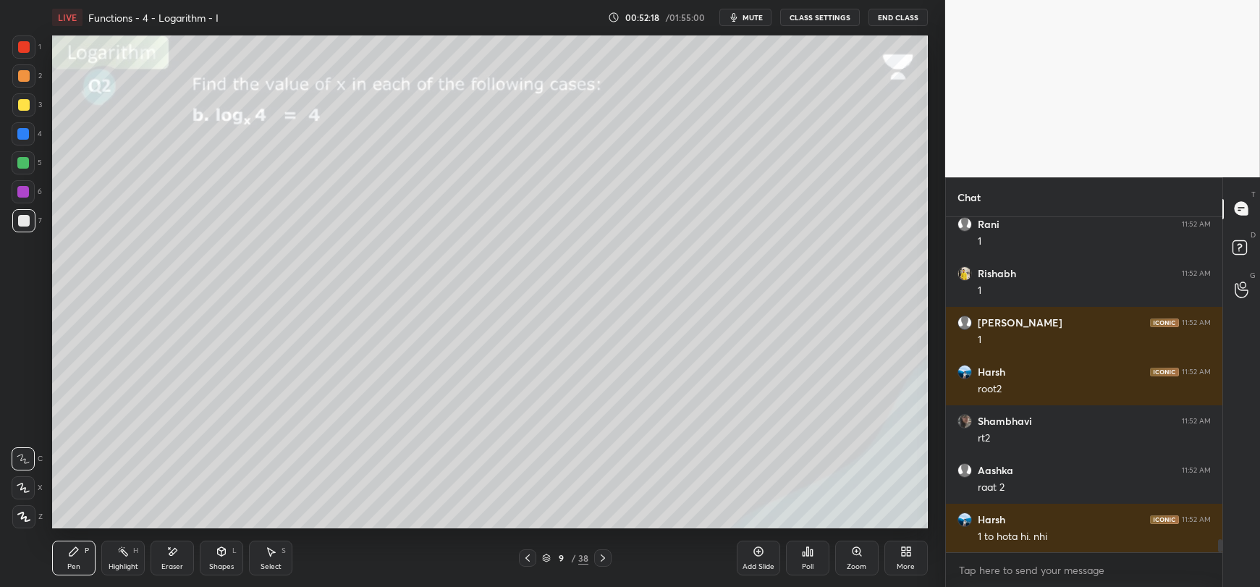
scroll to position [8459, 0]
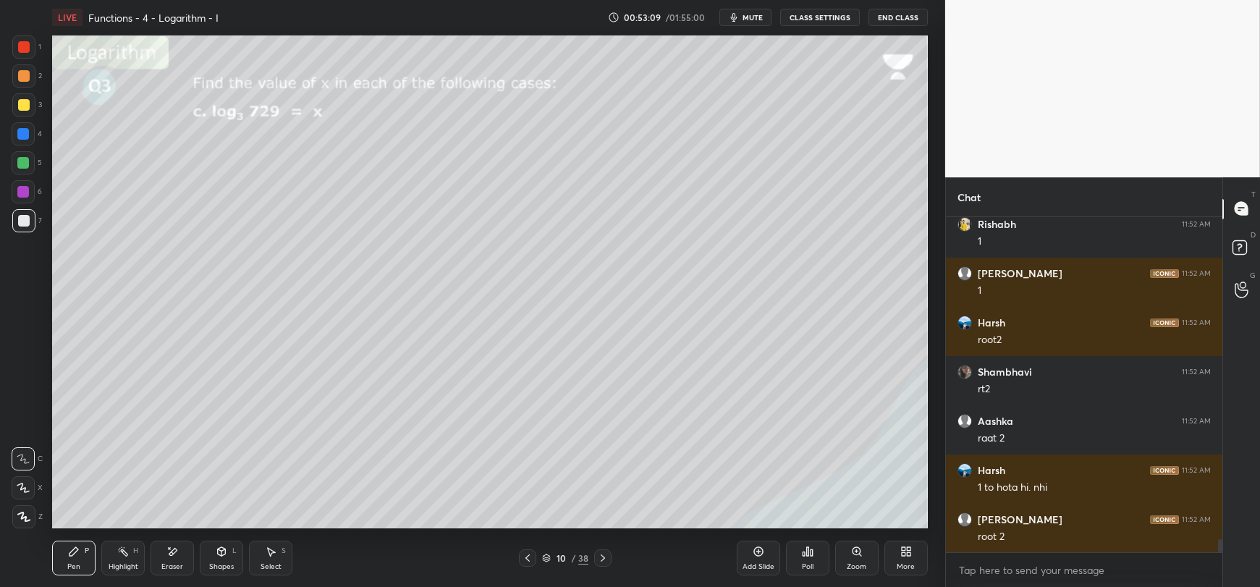
click at [748, 16] on span "mute" at bounding box center [752, 17] width 20 height 10
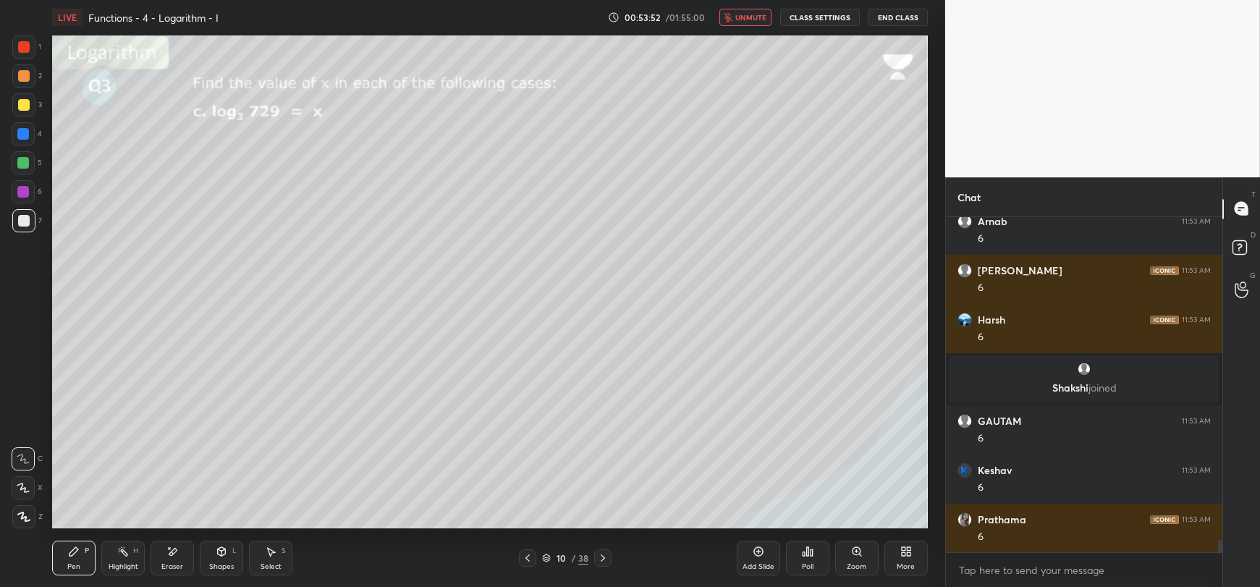
scroll to position [8904, 0]
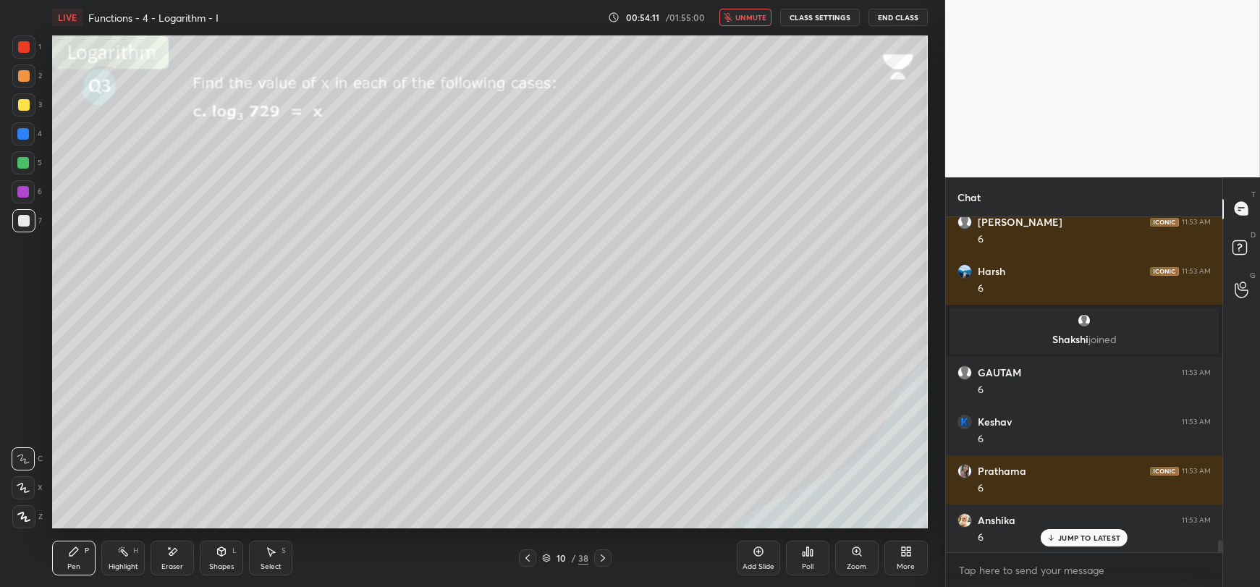
click at [752, 9] on button "unmute" at bounding box center [745, 17] width 52 height 17
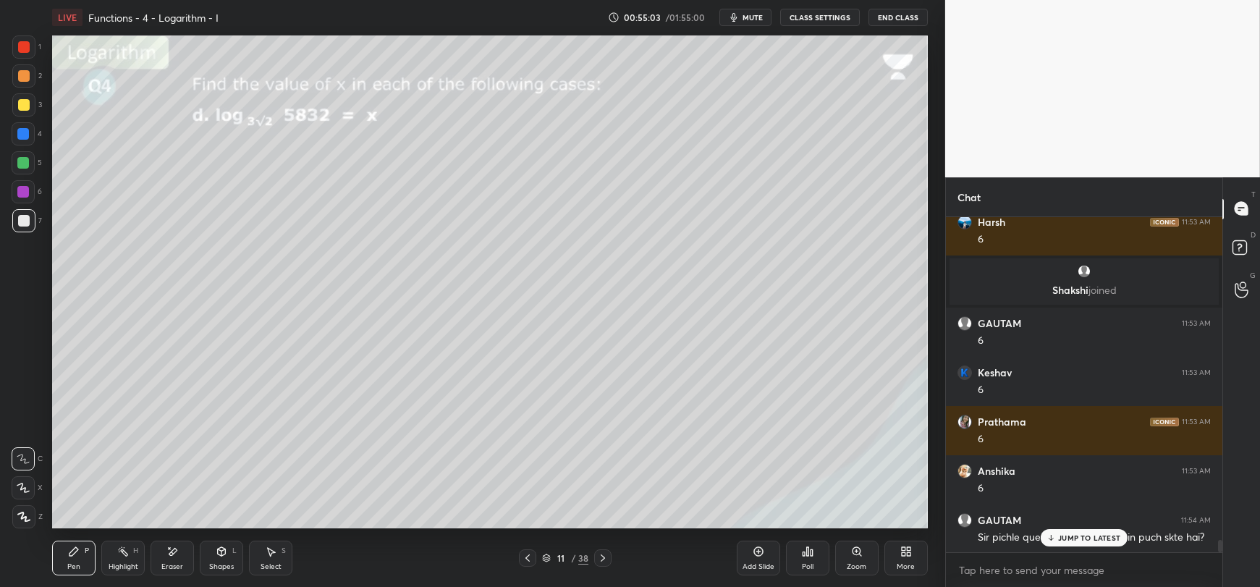
click at [1082, 537] on p "JUMP TO LATEST" at bounding box center [1089, 537] width 62 height 9
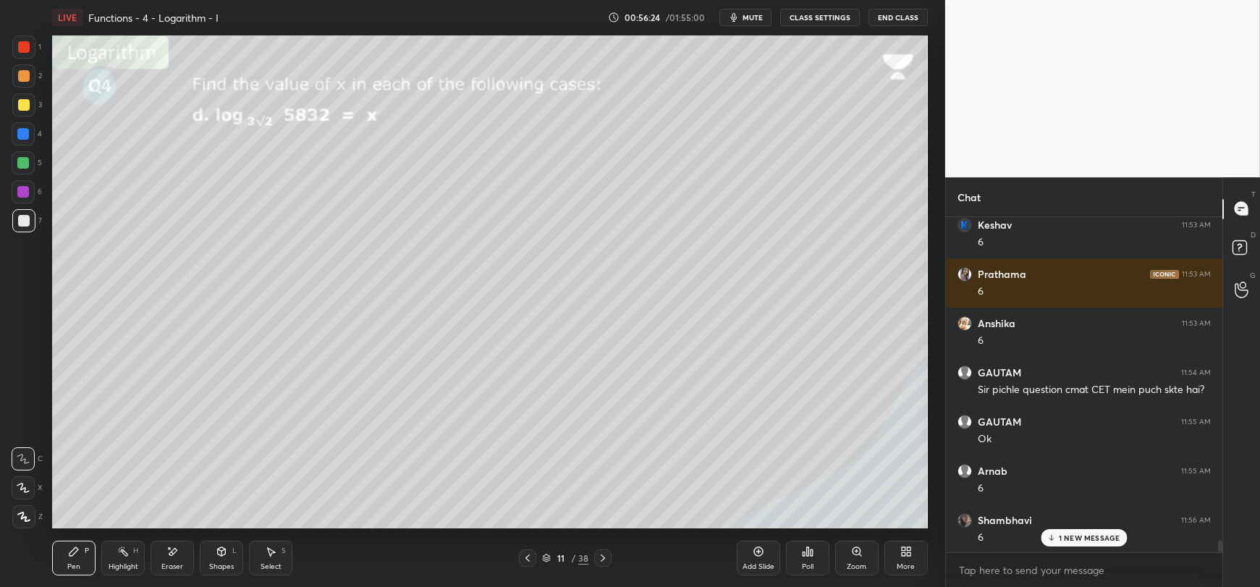
scroll to position [9150, 0]
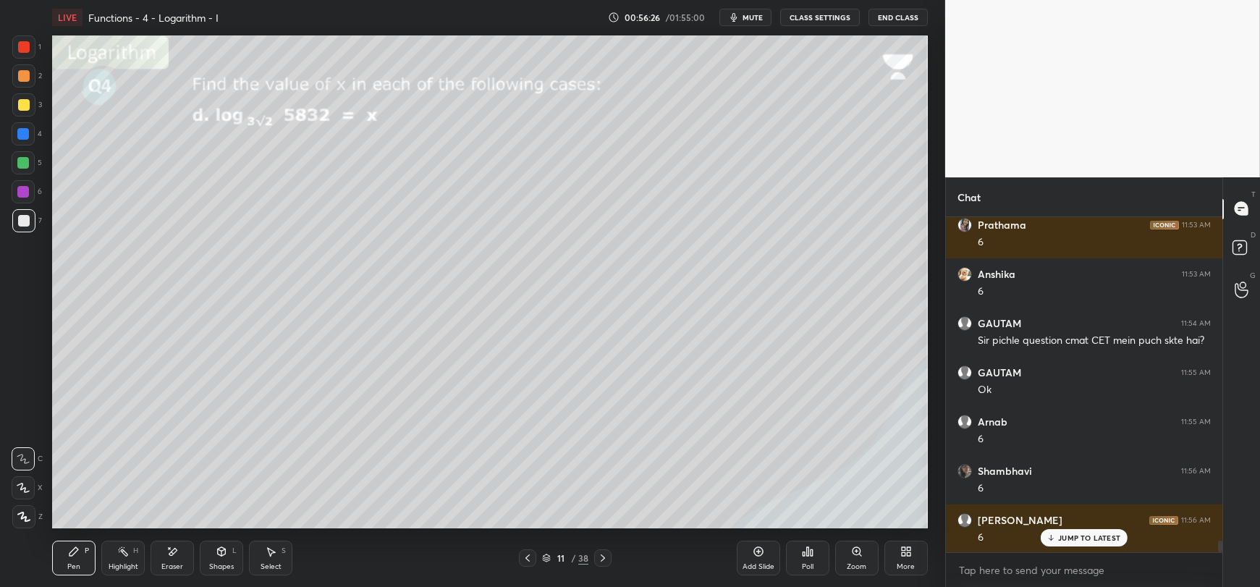
click at [1066, 537] on p "JUMP TO LATEST" at bounding box center [1089, 537] width 62 height 9
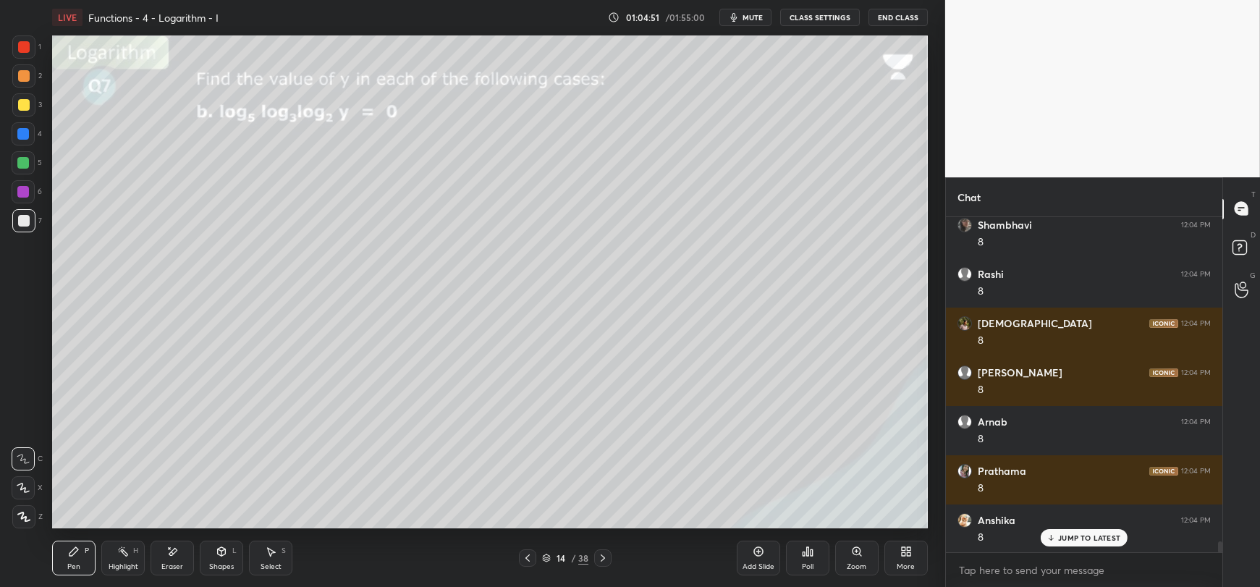
scroll to position [10331, 0]
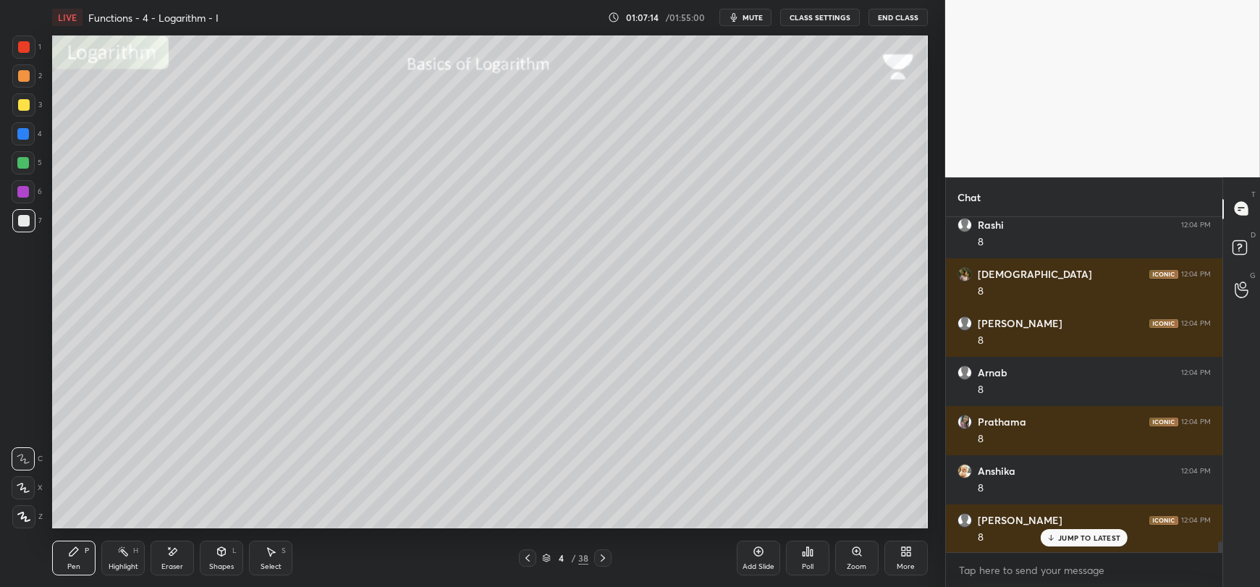
click at [19, 138] on div at bounding box center [23, 134] width 12 height 12
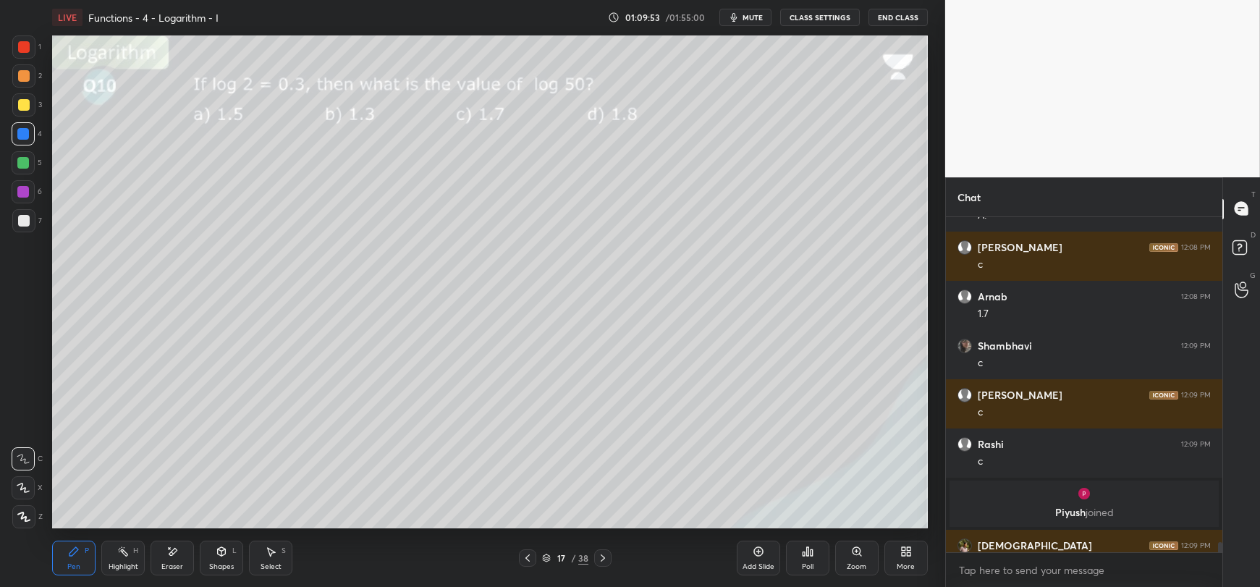
scroll to position [10778, 0]
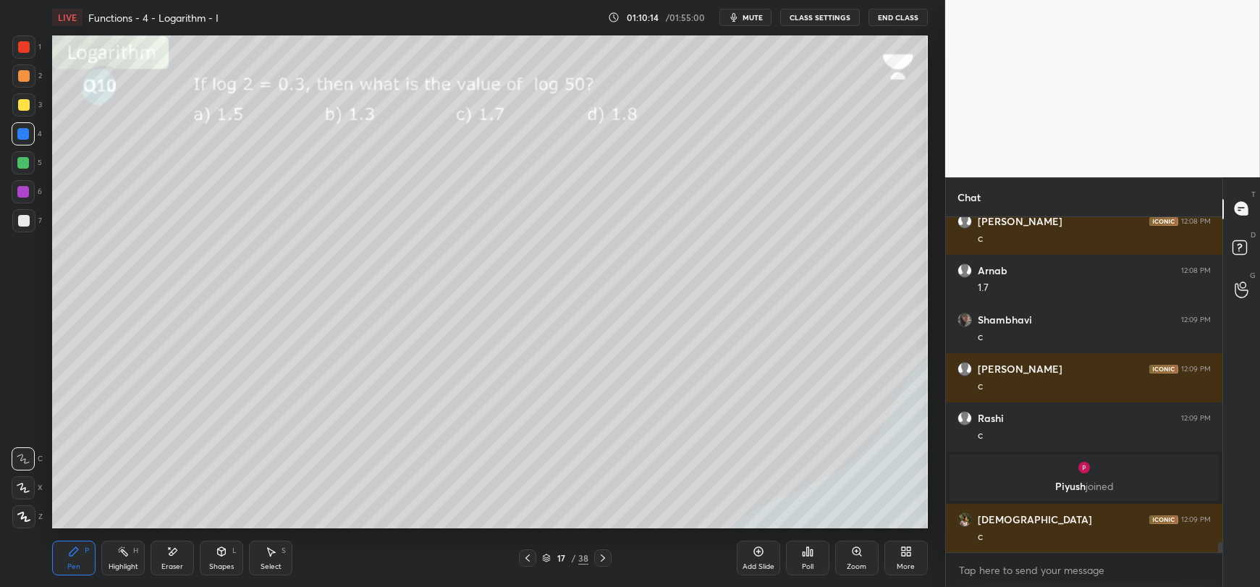
click at [25, 225] on div at bounding box center [24, 221] width 12 height 12
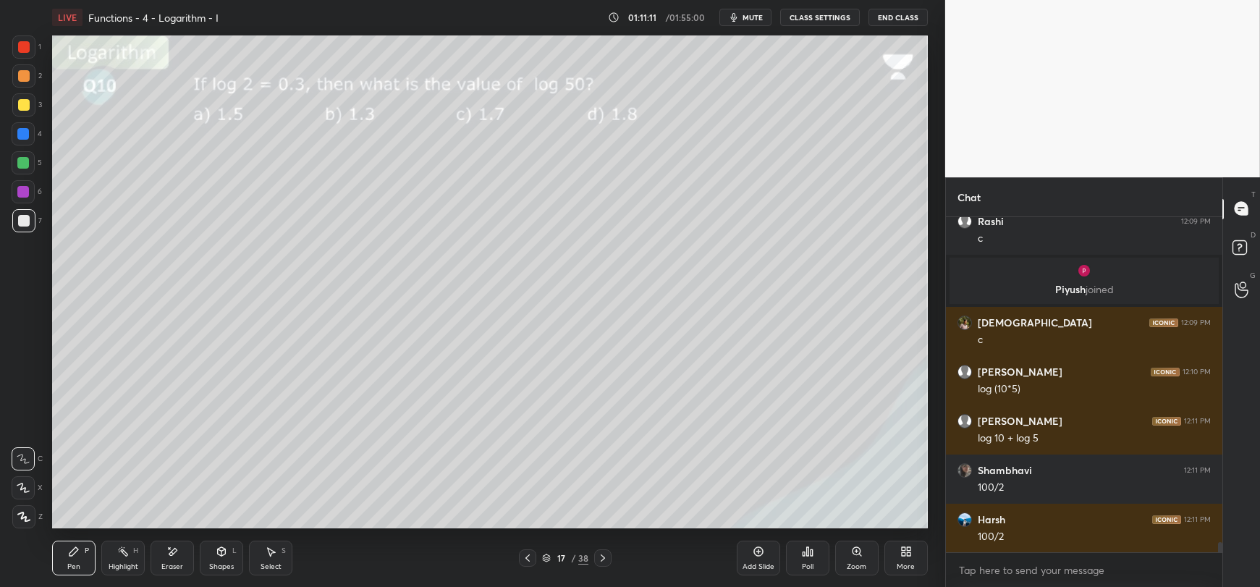
scroll to position [11023, 0]
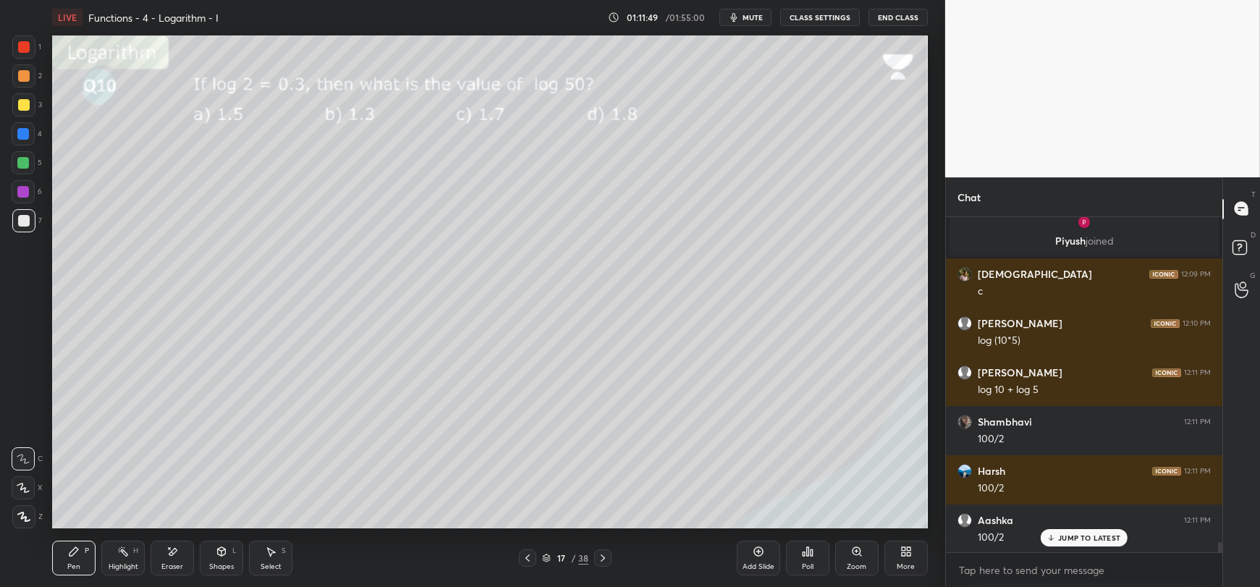
click at [16, 109] on div at bounding box center [23, 104] width 23 height 23
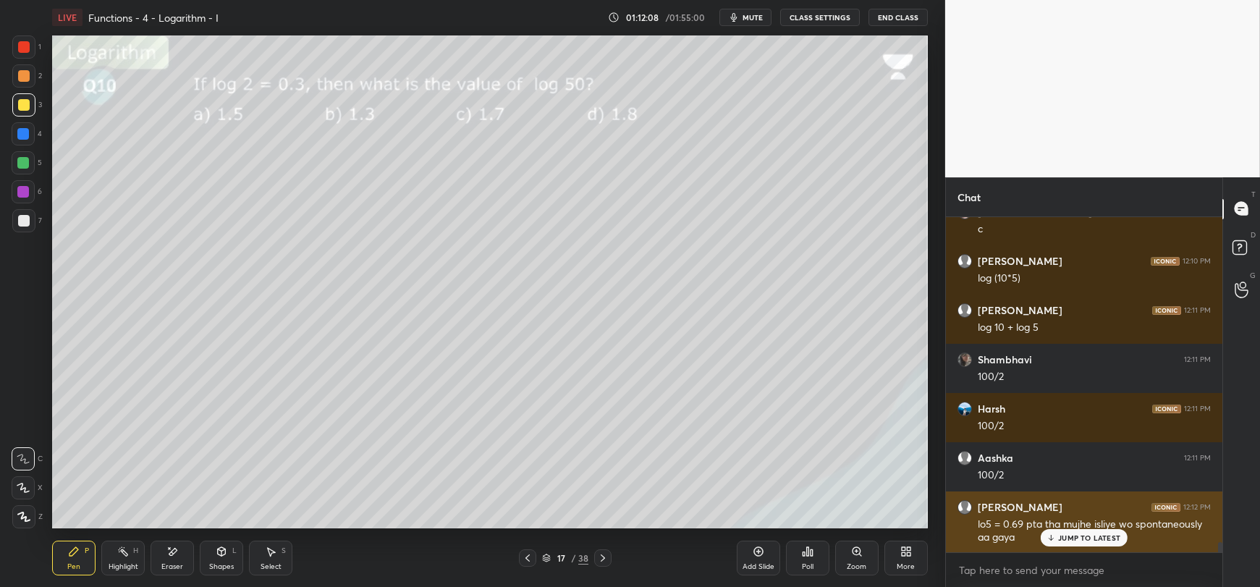
click at [1062, 535] on p "JUMP TO LATEST" at bounding box center [1089, 537] width 62 height 9
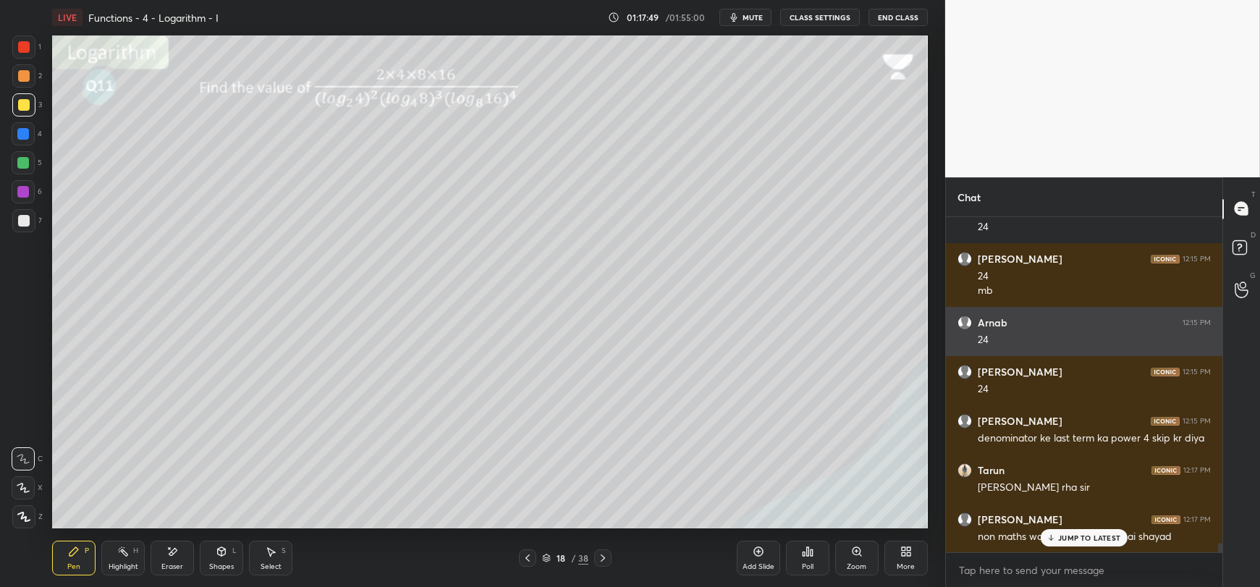
scroll to position [11641, 0]
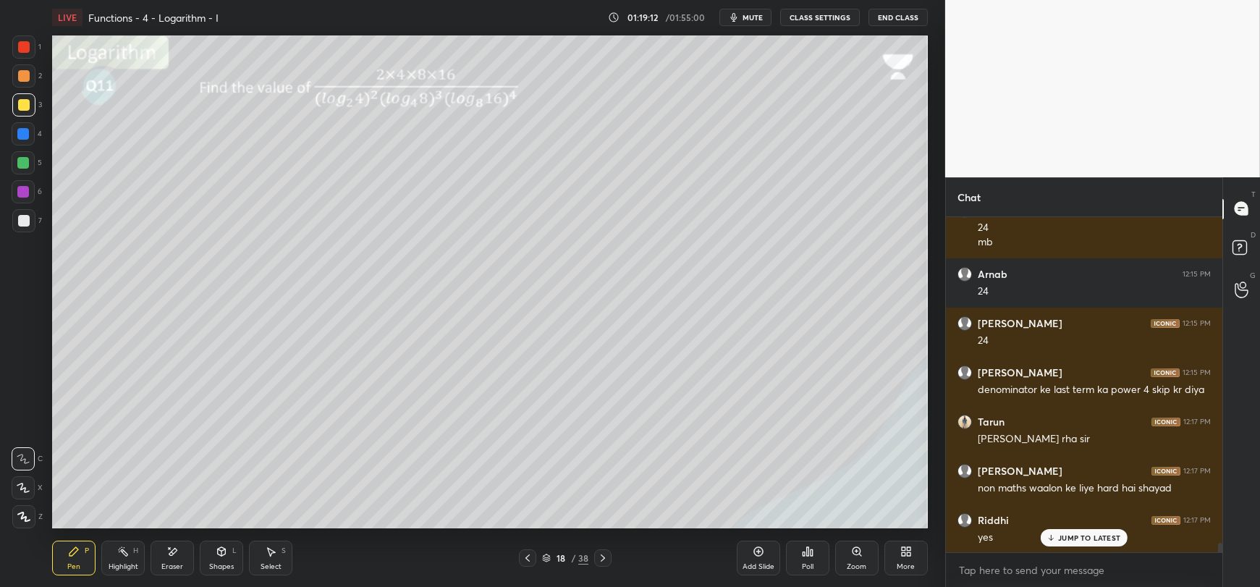
click at [25, 221] on div at bounding box center [24, 221] width 12 height 12
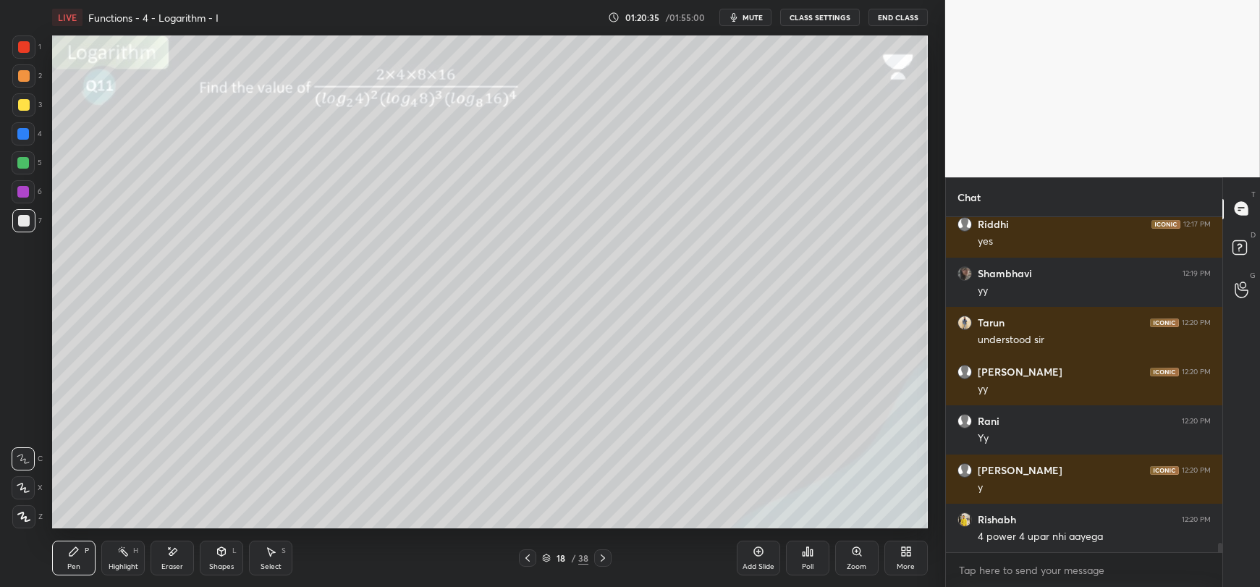
scroll to position [11986, 0]
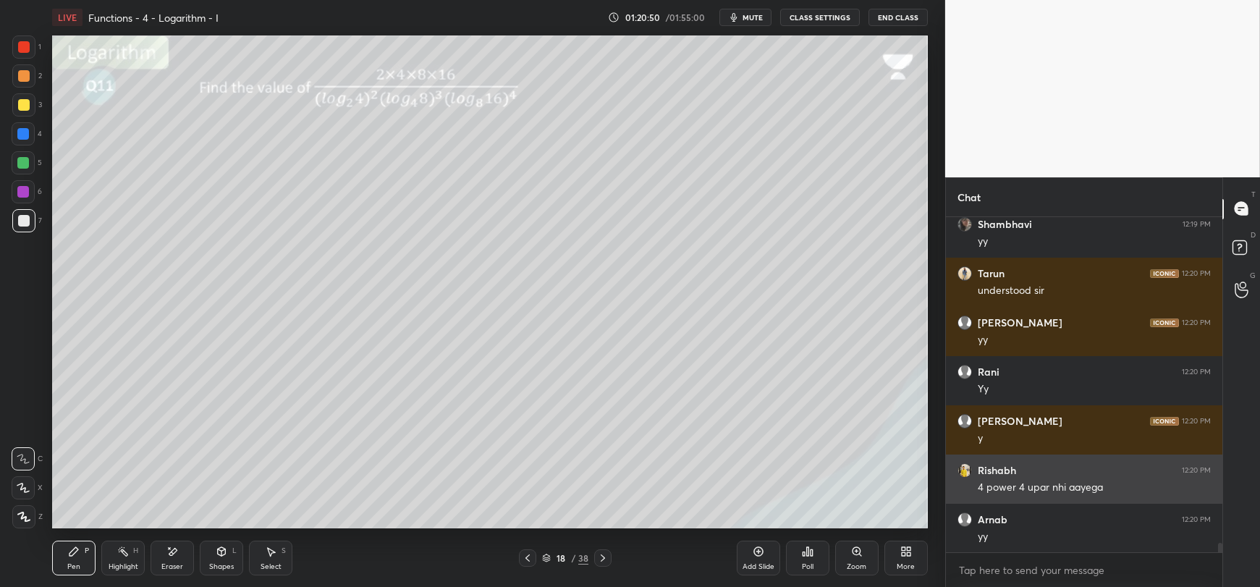
click at [988, 467] on h6 "Rishabh" at bounding box center [996, 470] width 38 height 13
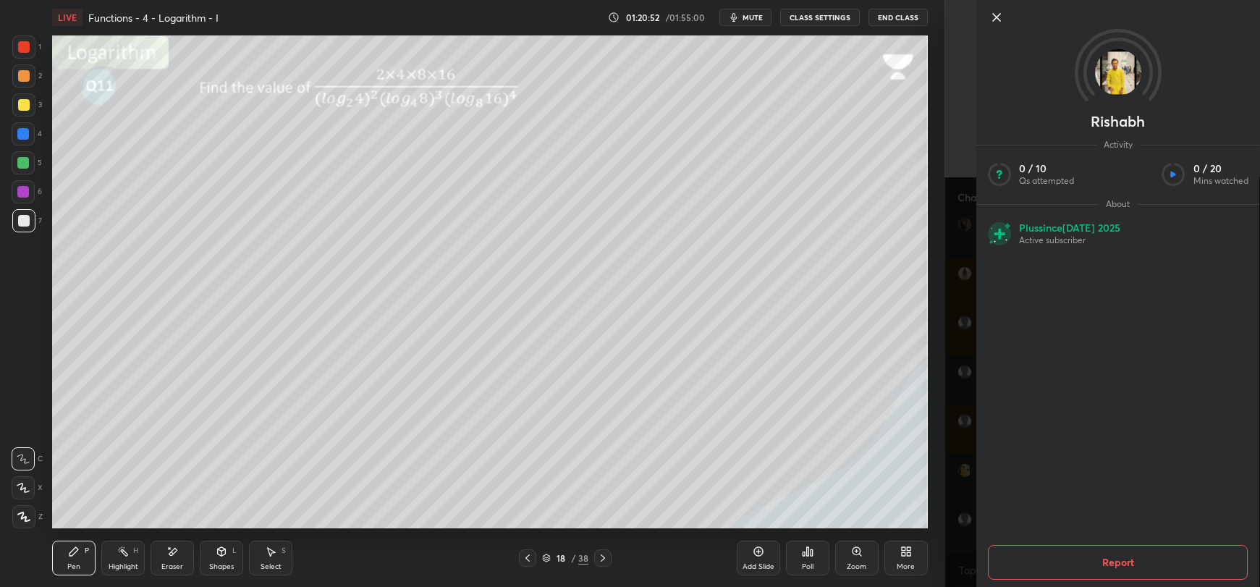
click at [989, 18] on icon at bounding box center [996, 17] width 17 height 17
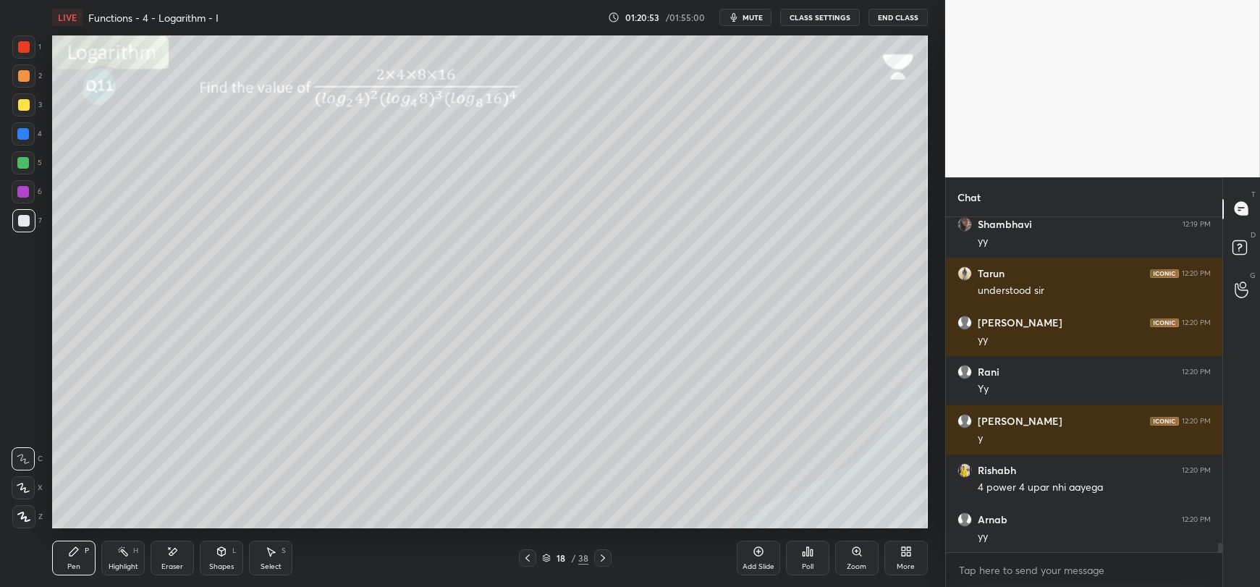
click at [938, 430] on div "1 2 3 4 5 6 7 C X Z E E Erase all H H LIVE Functions - 4 - Logarithm - I 01:20:…" at bounding box center [472, 293] width 945 height 587
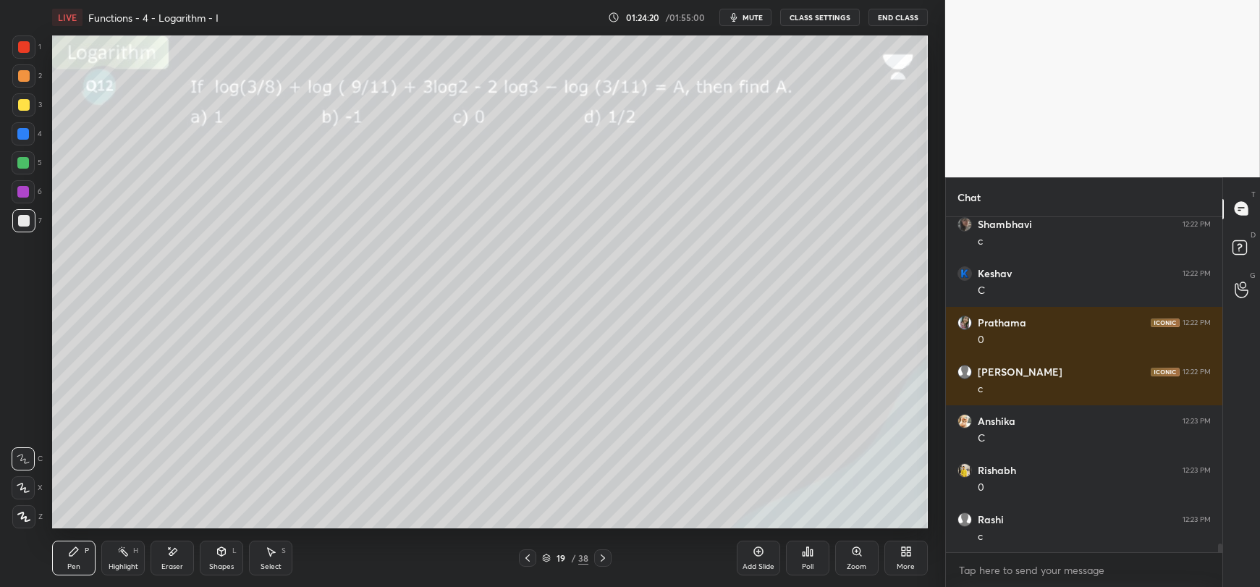
scroll to position [12576, 0]
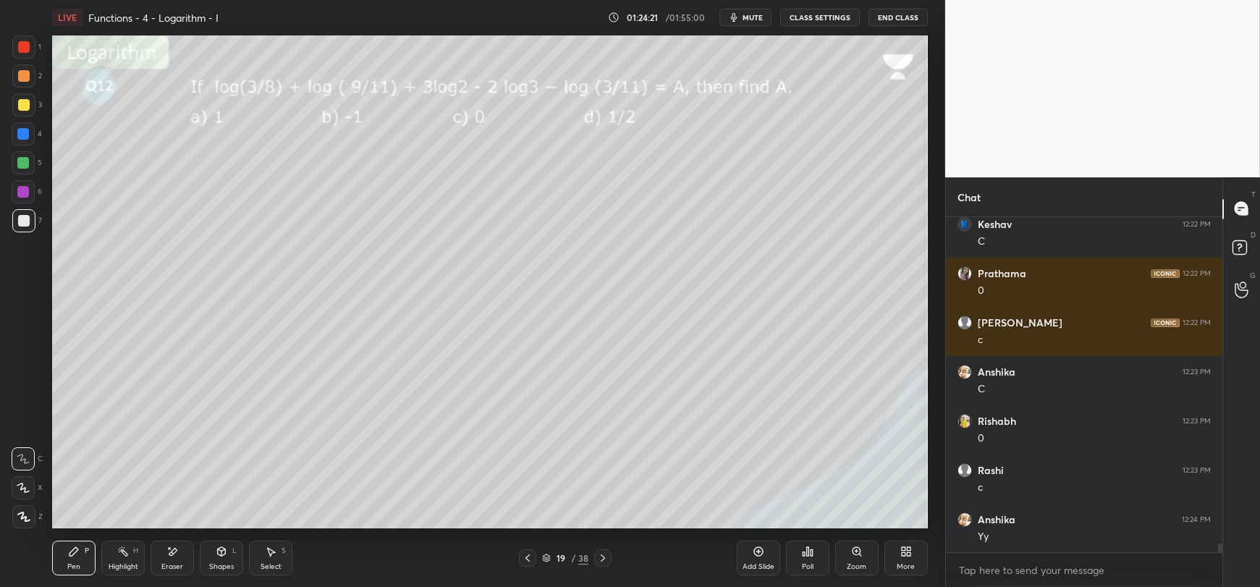
click at [569, 557] on div "19 / 38" at bounding box center [565, 557] width 46 height 13
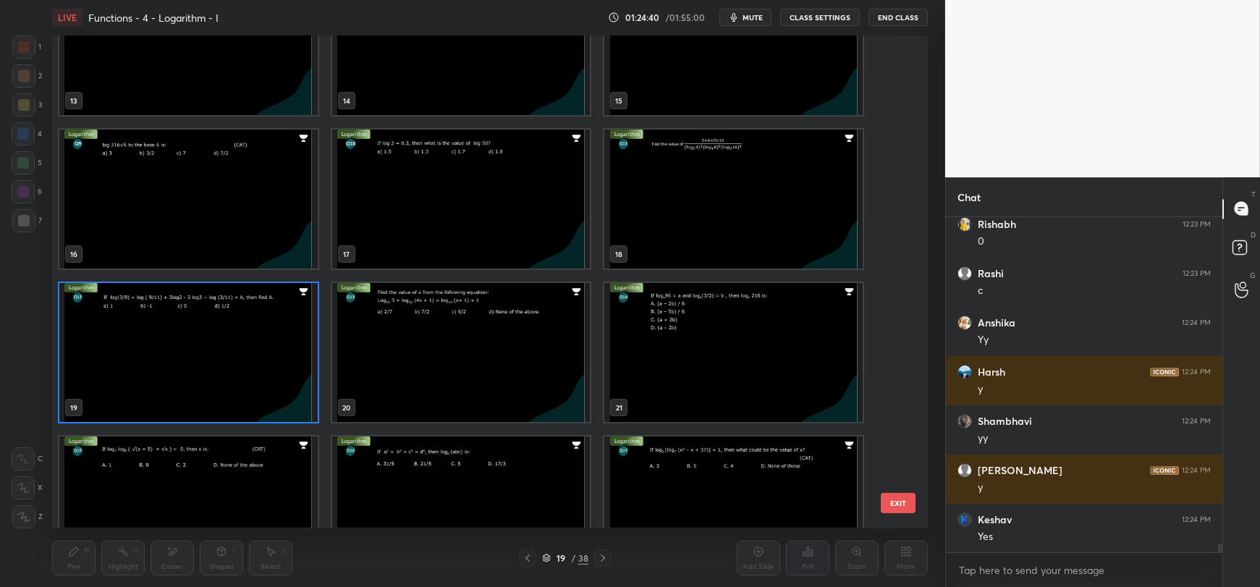
scroll to position [653, 0]
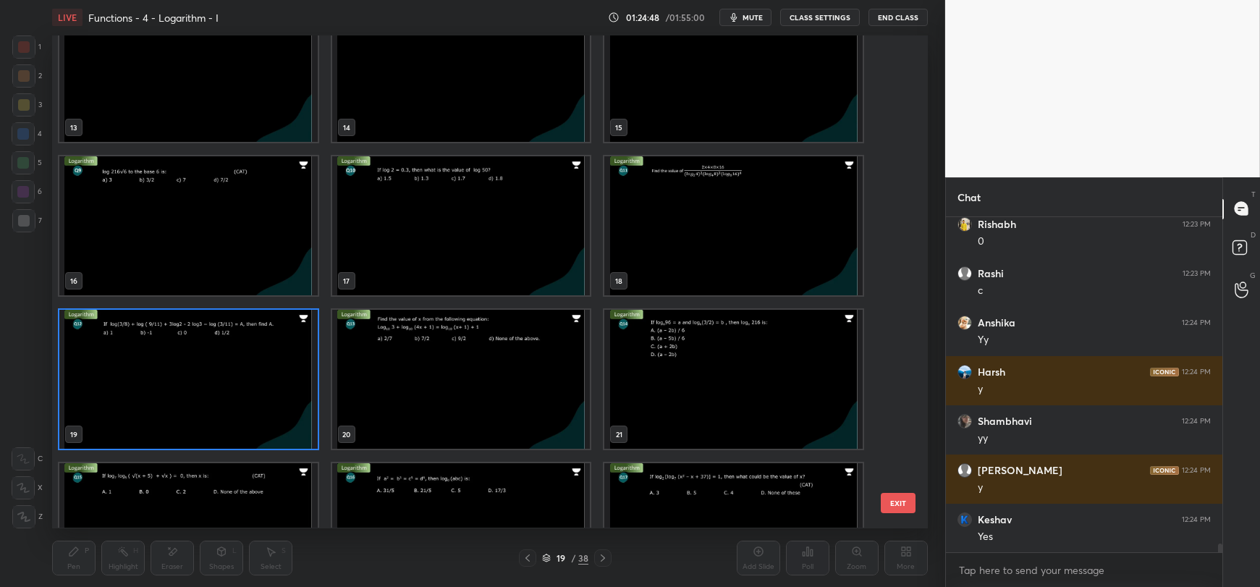
click at [688, 348] on img "grid" at bounding box center [733, 379] width 258 height 139
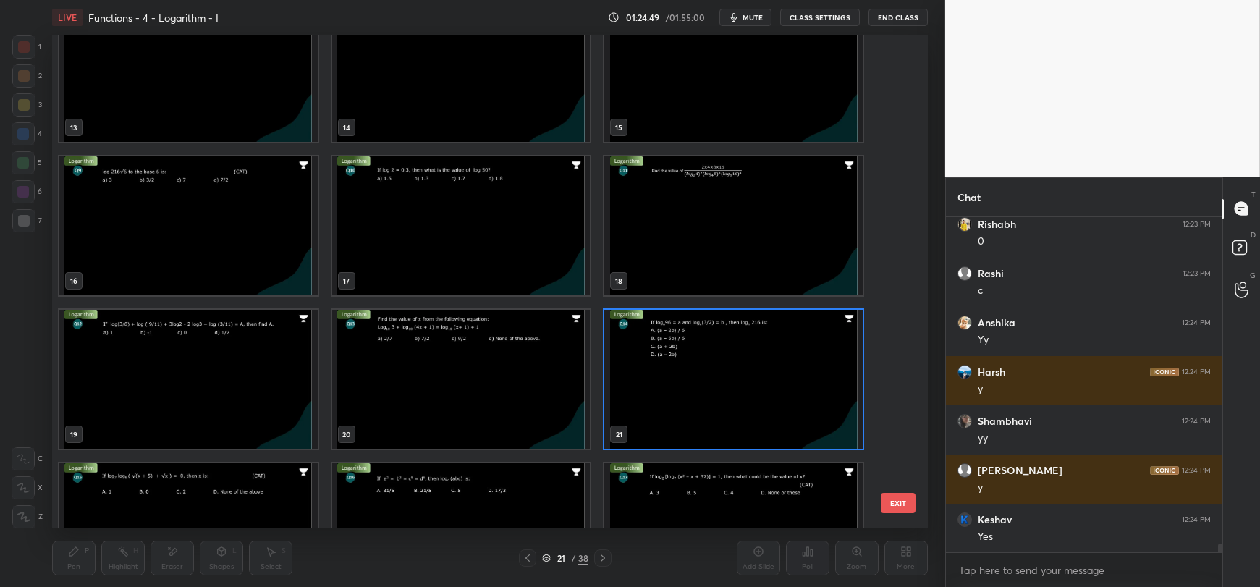
click at [688, 348] on img "grid" at bounding box center [733, 379] width 258 height 139
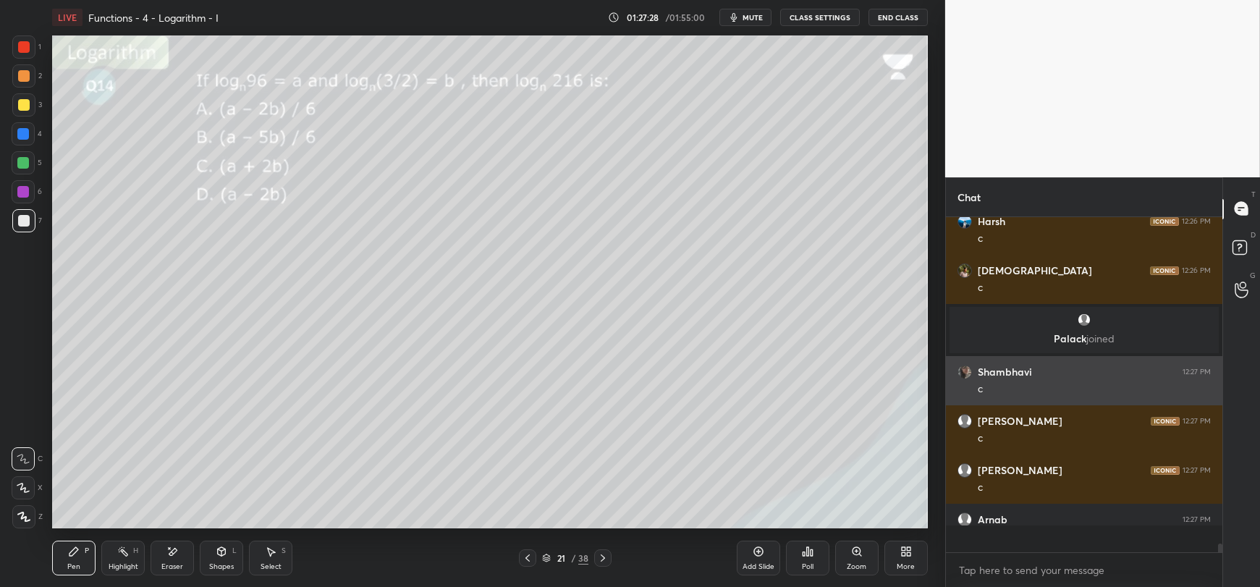
scroll to position [13120, 0]
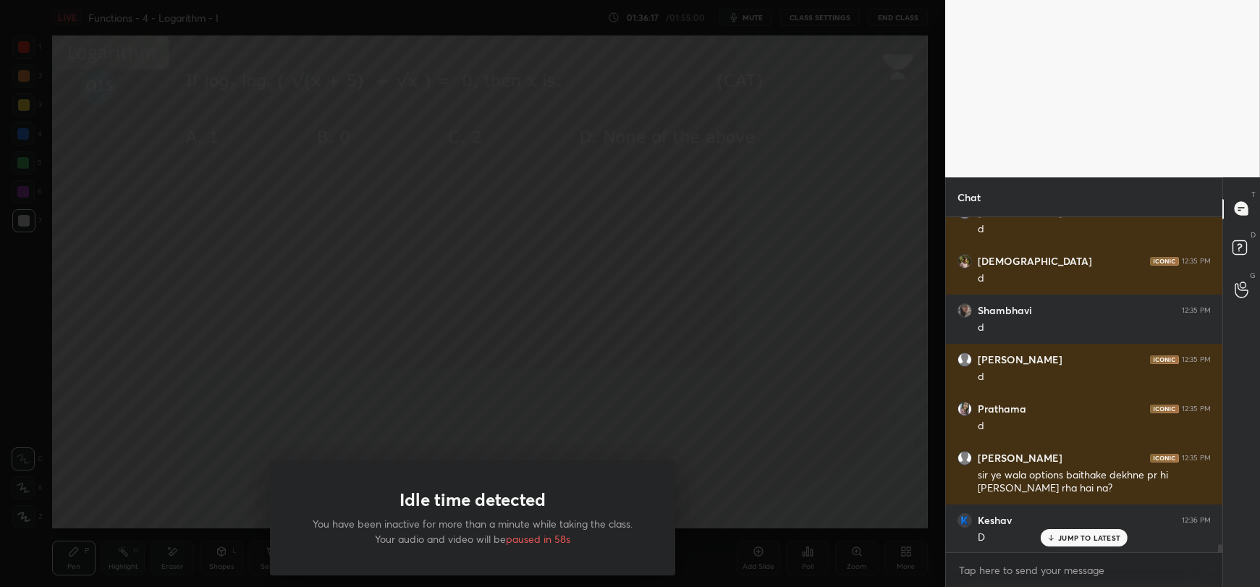
scroll to position [13920, 0]
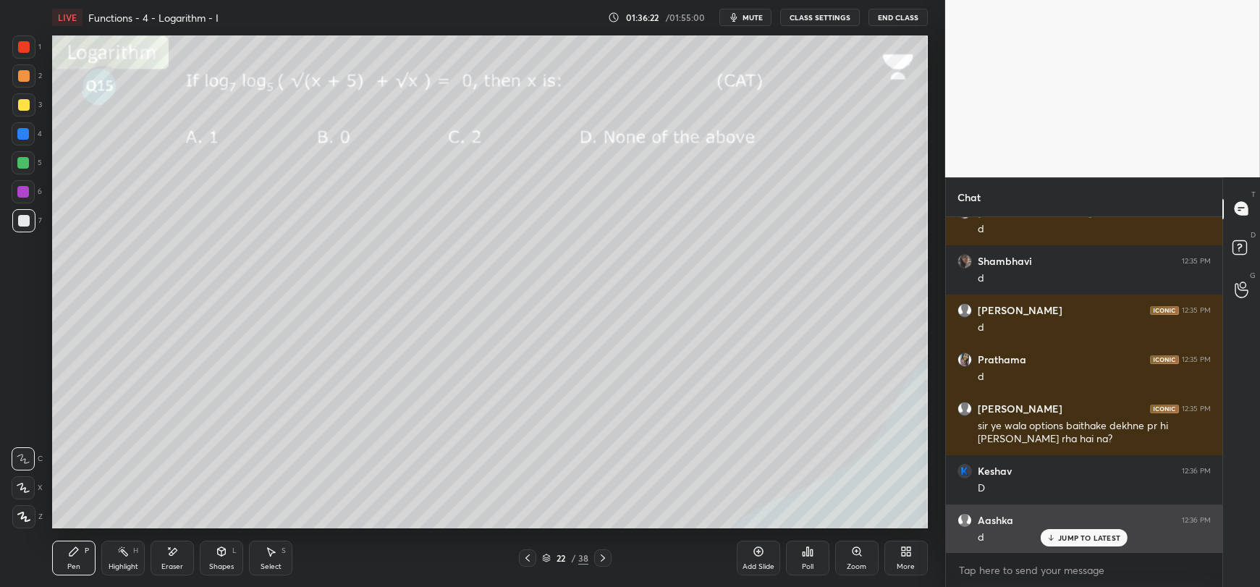
click at [1069, 540] on p "JUMP TO LATEST" at bounding box center [1089, 537] width 62 height 9
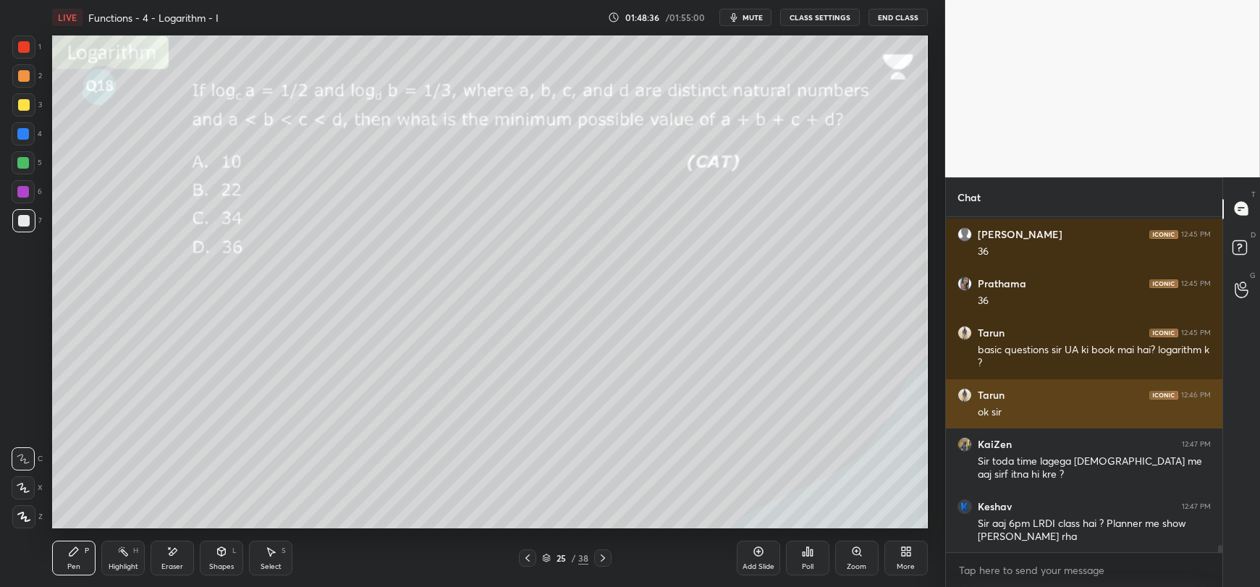
scroll to position [15057, 0]
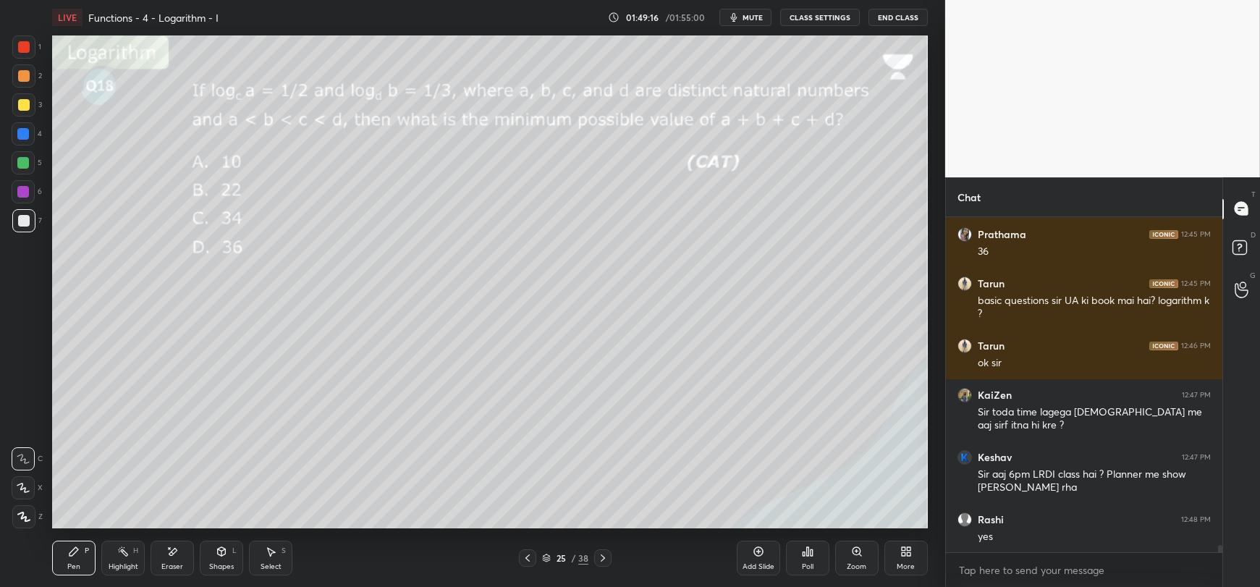
click at [22, 106] on div at bounding box center [24, 105] width 12 height 12
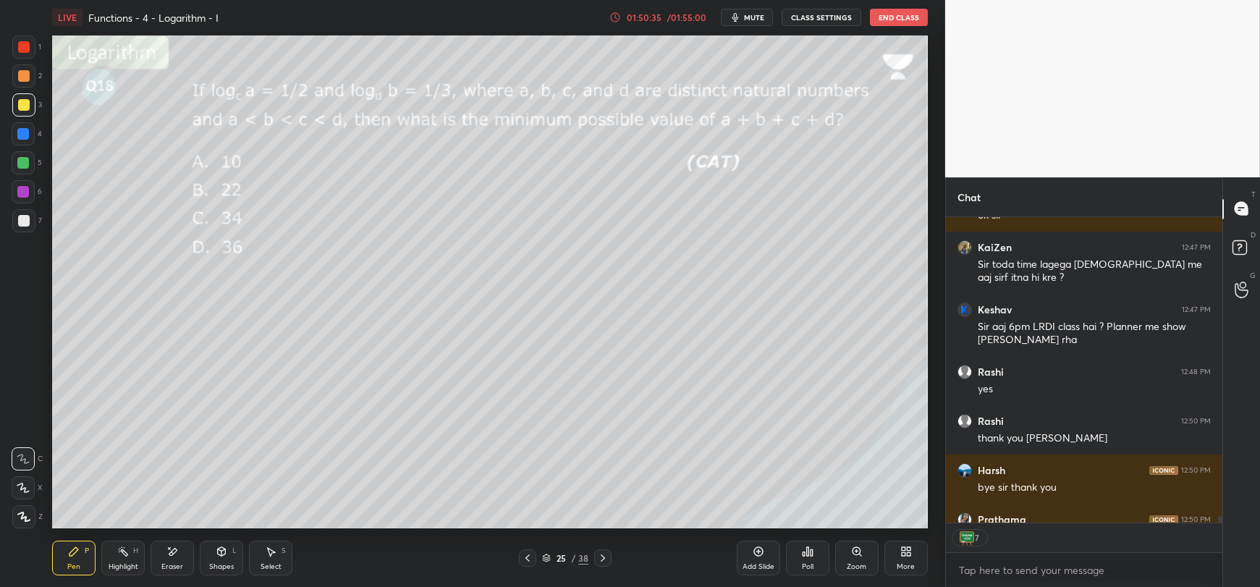
scroll to position [15282, 0]
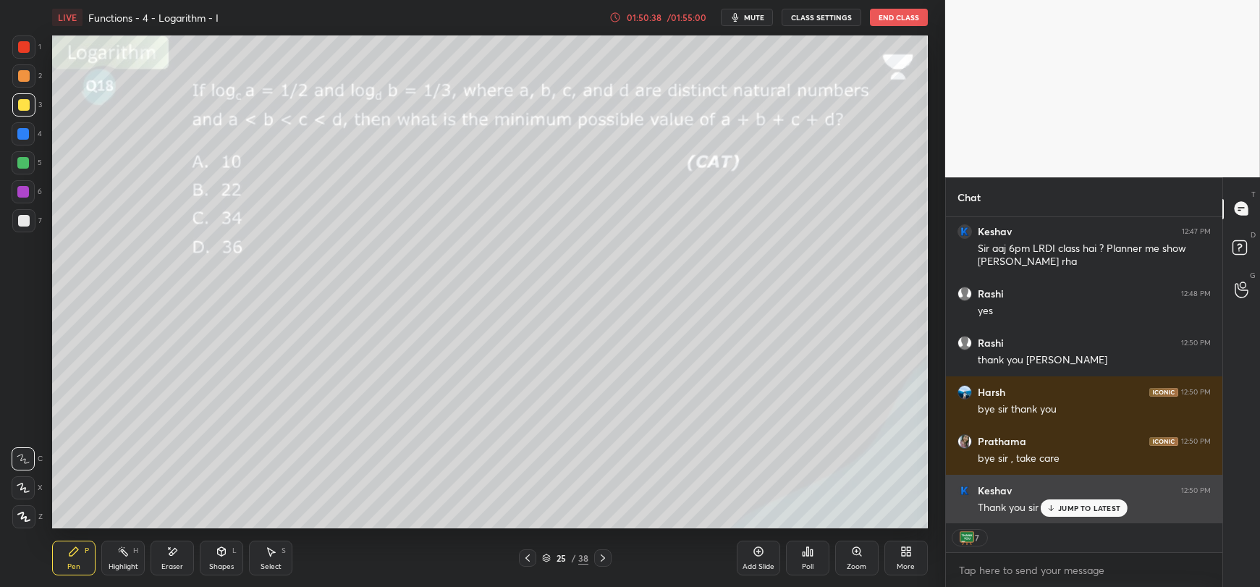
drag, startPoint x: 1073, startPoint y: 506, endPoint x: 1048, endPoint y: 488, distance: 30.1
click at [1074, 505] on p "JUMP TO LATEST" at bounding box center [1089, 508] width 62 height 9
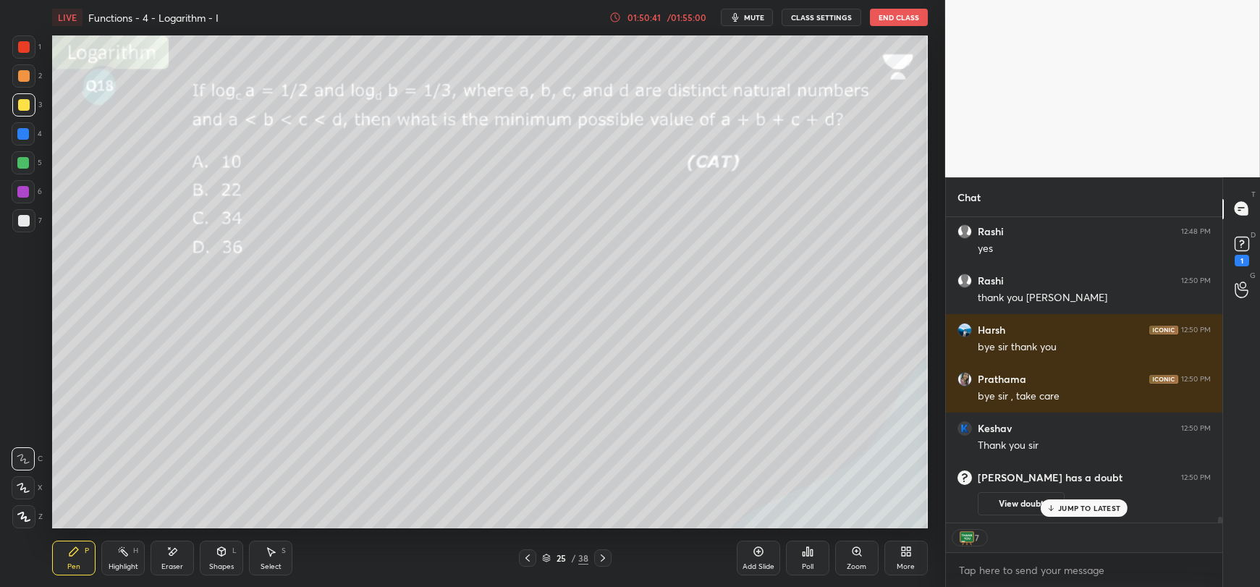
scroll to position [11869, 0]
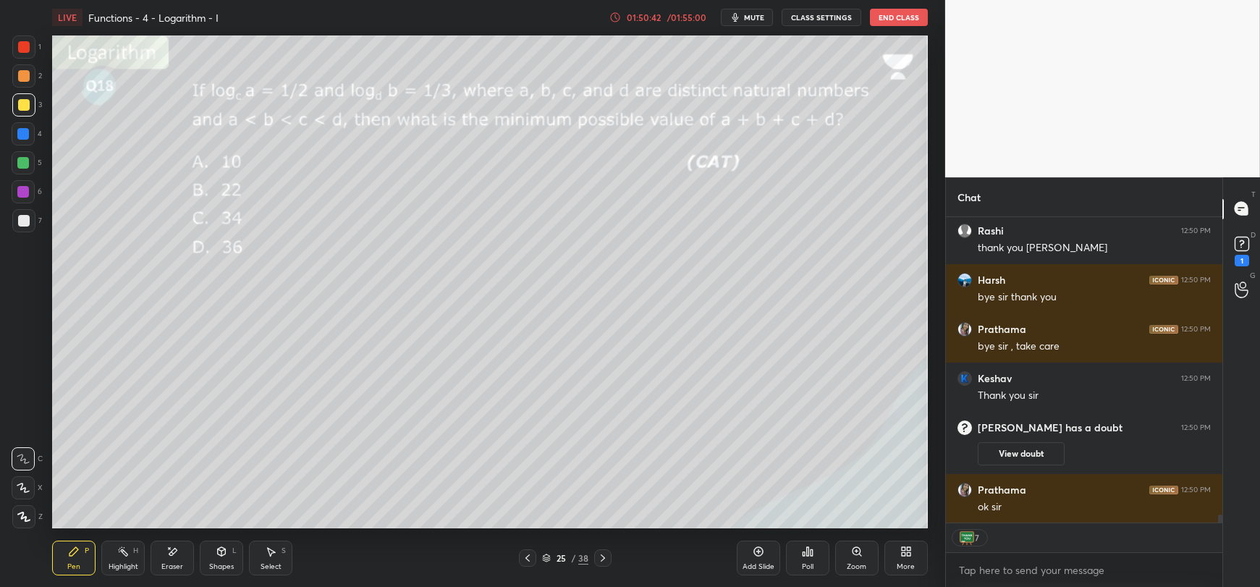
click at [1067, 504] on div "ok sir" at bounding box center [1093, 507] width 233 height 14
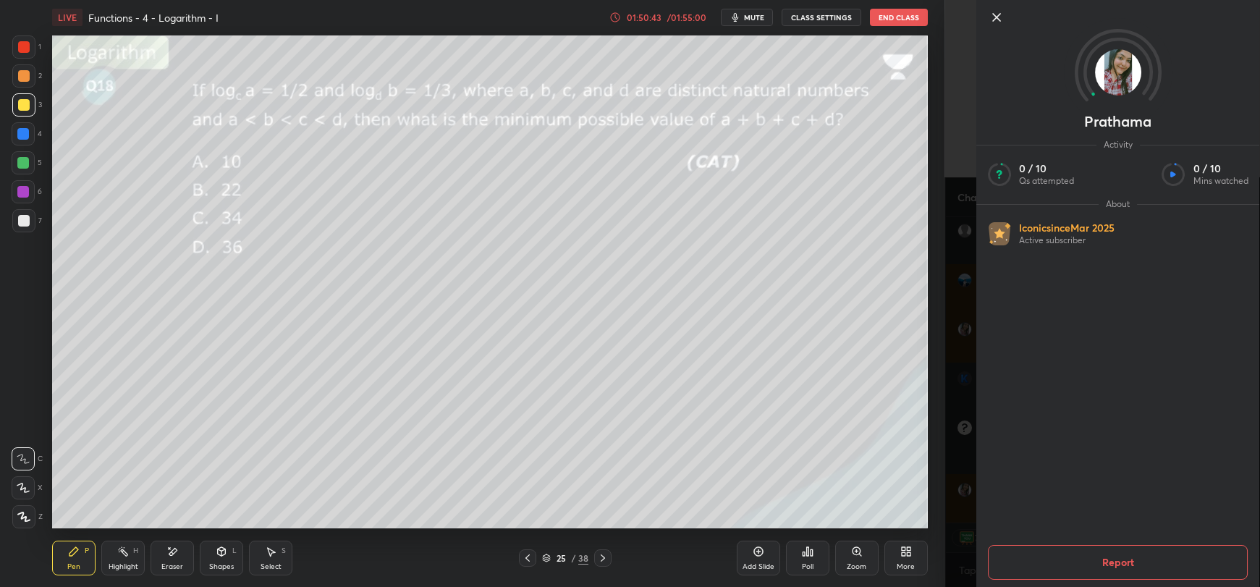
click at [930, 275] on div "Setting up your live class Poll for secs No correct answer Start poll" at bounding box center [489, 282] width 887 height 494
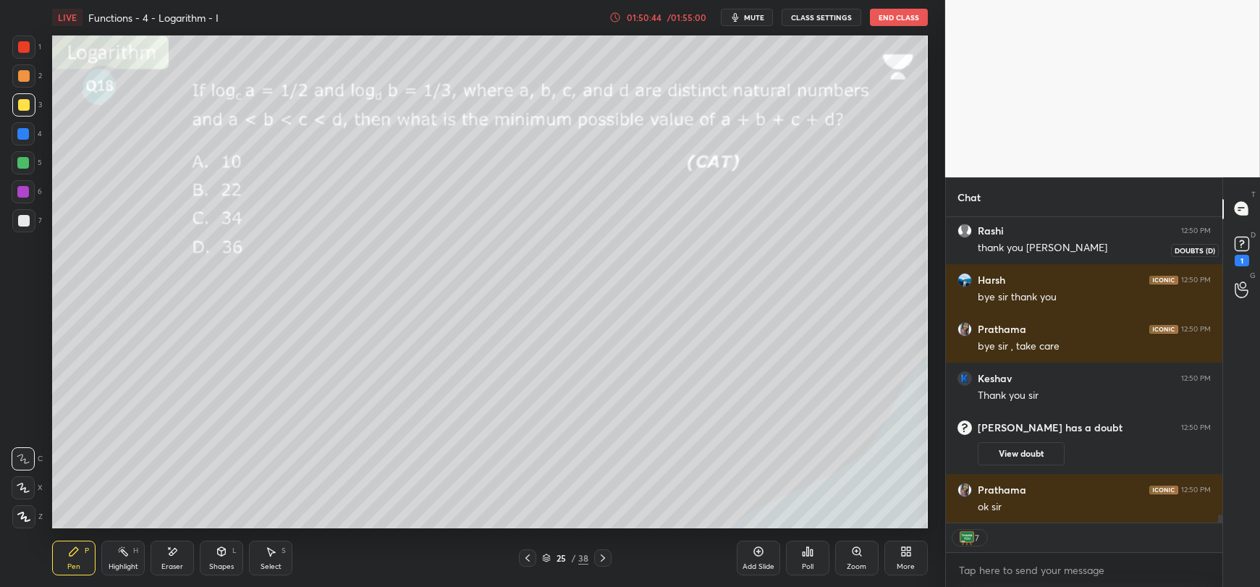
click at [1244, 243] on rect at bounding box center [1241, 244] width 14 height 14
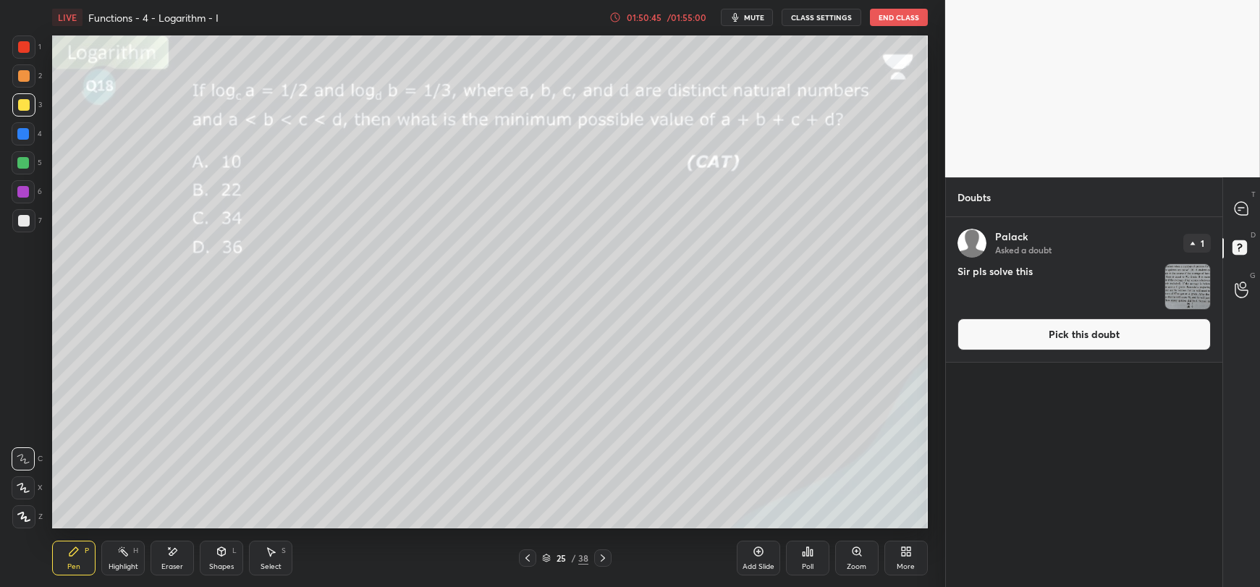
click at [1100, 334] on button "Pick this doubt" at bounding box center [1083, 334] width 253 height 32
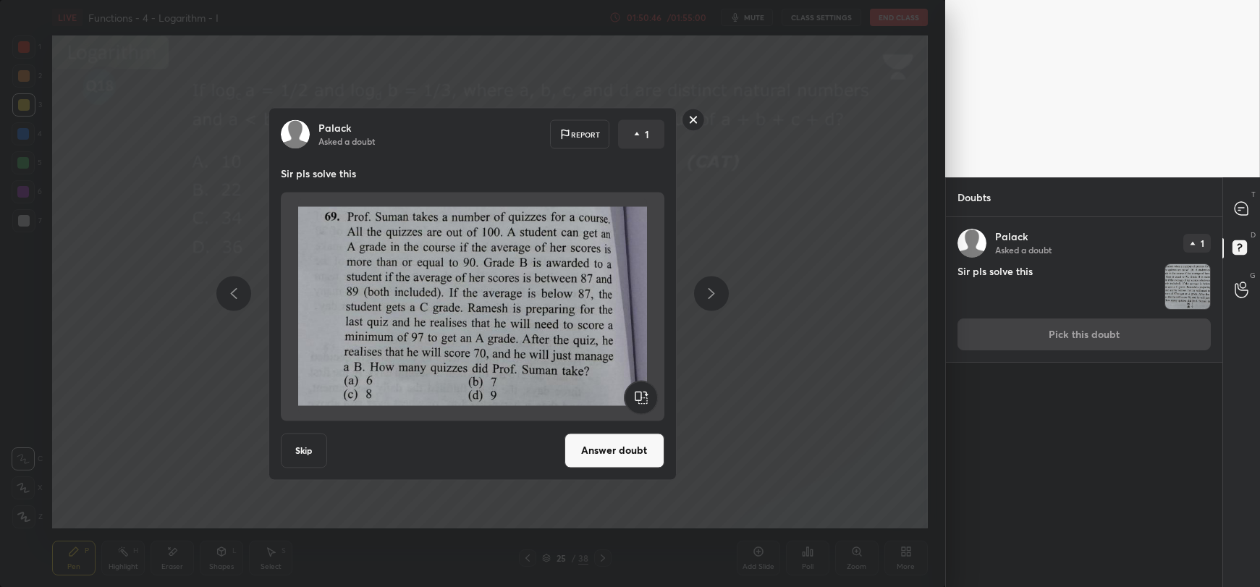
click at [618, 447] on button "Answer doubt" at bounding box center [614, 450] width 100 height 35
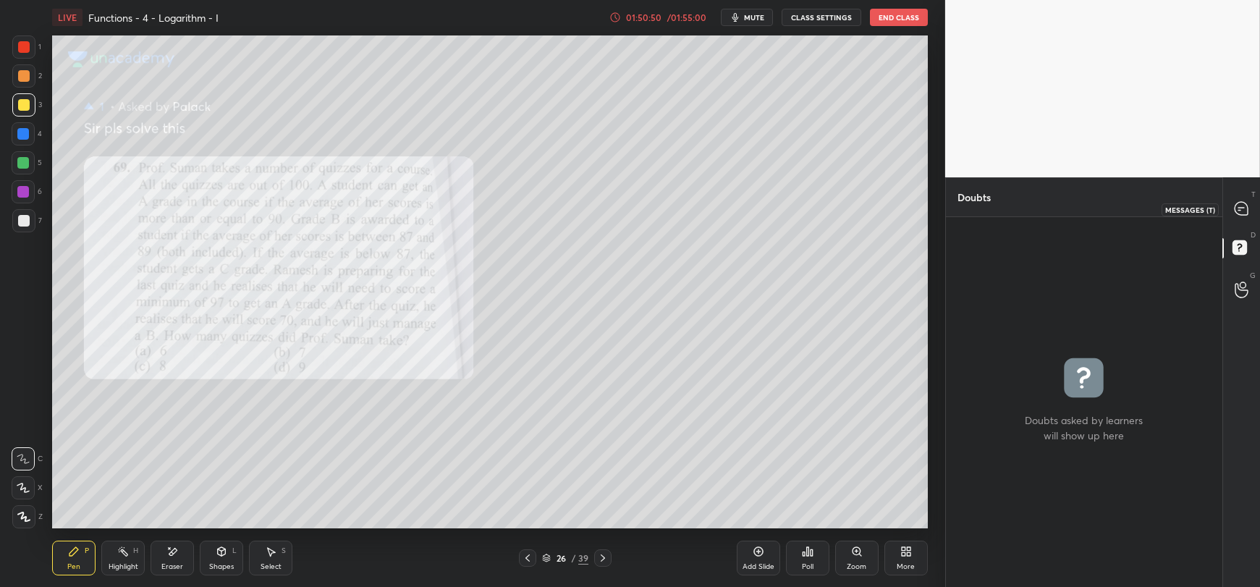
click at [1238, 204] on icon at bounding box center [1240, 208] width 13 height 13
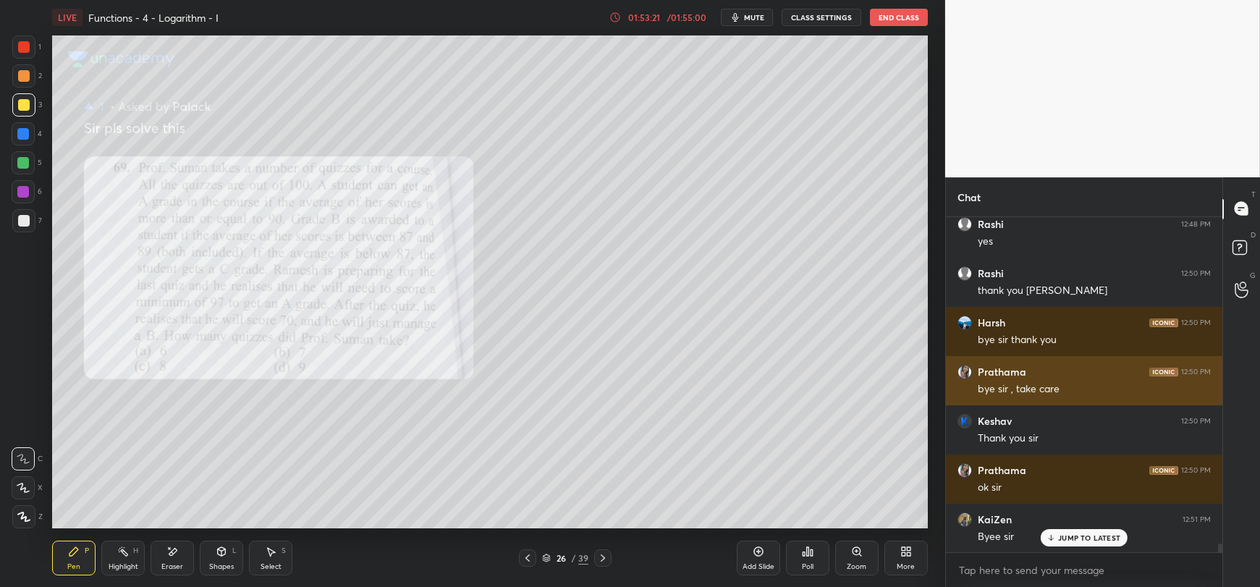
scroll to position [12150, 0]
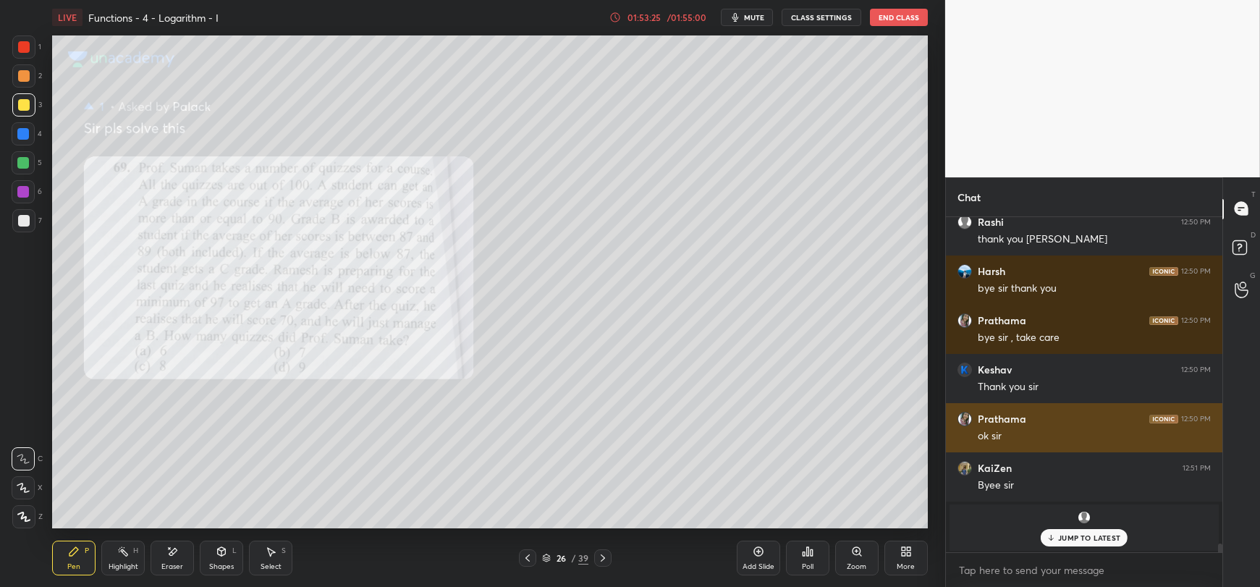
click at [1061, 539] on p "JUMP TO LATEST" at bounding box center [1089, 537] width 62 height 9
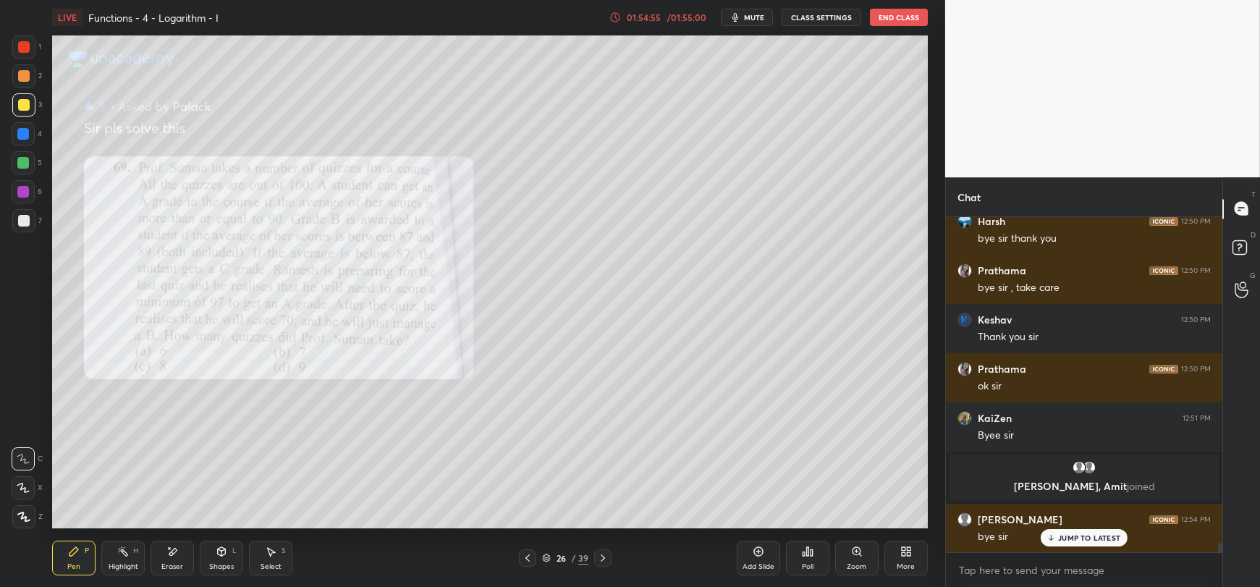
scroll to position [11927, 0]
click at [898, 17] on button "End Class" at bounding box center [899, 17] width 58 height 17
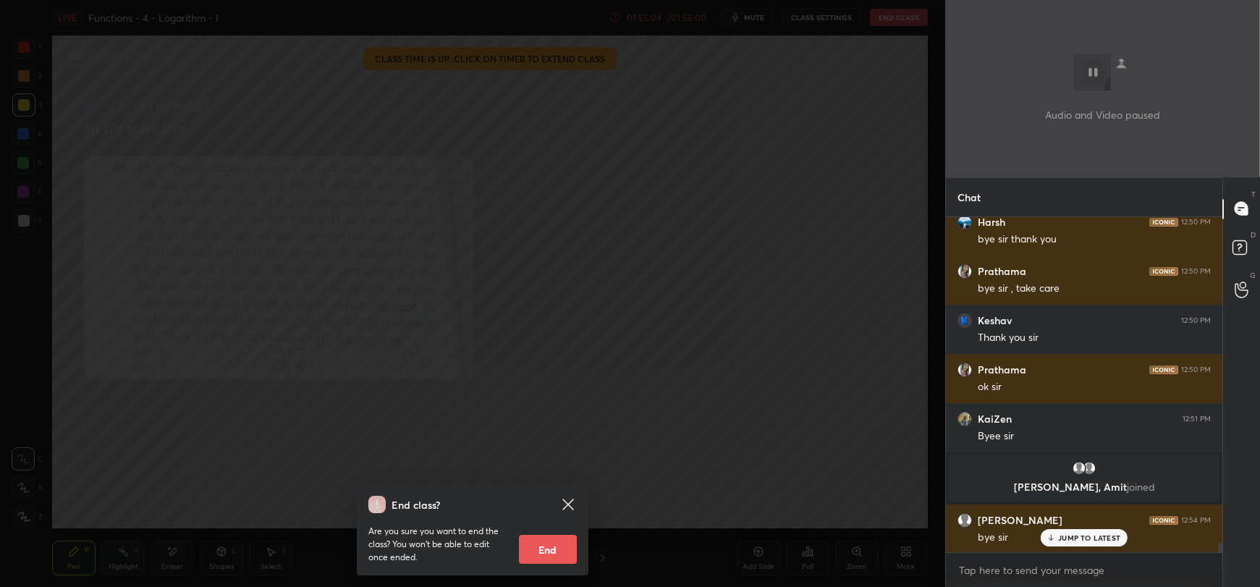
click at [559, 540] on button "End" at bounding box center [548, 549] width 58 height 29
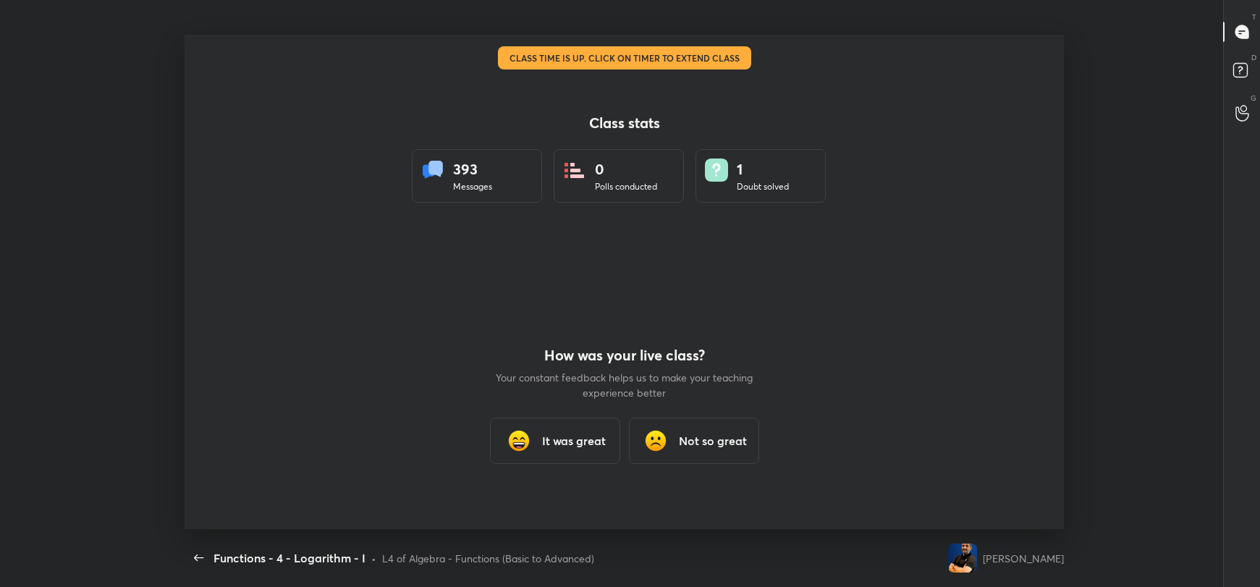
scroll to position [0, 0]
click at [521, 454] on img at bounding box center [518, 440] width 29 height 29
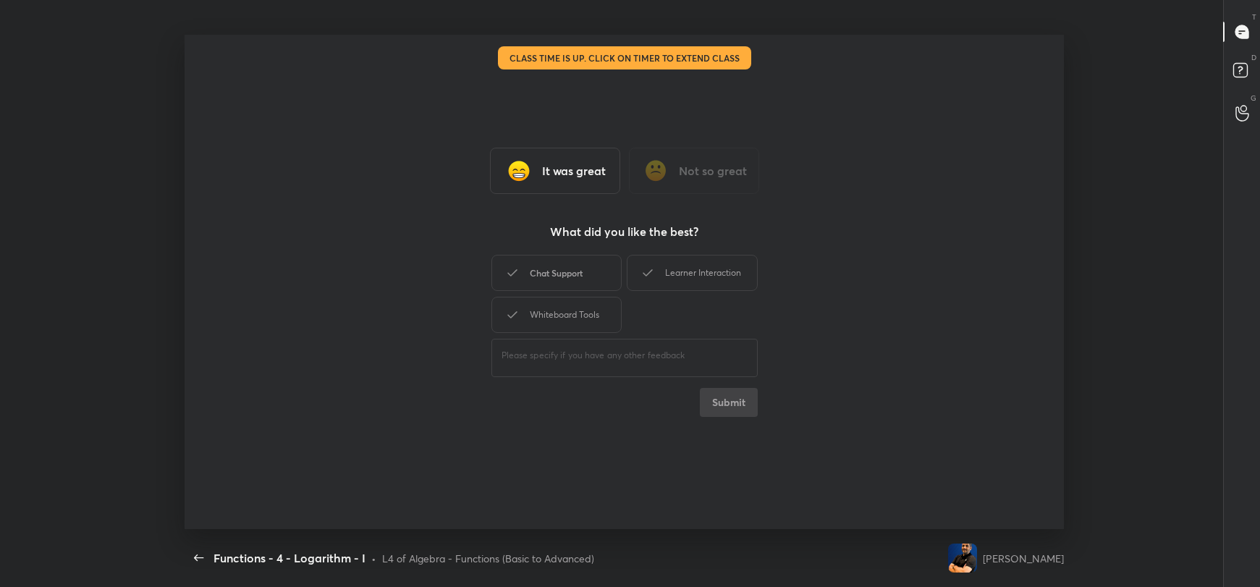
click at [580, 268] on div "Chat Support" at bounding box center [556, 273] width 130 height 36
drag, startPoint x: 669, startPoint y: 271, endPoint x: 590, endPoint y: 308, distance: 87.4
click at [669, 271] on div "Learner Interaction" at bounding box center [692, 273] width 130 height 36
click at [583, 314] on div "Whiteboard Tools" at bounding box center [556, 315] width 130 height 36
click at [719, 412] on button "Submit" at bounding box center [729, 402] width 58 height 29
